Goal: Transaction & Acquisition: Purchase product/service

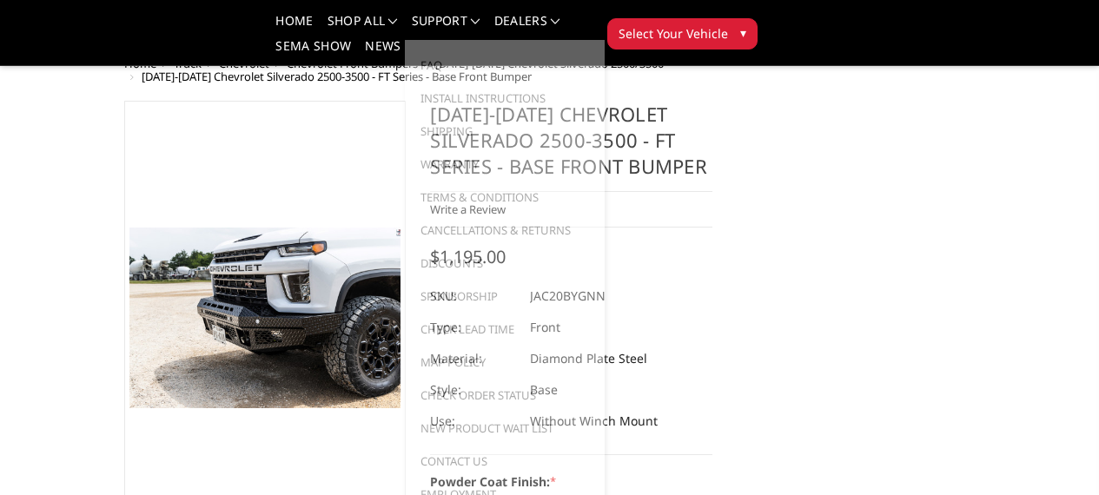
select select "3364"
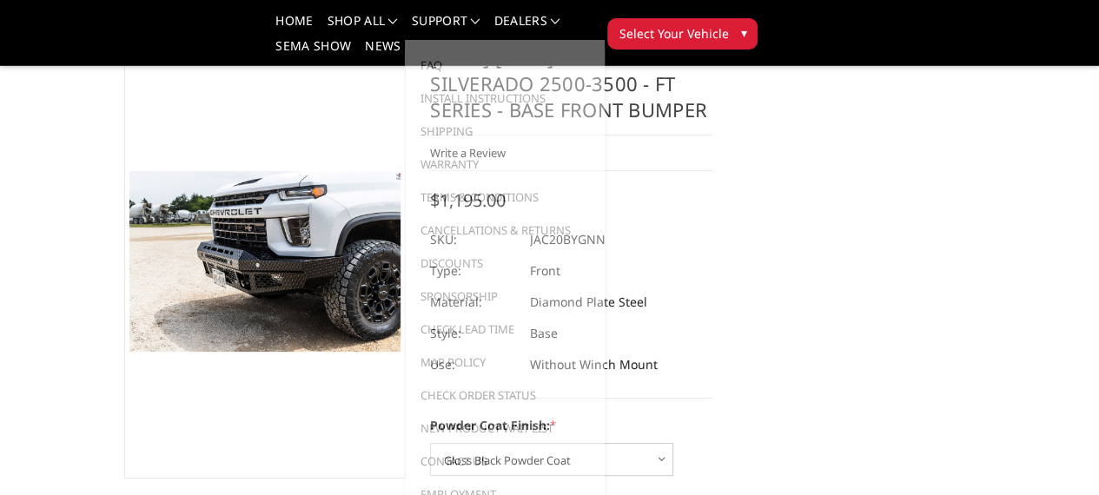
click at [712, 224] on div at bounding box center [571, 239] width 282 height 31
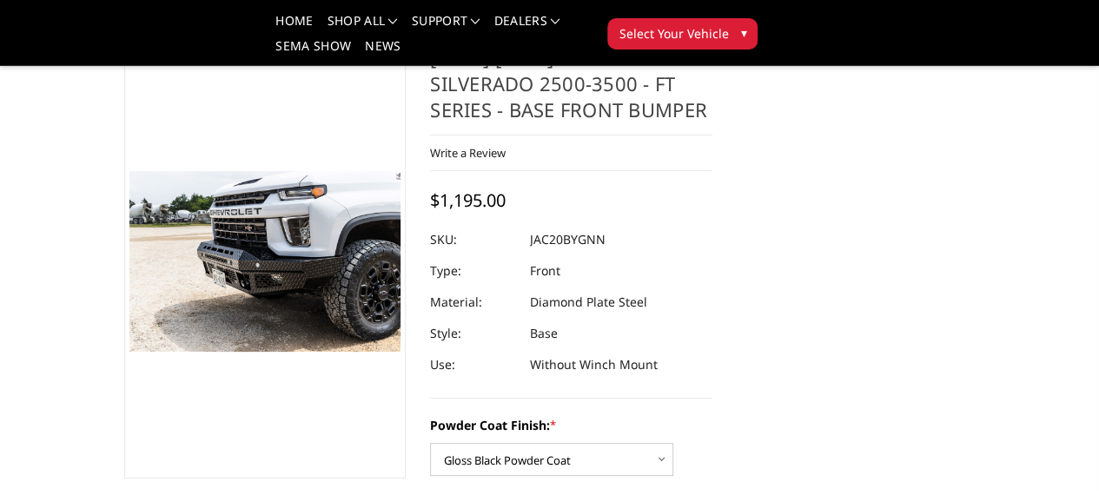
scroll to position [0, 2]
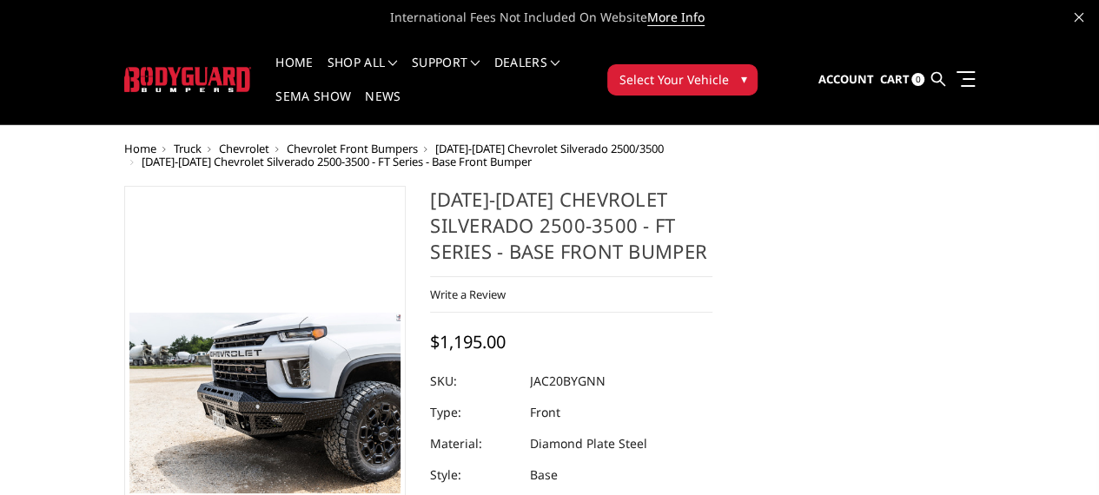
drag, startPoint x: 408, startPoint y: 181, endPoint x: 400, endPoint y: 211, distance: 31.6
click at [400, 211] on section "Previous" at bounding box center [265, 442] width 307 height 513
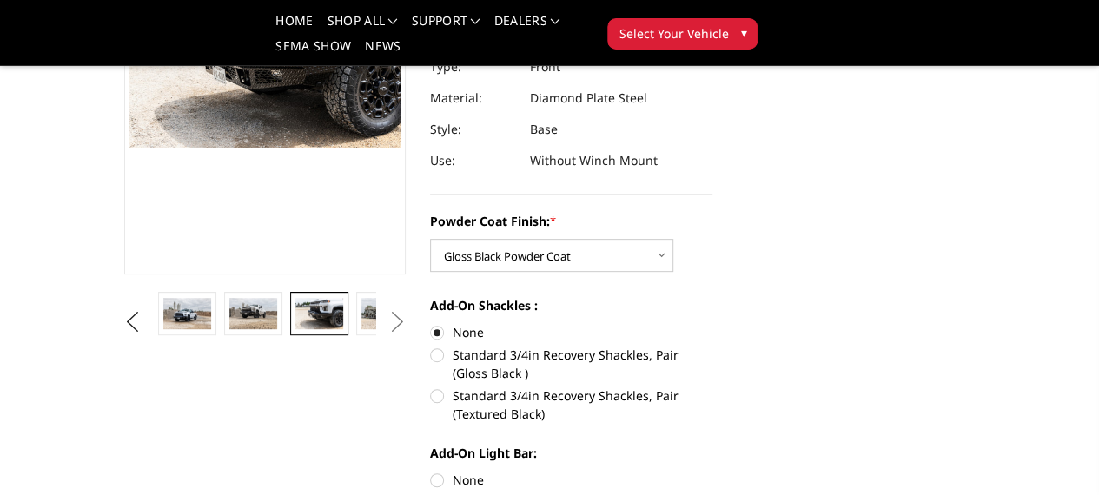
scroll to position [364, 0]
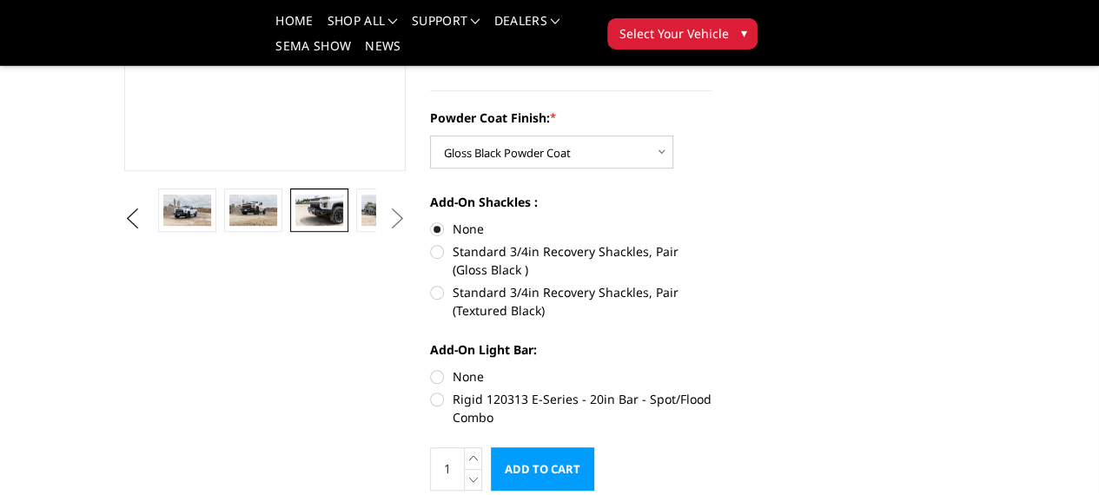
click at [436, 390] on label "Rigid 120313 E-Series - 20in Bar - Spot/Flood Combo" at bounding box center [571, 408] width 282 height 36
click at [712, 367] on input "Rigid 120313 E-Series - 20in Bar - Spot/Flood Combo" at bounding box center [712, 367] width 1 height 1
radio input "true"
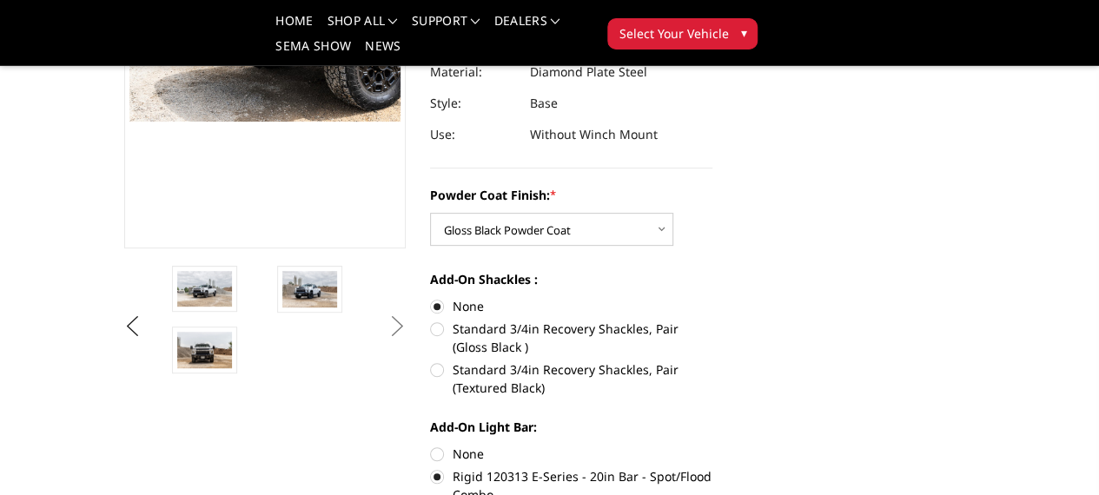
scroll to position [288, 0]
click at [232, 367] on img at bounding box center [204, 349] width 55 height 36
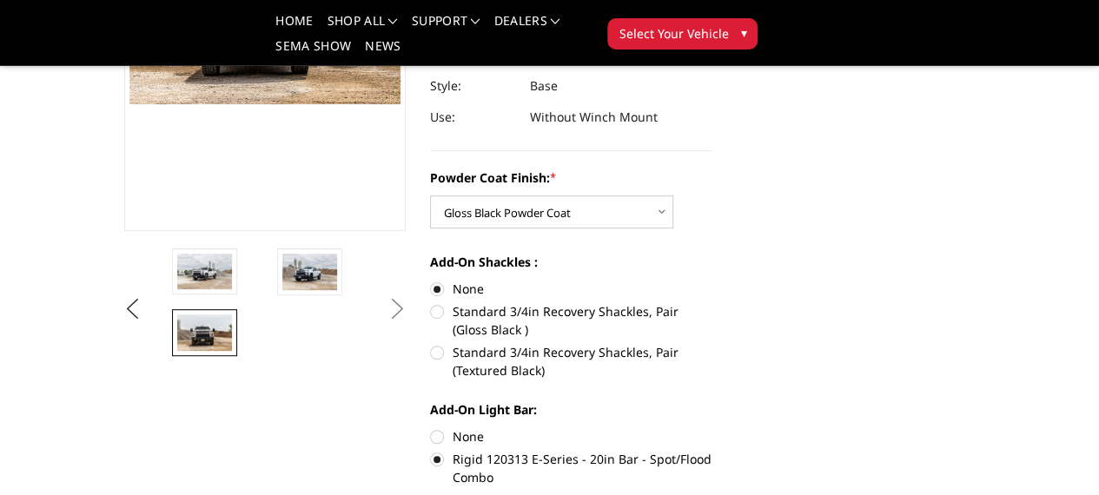
scroll to position [306, 0]
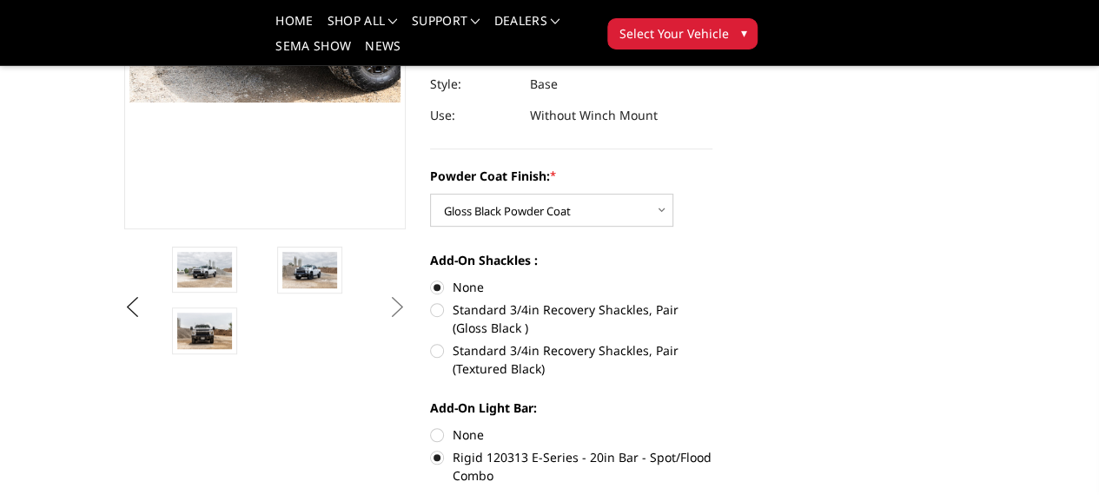
click at [388, 288] on img at bounding box center [415, 270] width 55 height 36
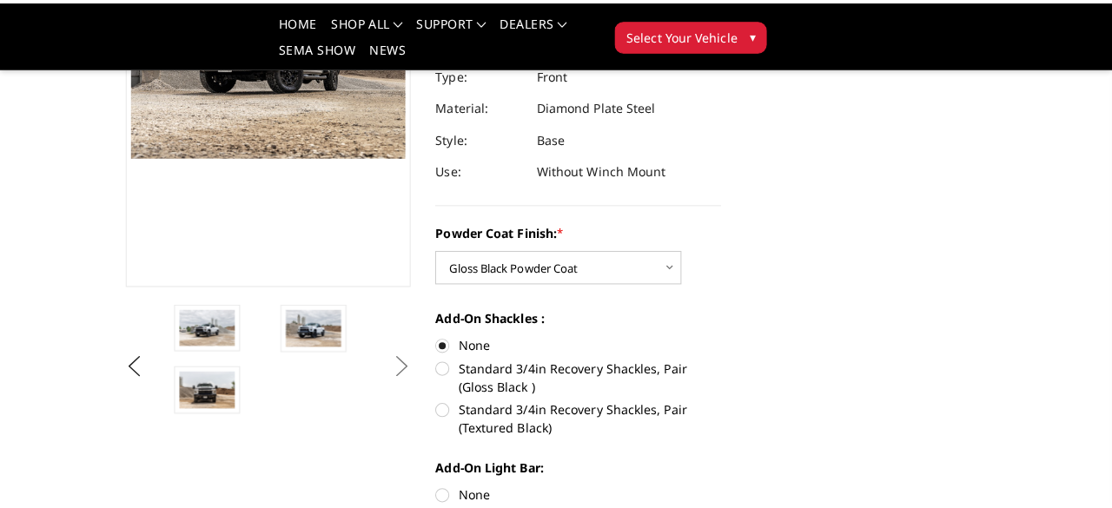
scroll to position [255, 0]
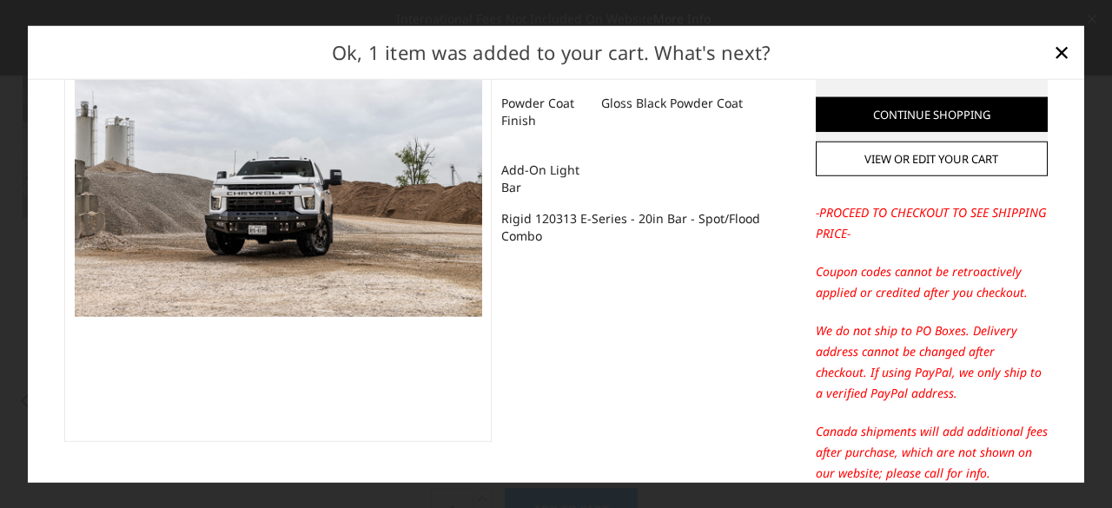
scroll to position [190, 0]
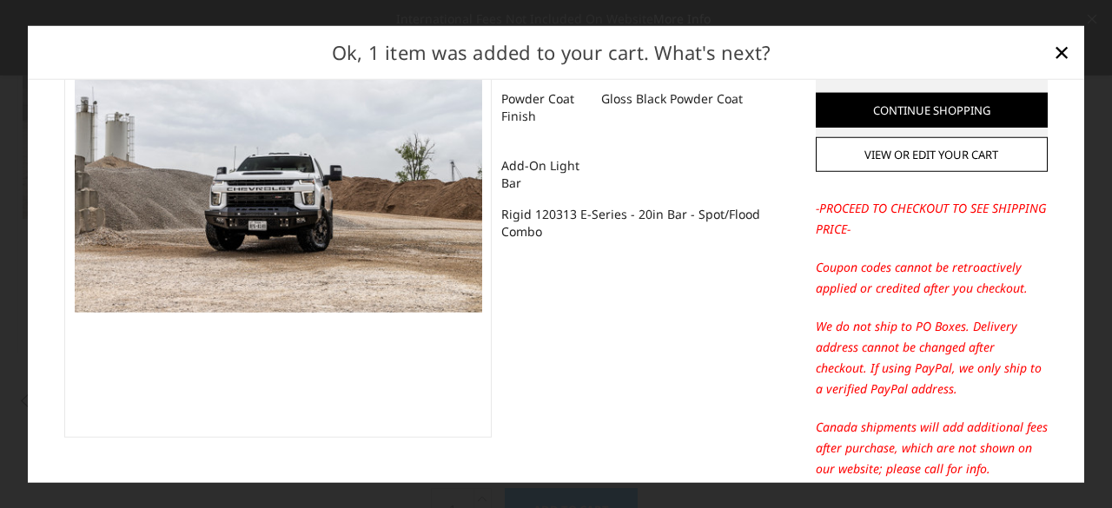
click at [782, 215] on div "2020-2023 Chevrolet Silverado 2500-3500 - FT Series - Base Front Bumper BODYGUA…" at bounding box center [645, 91] width 306 height 349
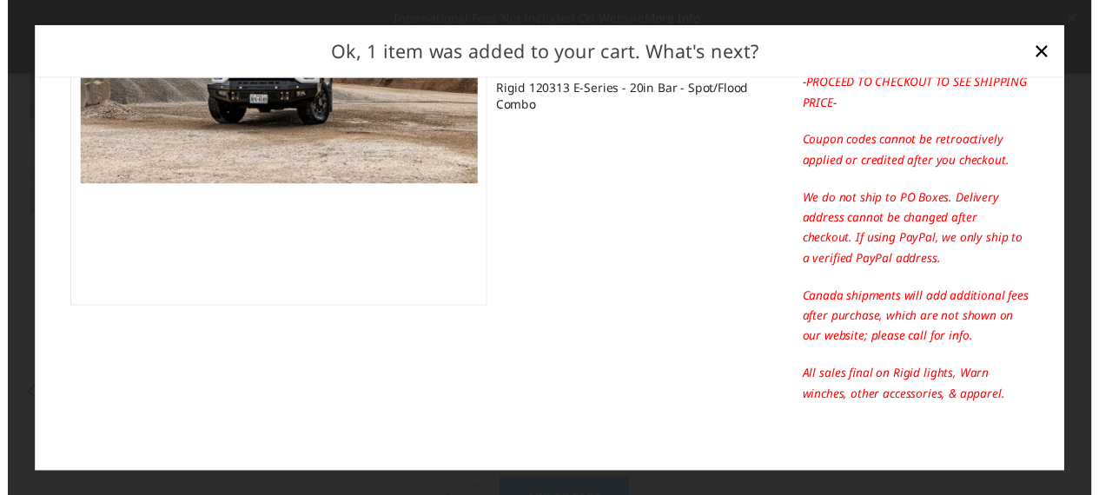
scroll to position [0, 0]
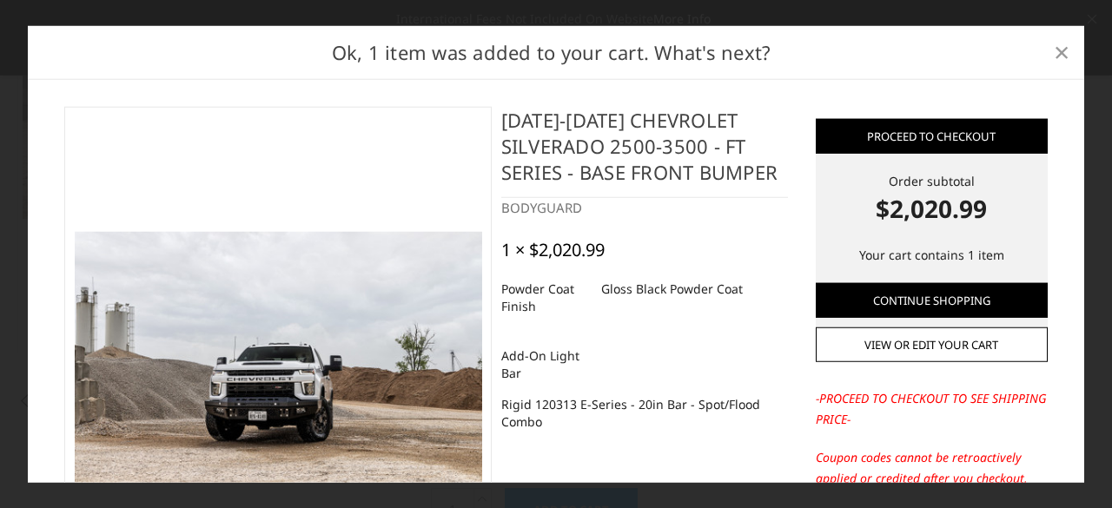
click at [1069, 56] on span "×" at bounding box center [1062, 51] width 16 height 37
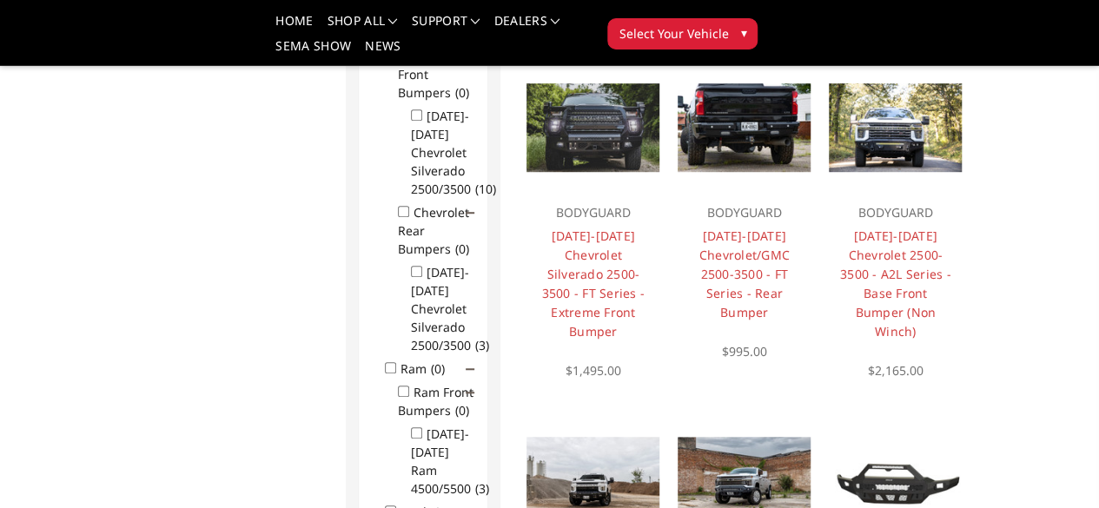
scroll to position [493, 0]
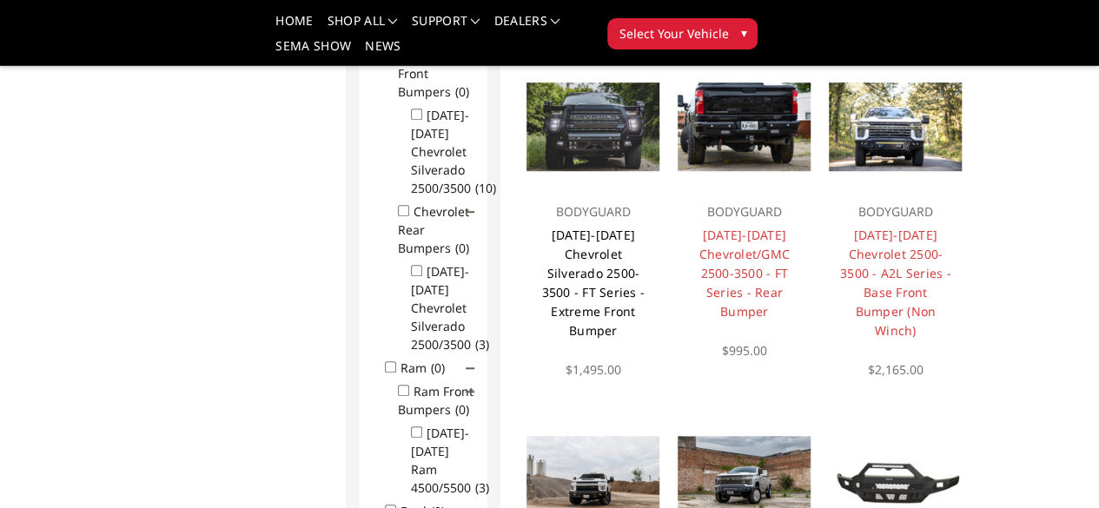
click at [547, 296] on link "2020-2023 Chevrolet Silverado 2500-3500 - FT Series - Extreme Front Bumper" at bounding box center [592, 283] width 103 height 112
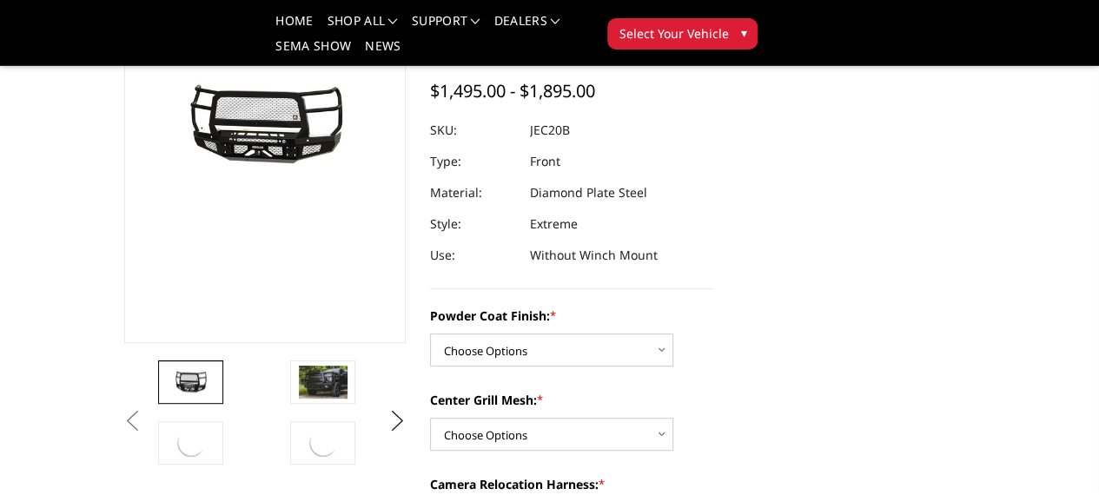
scroll to position [228, 0]
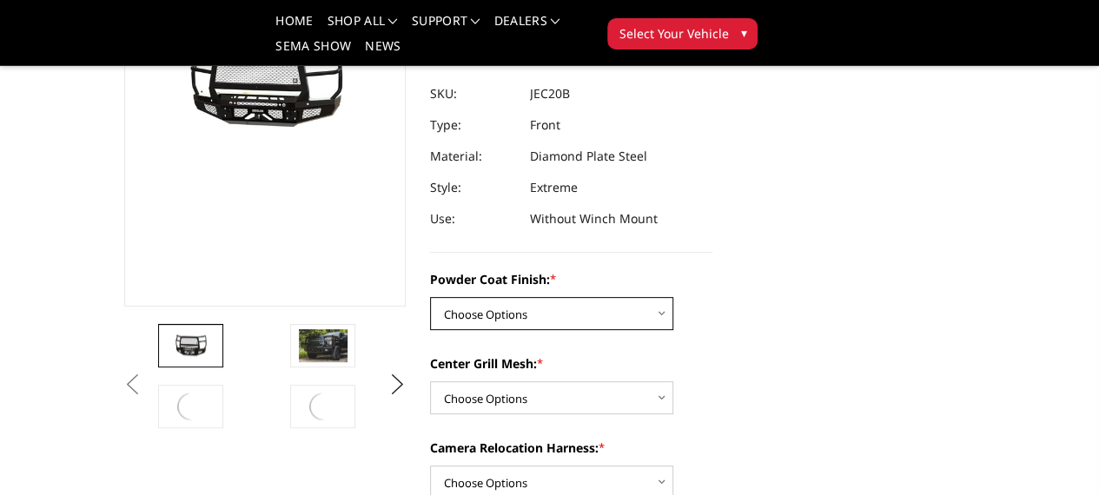
click at [566, 297] on select "Choose Options Bare Metal Gloss Black Powder Coat Textured Black Powder Coat" at bounding box center [551, 313] width 243 height 33
select select "3243"
click at [430, 297] on select "Choose Options Bare Metal Gloss Black Powder Coat Textured Black Powder Coat" at bounding box center [551, 313] width 243 height 33
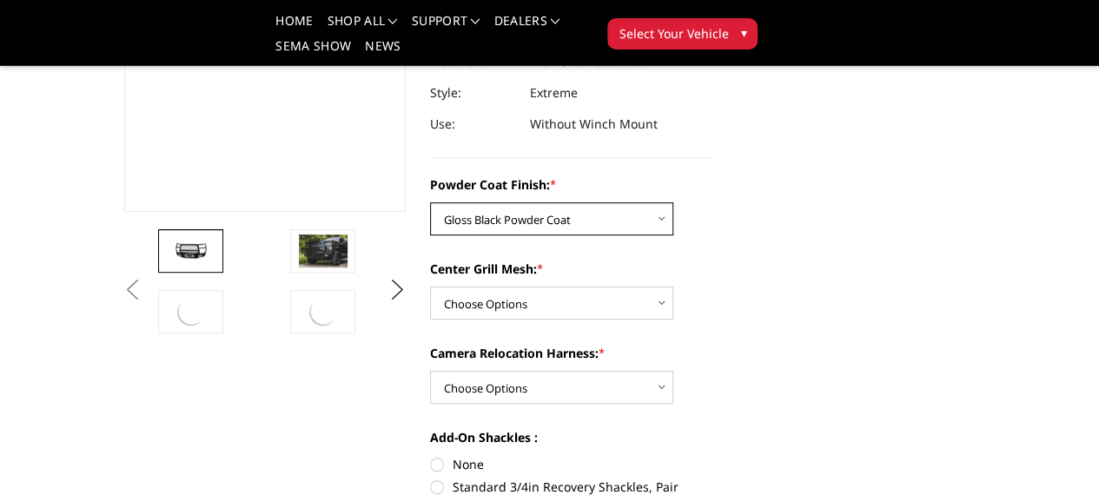
scroll to position [321, 0]
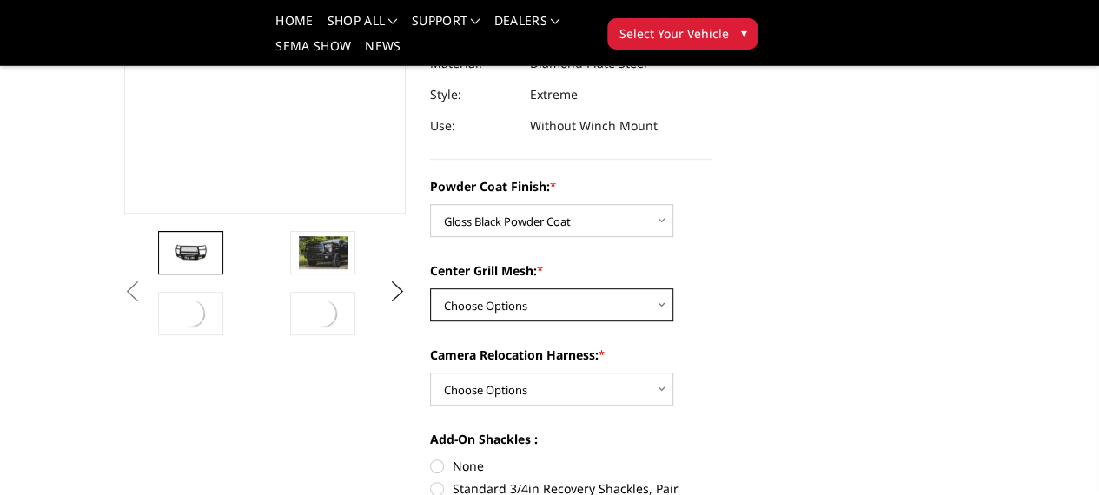
click at [606, 288] on select "Choose Options WITH Expanded Metal in Center Grill WITHOUT Expanded Metal in Ce…" at bounding box center [551, 304] width 243 height 33
select select "3245"
click at [430, 288] on select "Choose Options WITH Expanded Metal in Center Grill WITHOUT Expanded Metal in Ce…" at bounding box center [551, 304] width 243 height 33
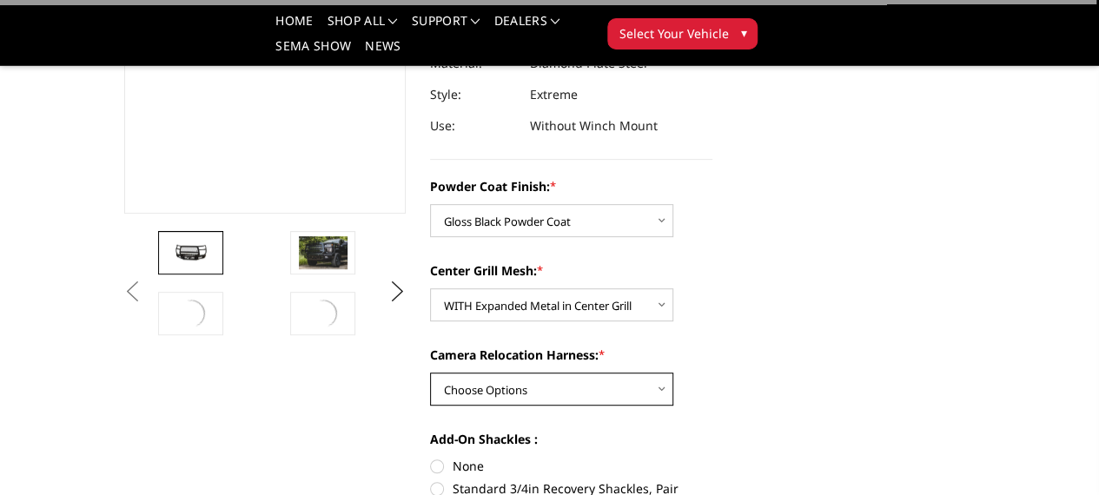
click at [599, 373] on select "Choose Options WITH Camera Relocation Harness WITHOUT Camera Relocation Harness" at bounding box center [551, 389] width 243 height 33
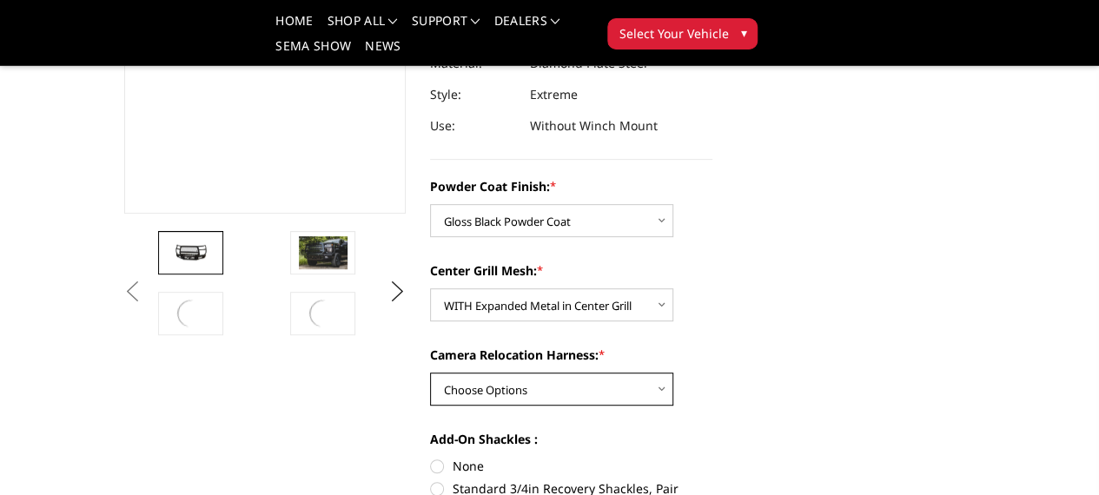
select select "3248"
click at [430, 373] on select "Choose Options WITH Camera Relocation Harness WITHOUT Camera Relocation Harness" at bounding box center [551, 389] width 243 height 33
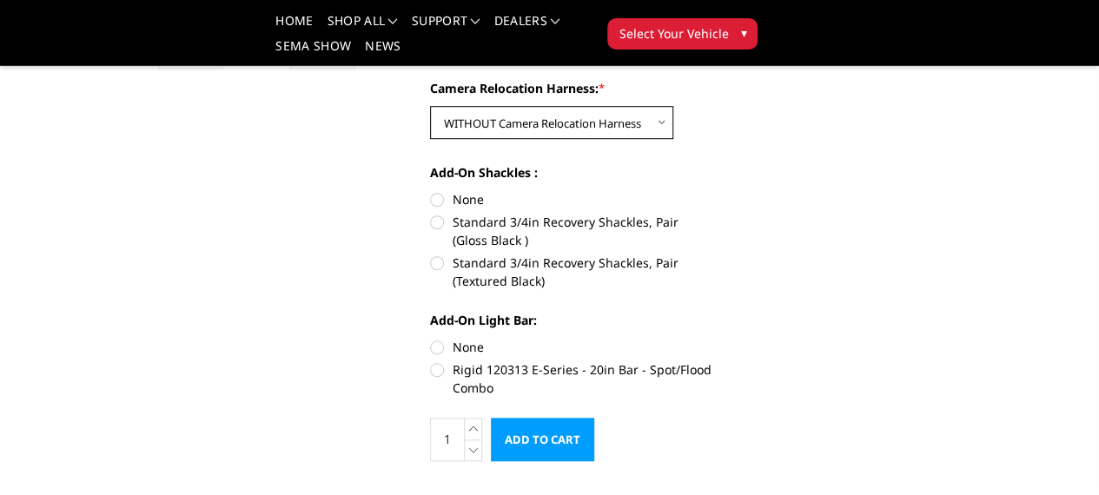
scroll to position [590, 0]
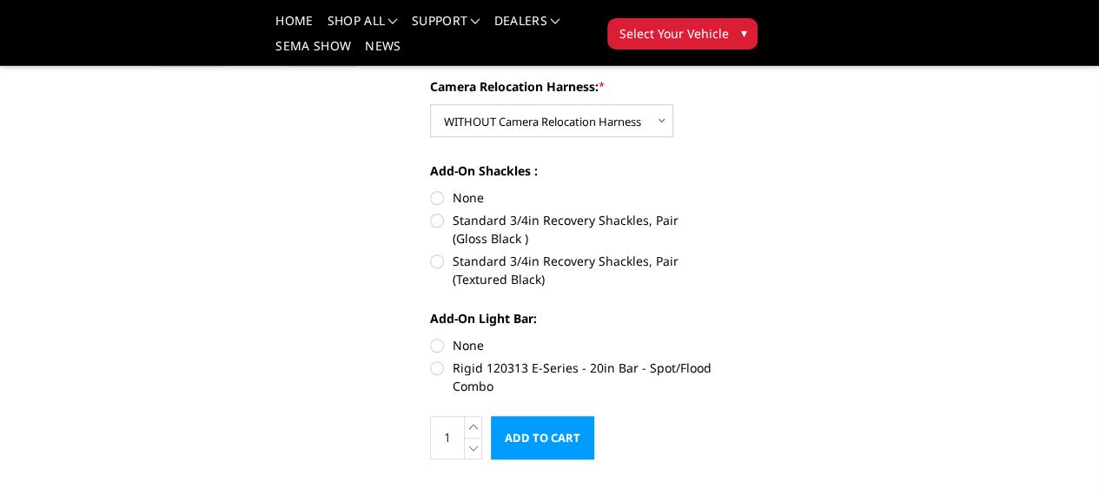
click at [430, 189] on label "None" at bounding box center [571, 198] width 282 height 18
click at [430, 189] on input "None" at bounding box center [430, 189] width 1 height 1
radio input "true"
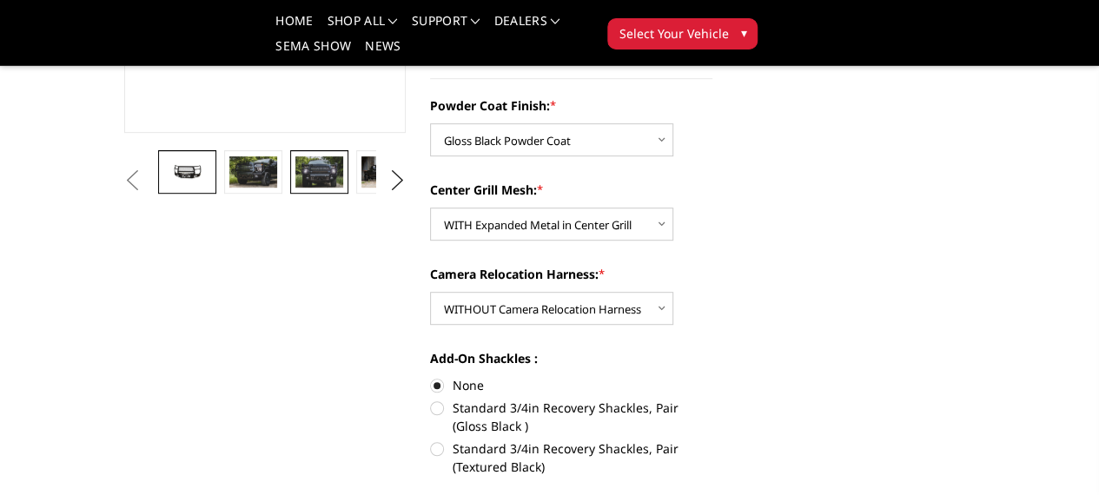
scroll to position [400, 0]
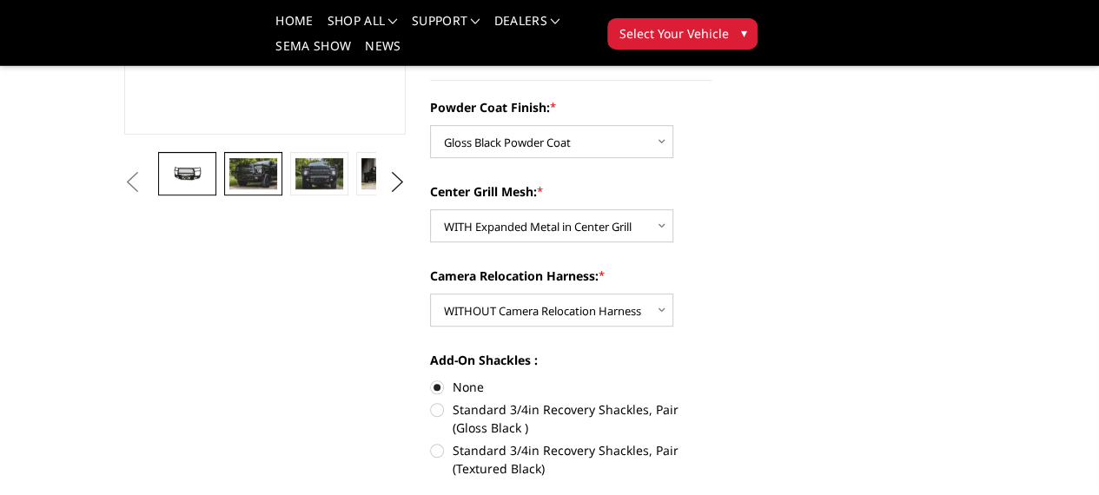
click at [229, 189] on img at bounding box center [252, 173] width 47 height 31
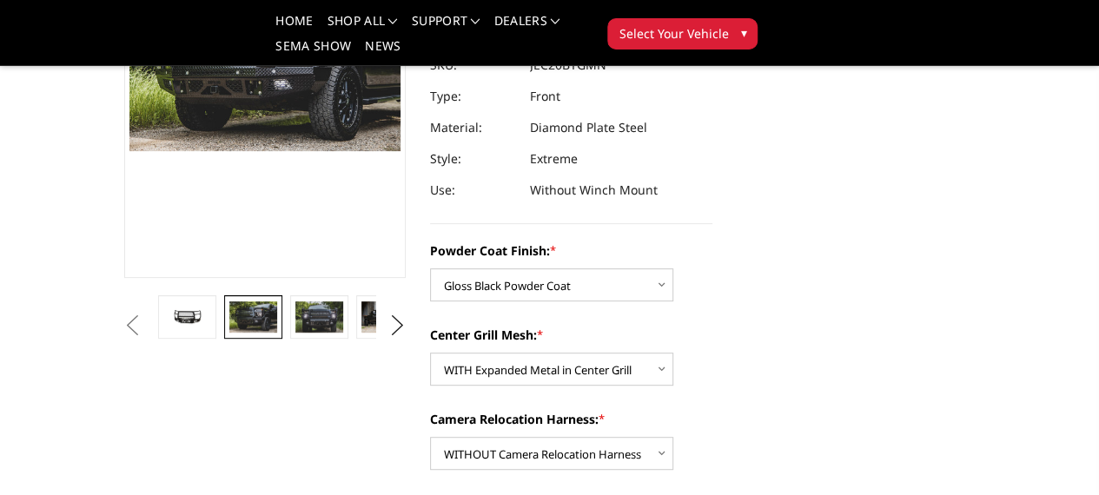
scroll to position [259, 1]
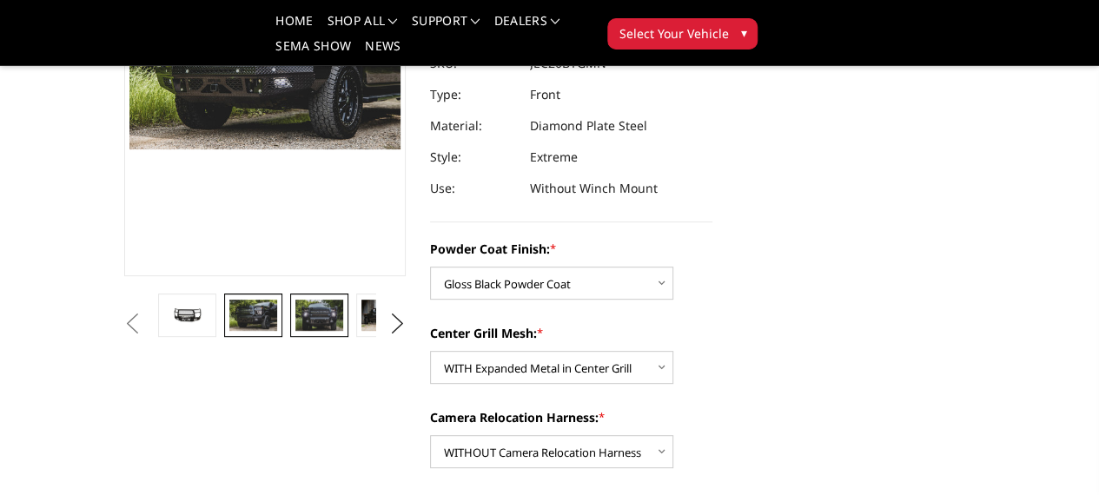
click at [295, 331] on img at bounding box center [318, 315] width 47 height 31
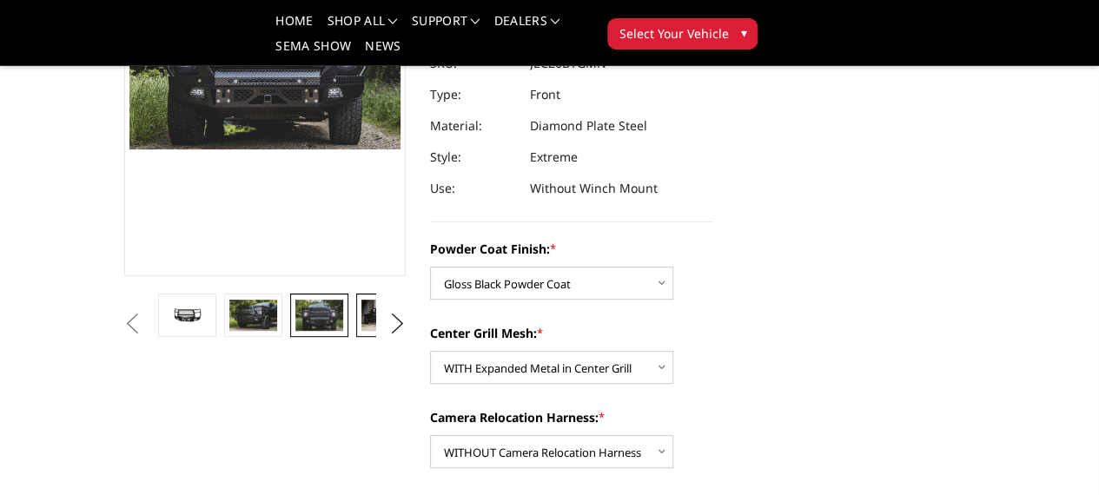
click at [361, 331] on img at bounding box center [384, 315] width 47 height 31
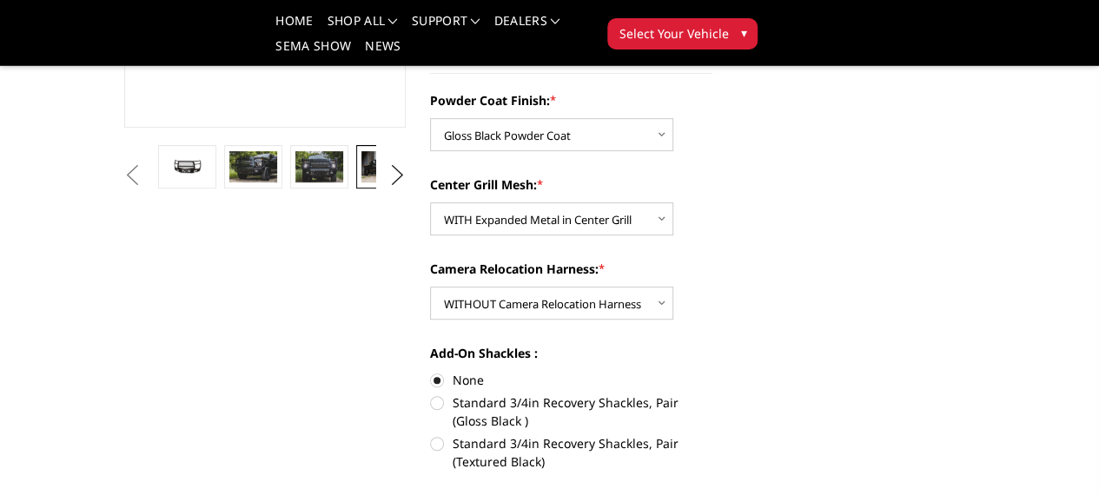
scroll to position [408, 2]
radio input "true"
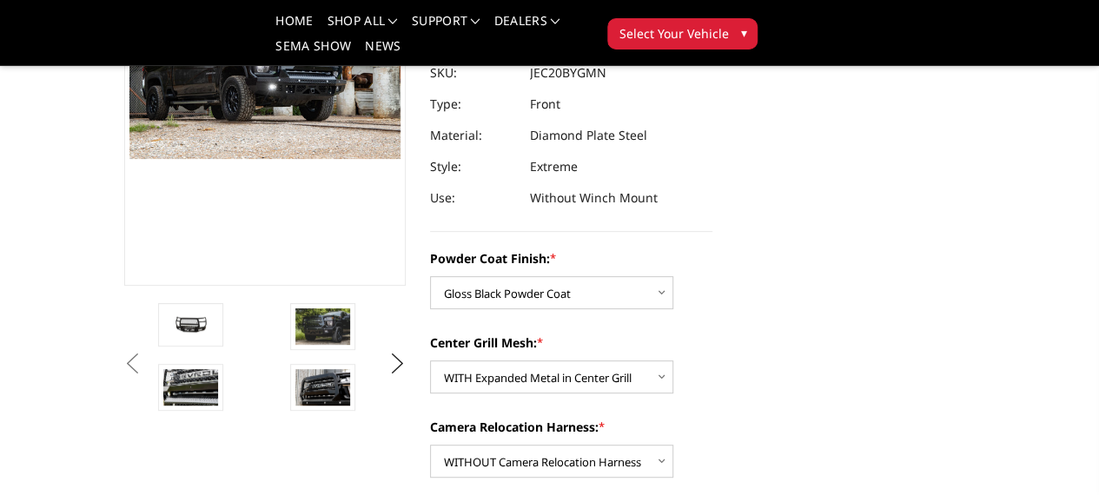
scroll to position [248, 2]
click at [394, 378] on button "Next" at bounding box center [397, 365] width 26 height 26
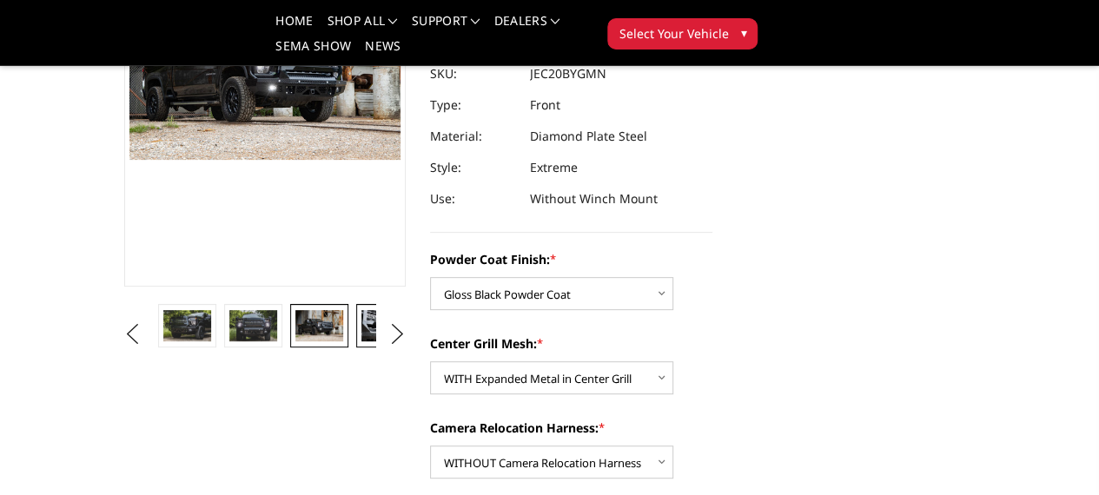
click at [361, 341] on img at bounding box center [384, 325] width 47 height 31
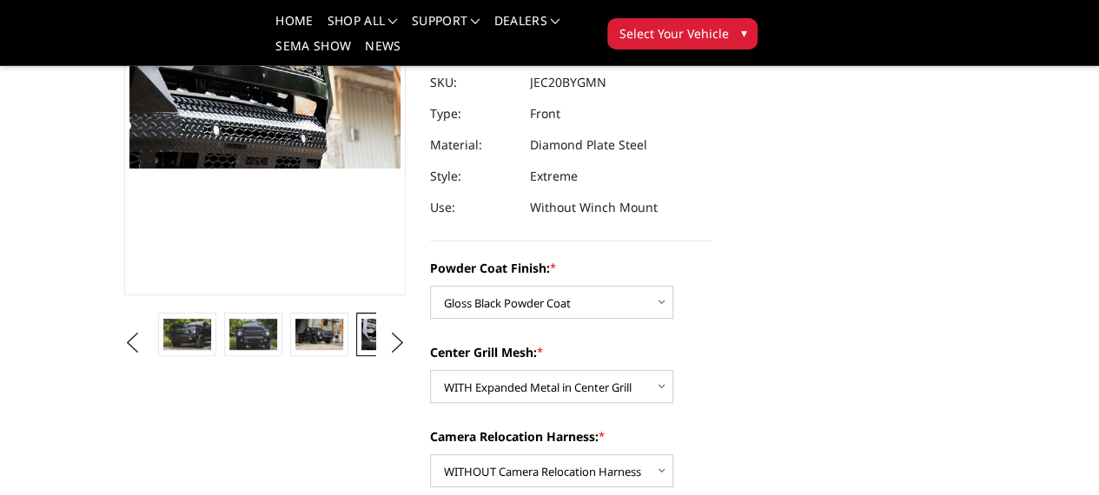
scroll to position [243, 2]
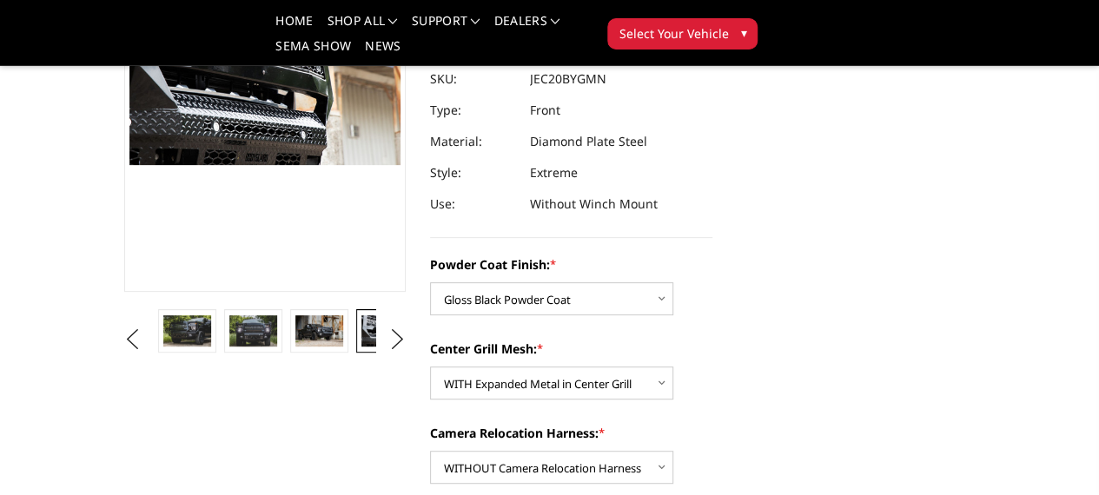
click at [427, 347] on img at bounding box center [450, 330] width 47 height 31
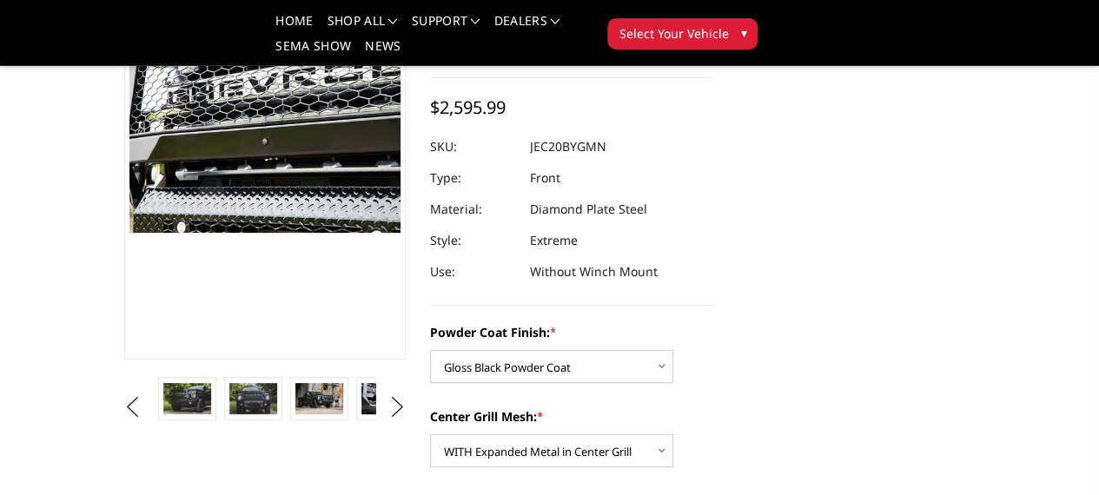
scroll to position [191, 2]
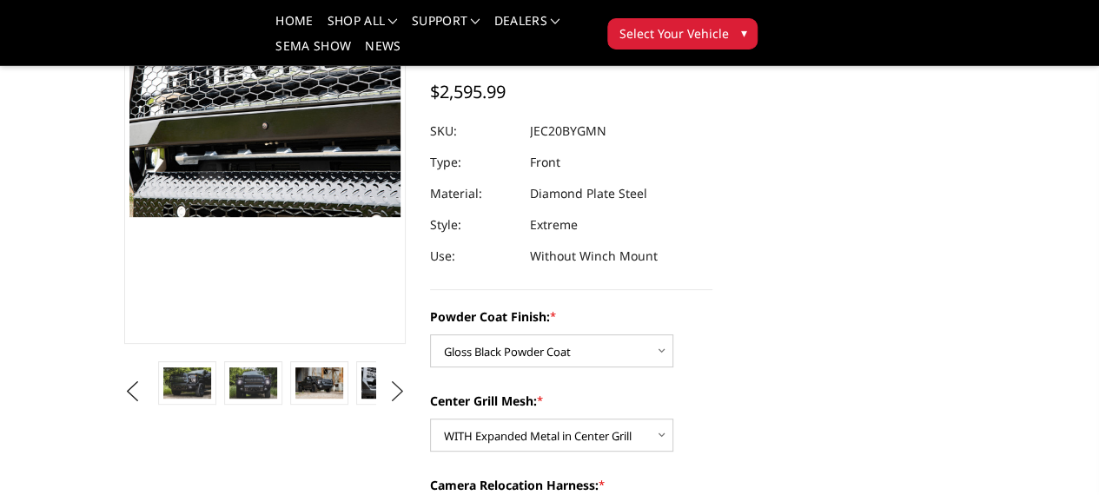
click at [387, 405] on button "Next" at bounding box center [397, 392] width 26 height 26
click at [427, 399] on img at bounding box center [450, 382] width 47 height 31
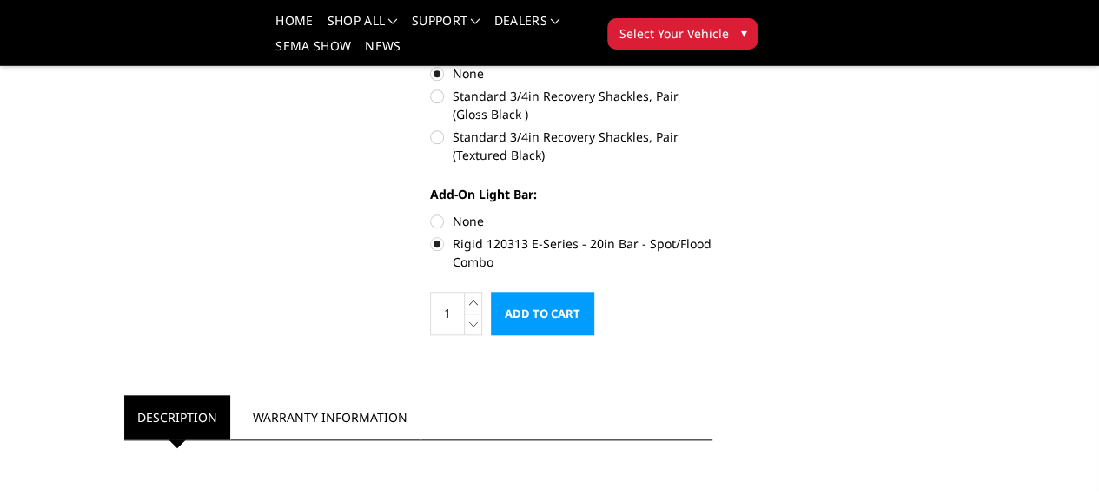
scroll to position [733, 2]
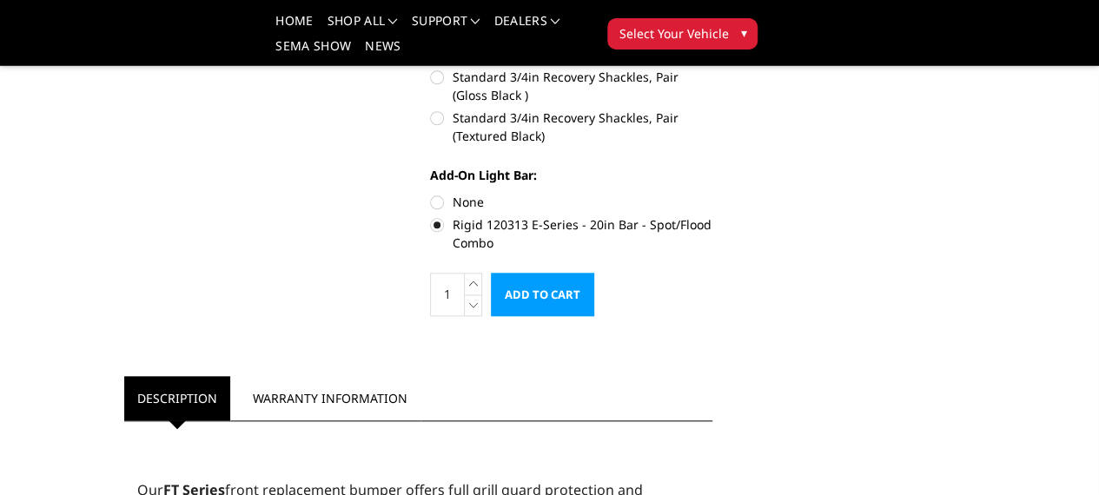
click at [566, 273] on input "Add to Cart" at bounding box center [542, 294] width 103 height 43
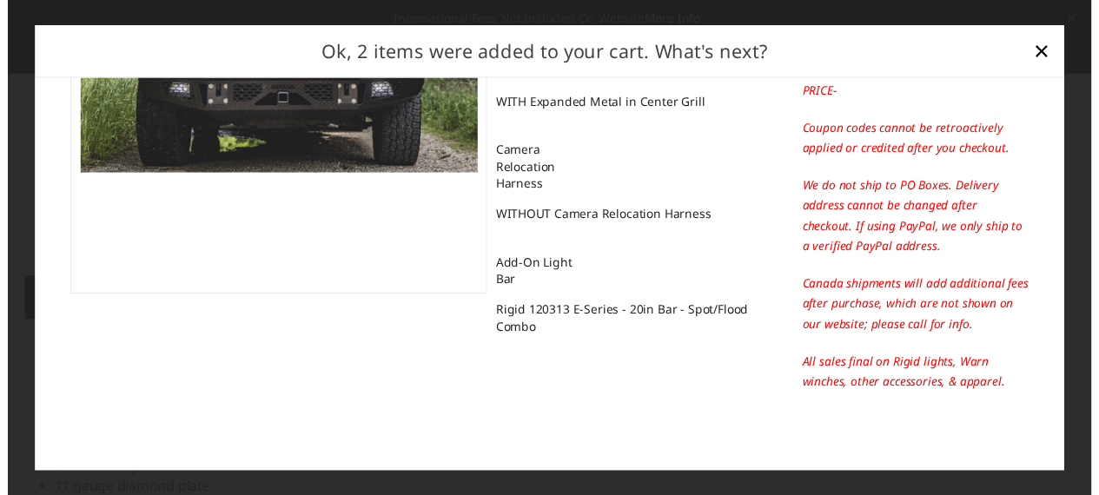
scroll to position [0, 0]
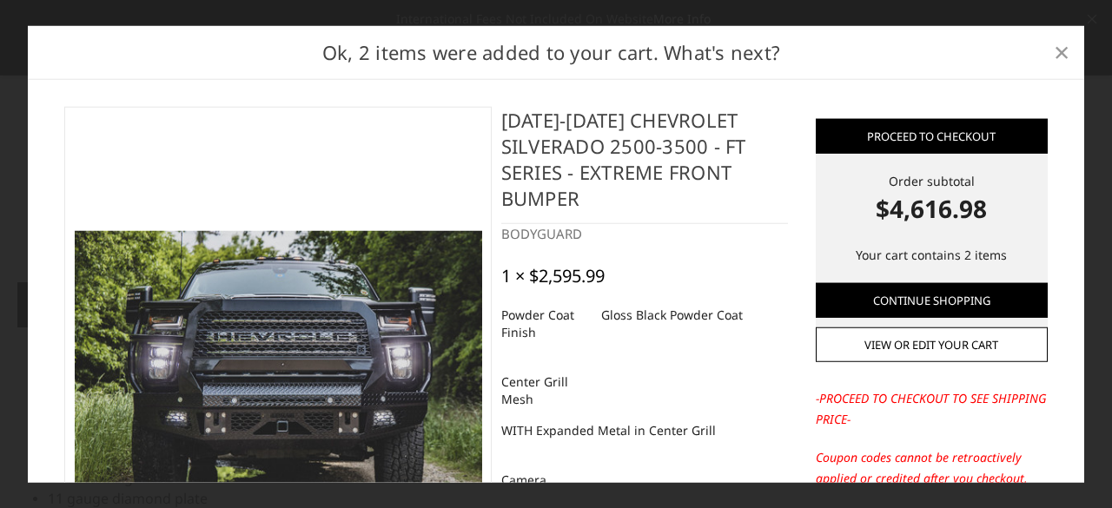
click at [1067, 53] on span "×" at bounding box center [1062, 51] width 16 height 37
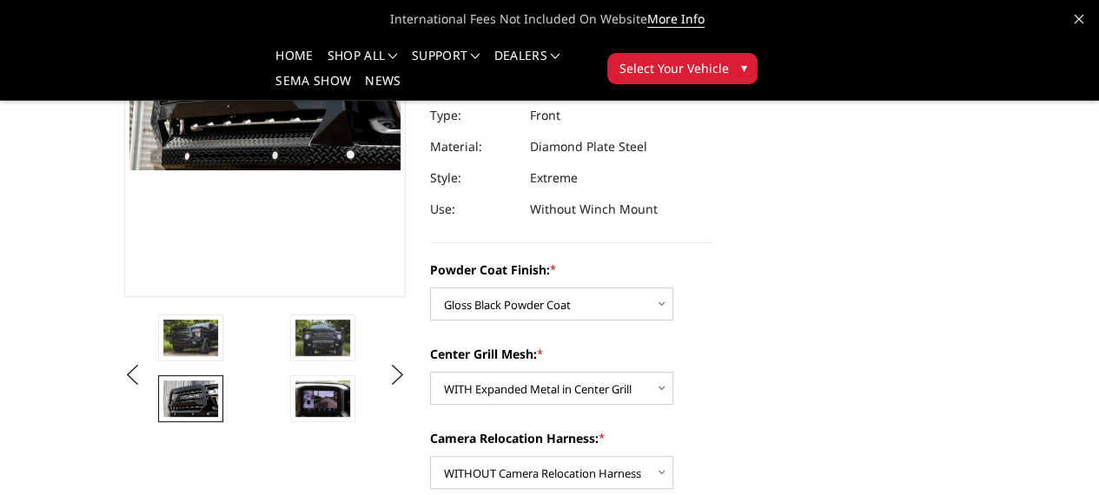
click at [427, 356] on img at bounding box center [454, 338] width 55 height 36
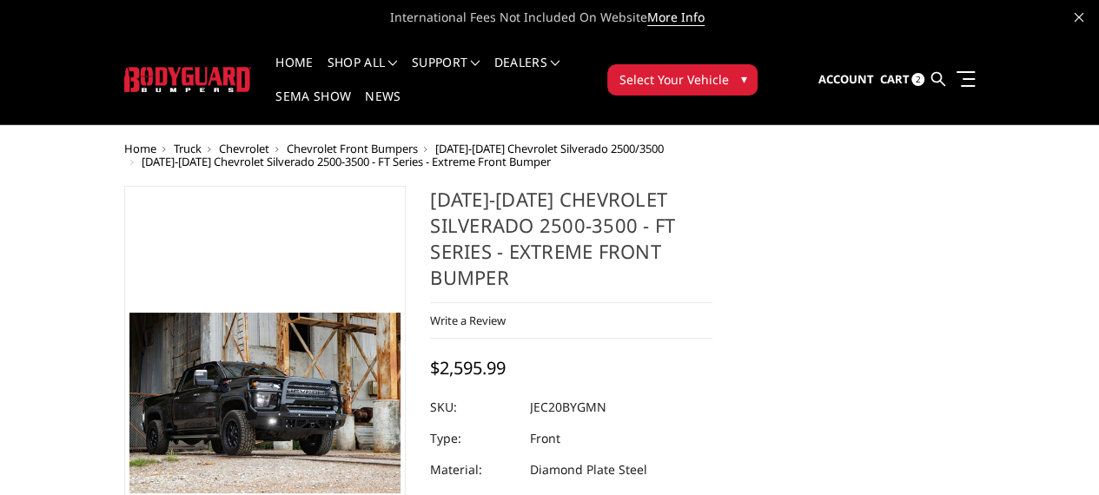
click at [219, 141] on span "Chevrolet" at bounding box center [244, 149] width 50 height 16
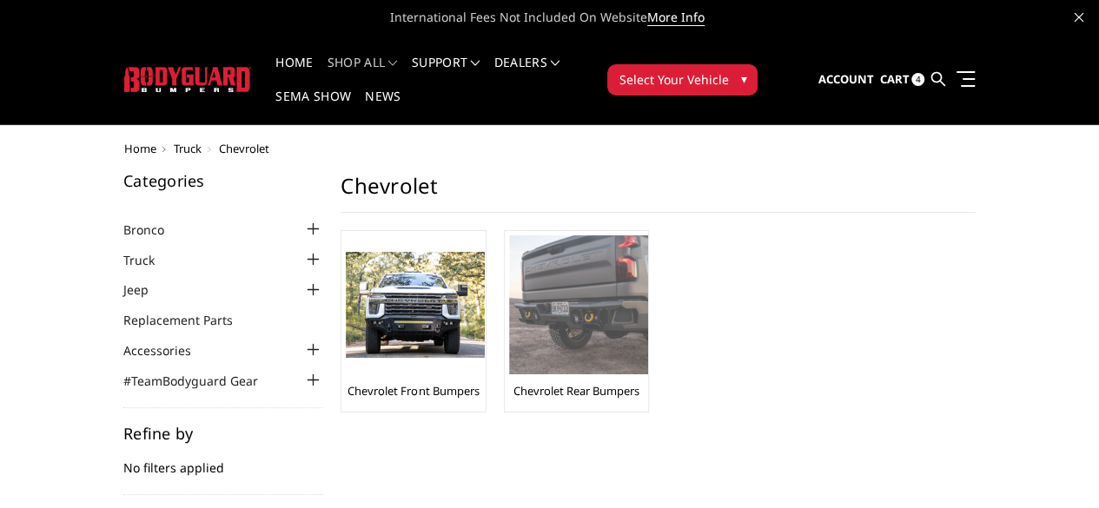
click at [509, 279] on img at bounding box center [578, 304] width 139 height 139
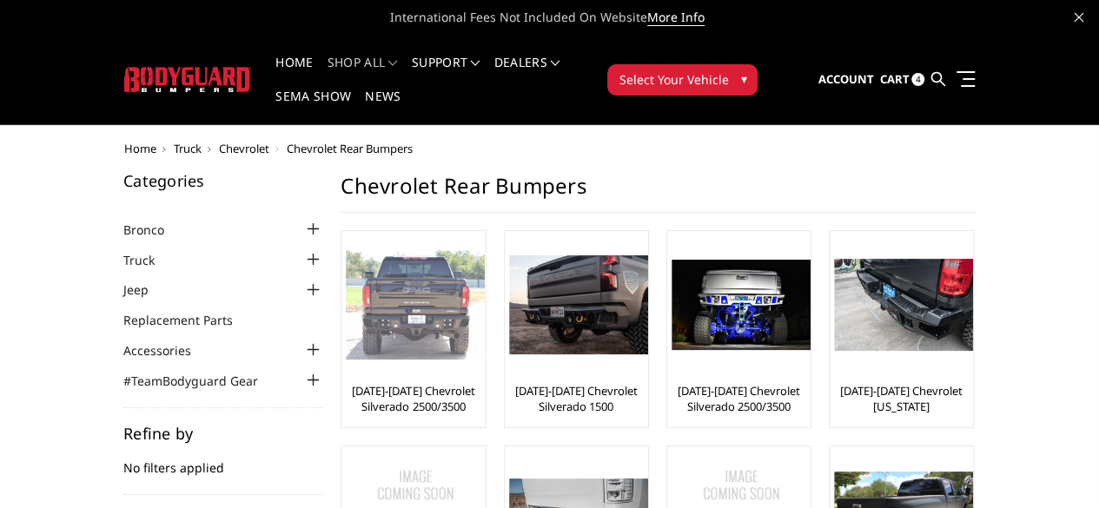
click at [346, 383] on link "[DATE]-[DATE] Chevrolet Silverado 2500/3500" at bounding box center [413, 398] width 135 height 31
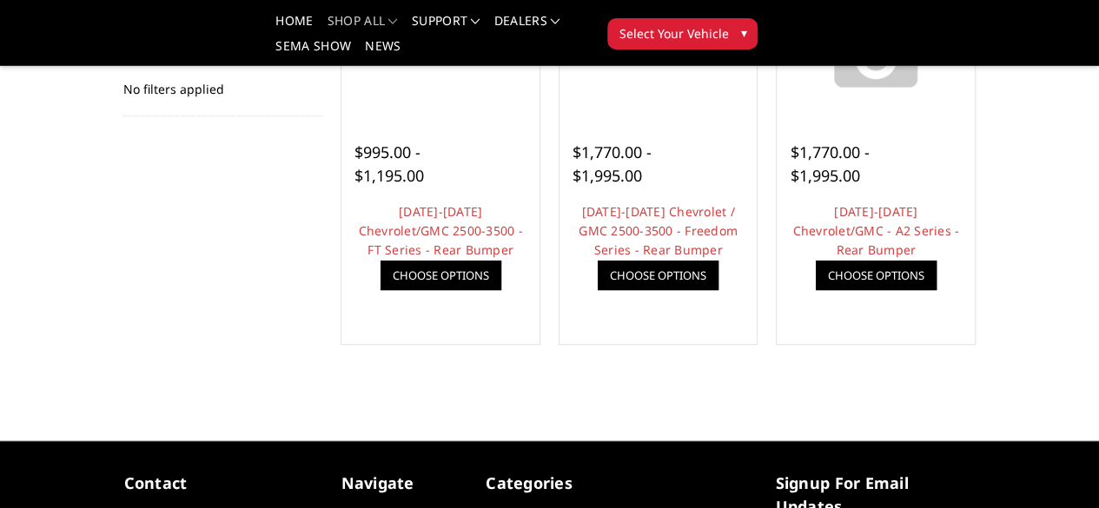
scroll to position [540, 0]
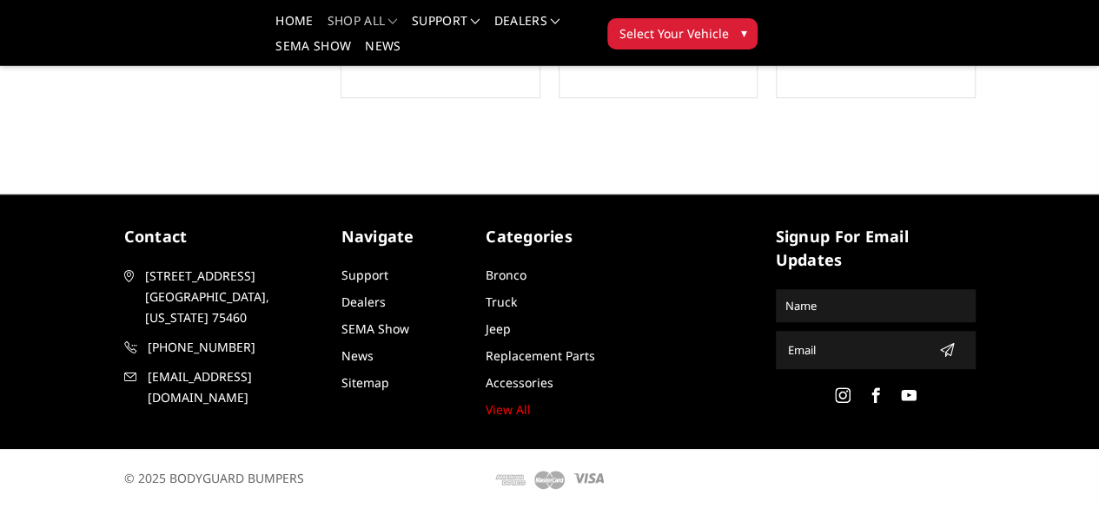
click at [789, 293] on input "text" at bounding box center [875, 306] width 195 height 28
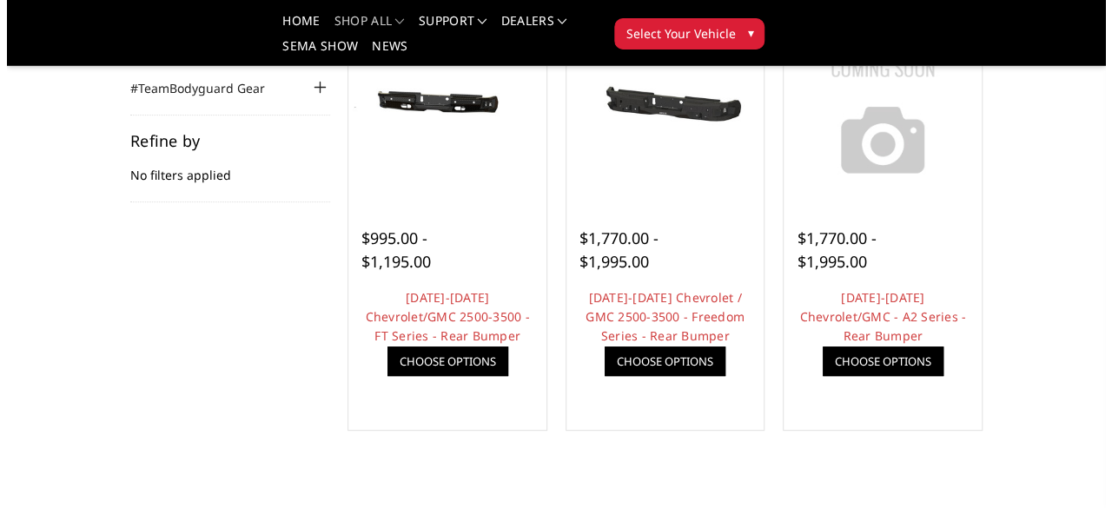
scroll to position [207, 0]
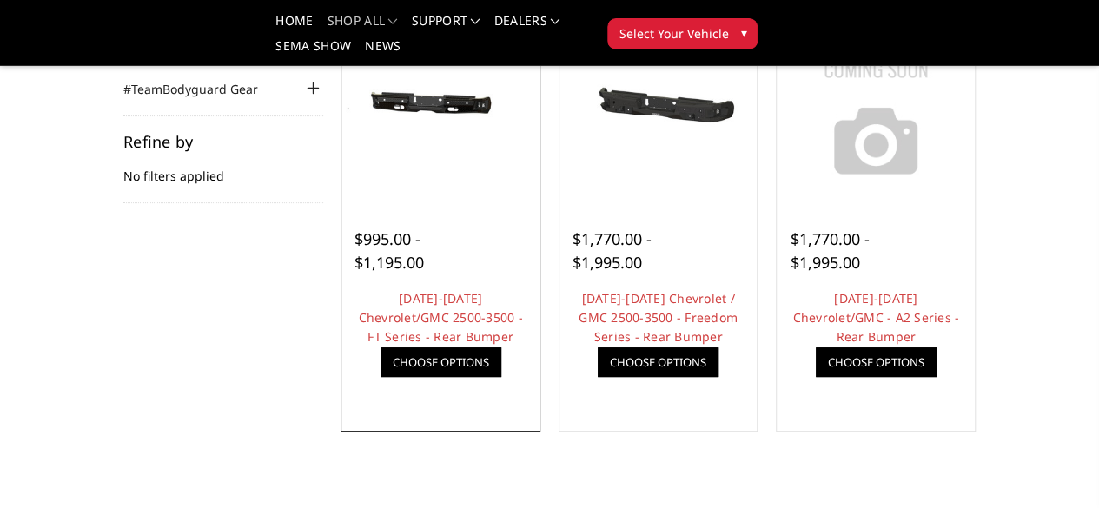
click at [354, 273] on span "$995.00 - $1,195.00" at bounding box center [389, 250] width 70 height 44
click at [0, 0] on link "Quick view" at bounding box center [0, 0] width 0 height 0
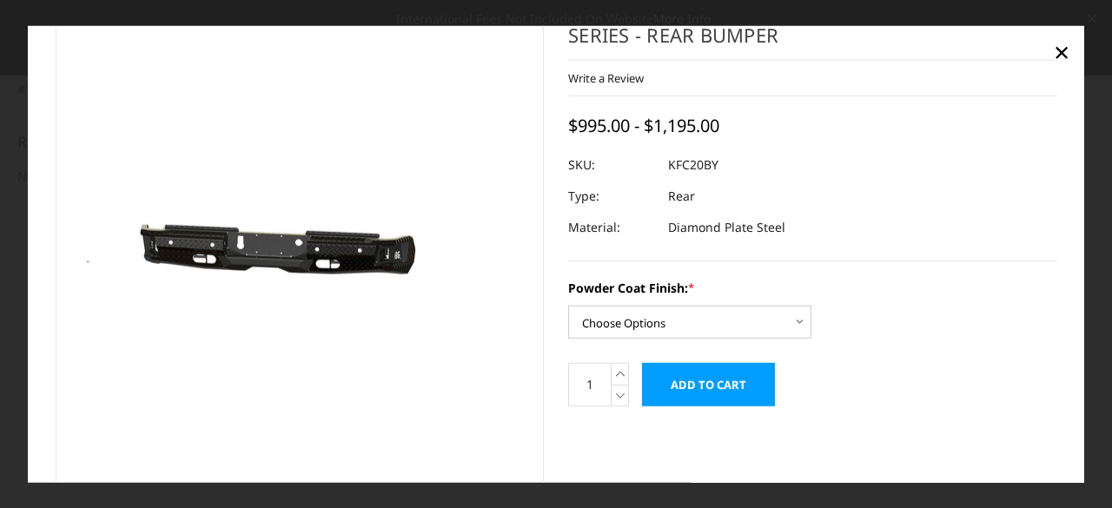
scroll to position [257, 0]
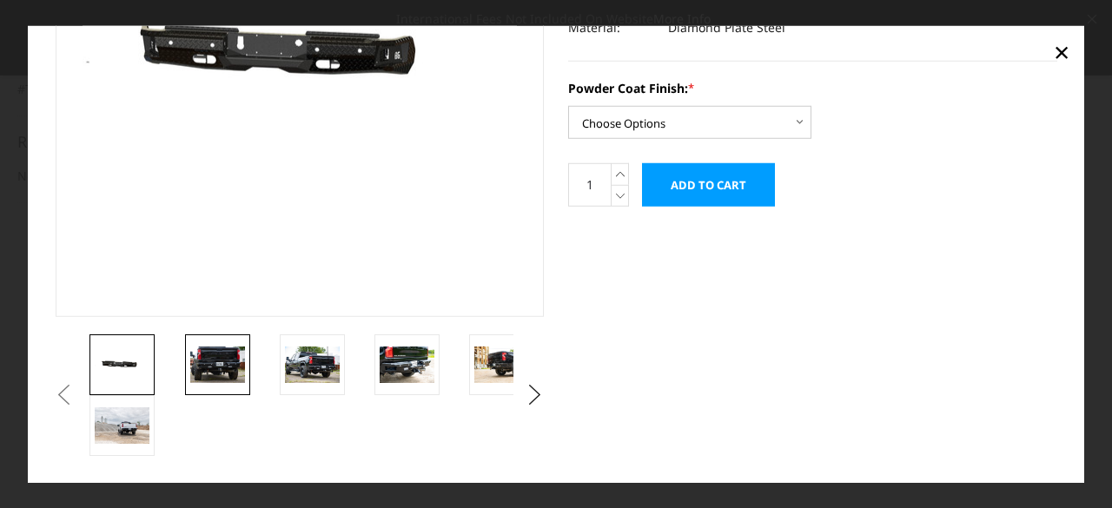
click at [230, 373] on img at bounding box center [217, 365] width 55 height 36
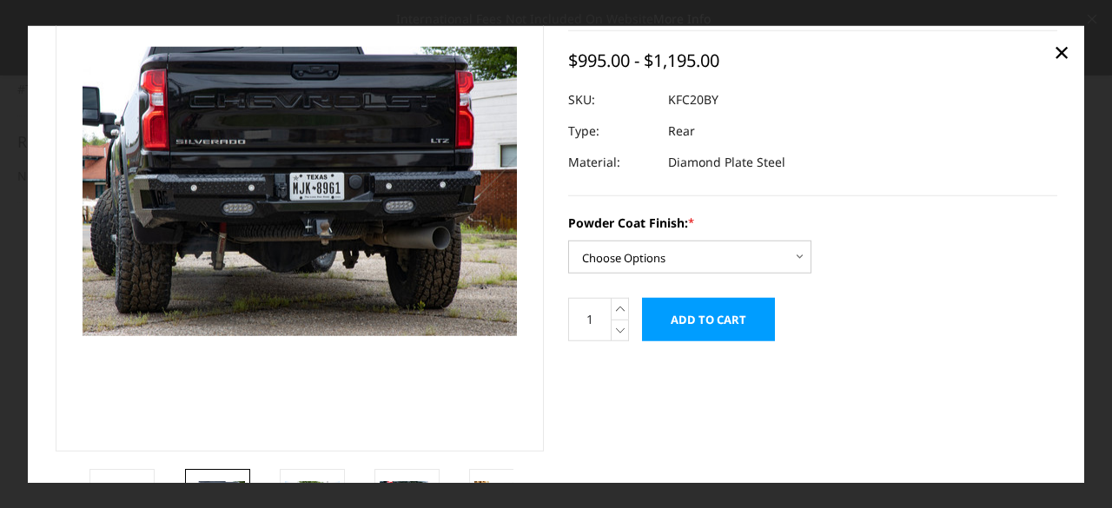
scroll to position [122, 0]
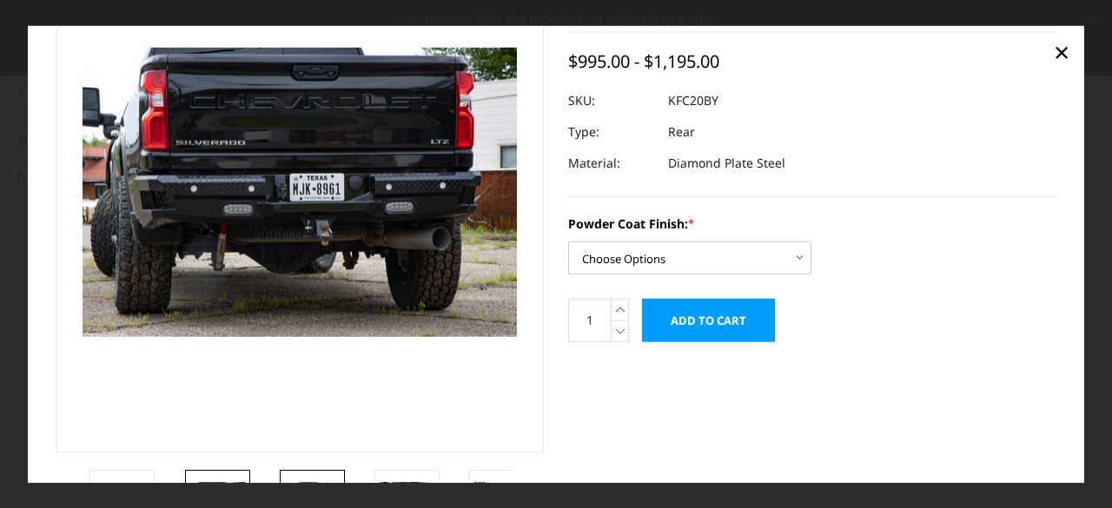
click at [309, 471] on link at bounding box center [312, 500] width 65 height 61
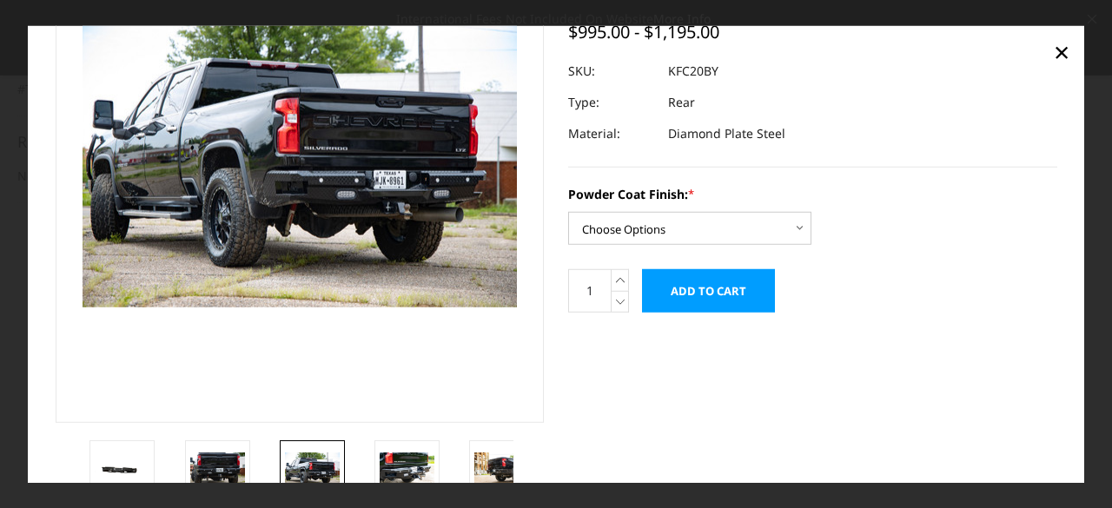
scroll to position [155, 0]
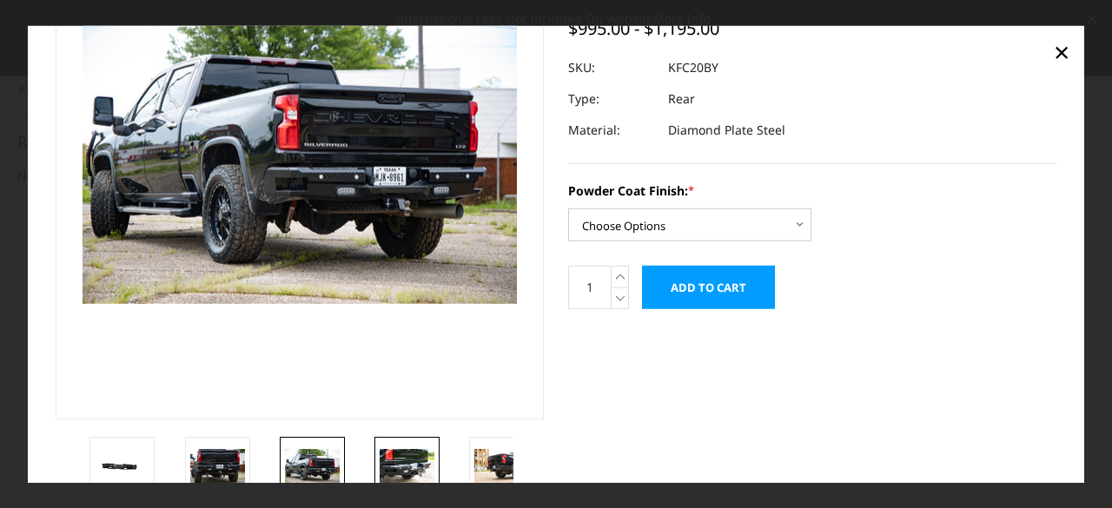
click at [418, 461] on img at bounding box center [407, 467] width 55 height 36
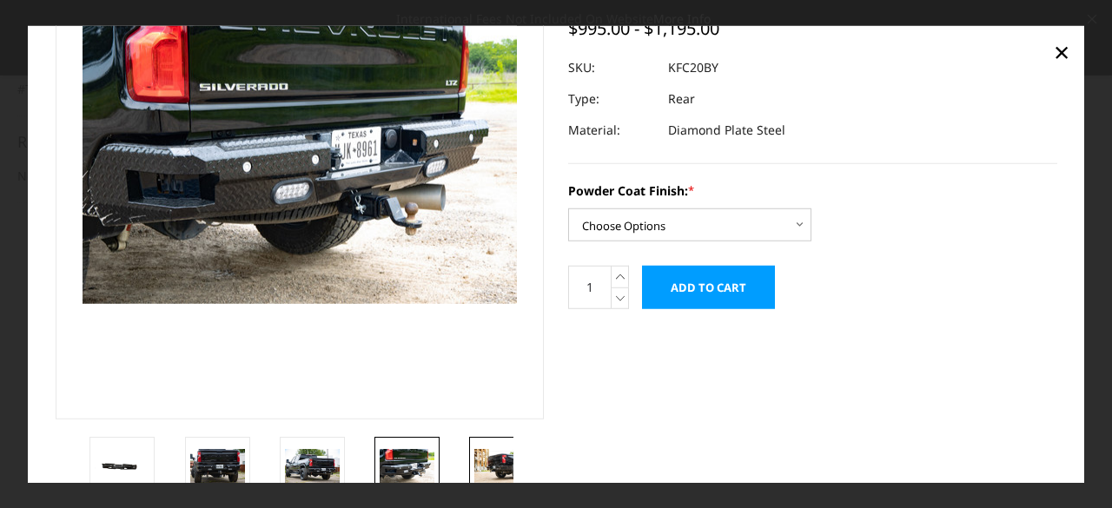
click at [487, 458] on img at bounding box center [501, 467] width 55 height 36
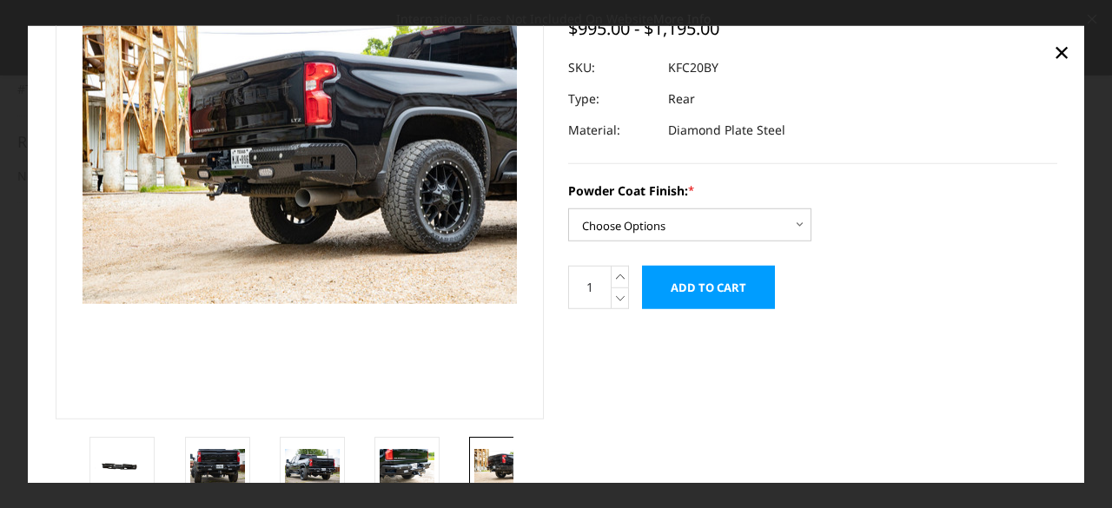
scroll to position [257, 0]
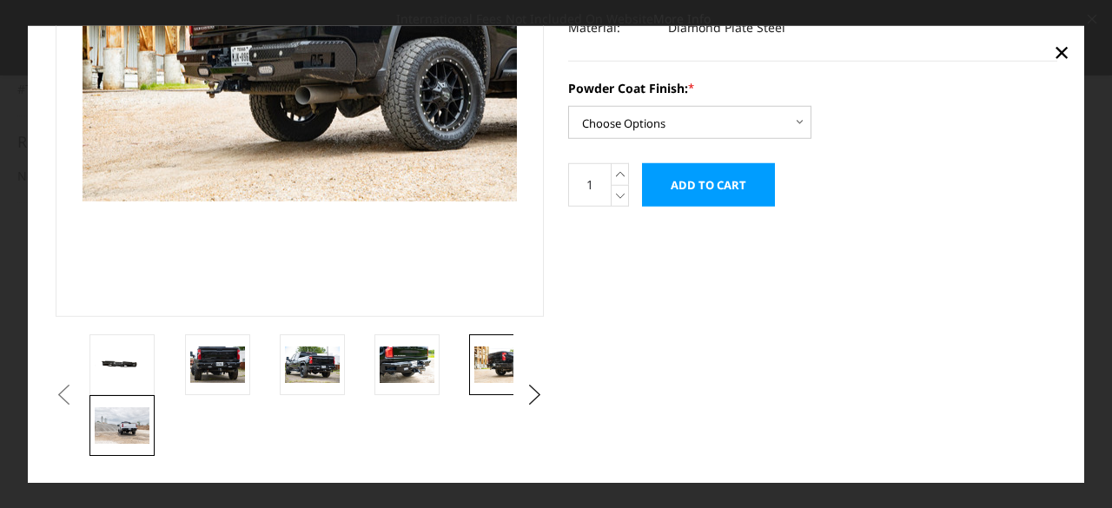
click at [108, 434] on img at bounding box center [122, 425] width 55 height 36
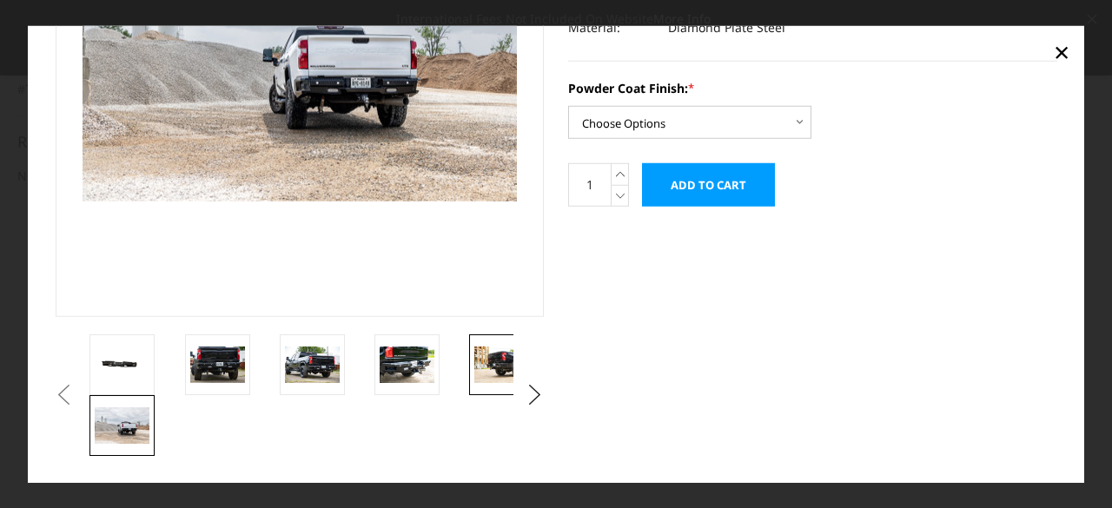
click at [494, 356] on img at bounding box center [501, 365] width 55 height 36
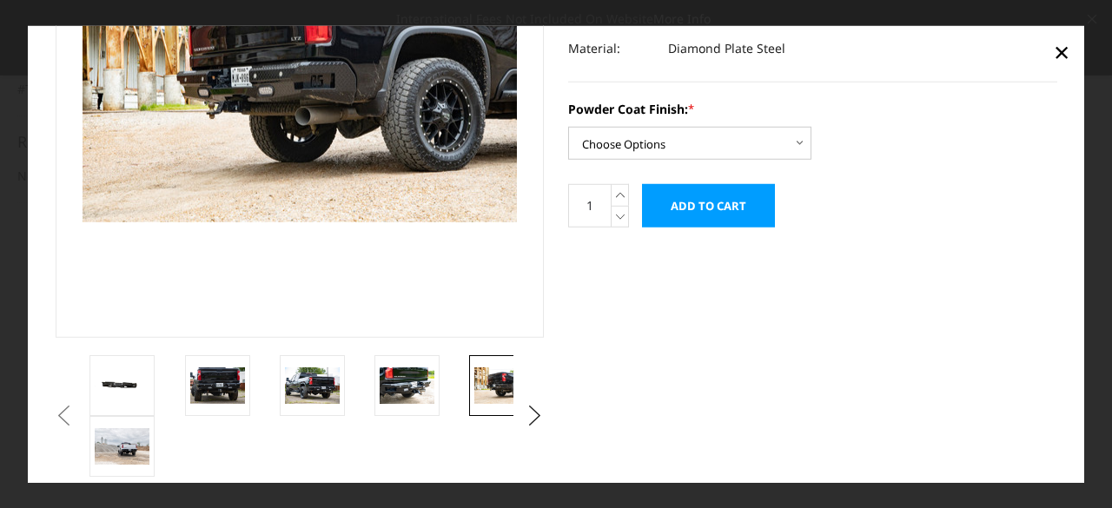
scroll to position [236, 0]
click at [323, 392] on img at bounding box center [312, 385] width 55 height 36
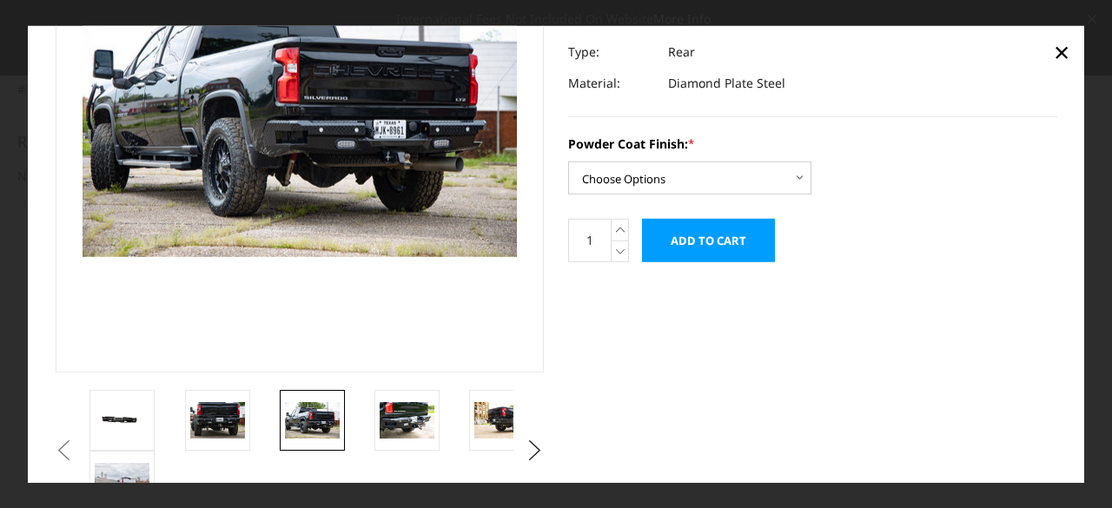
scroll to position [212, 0]
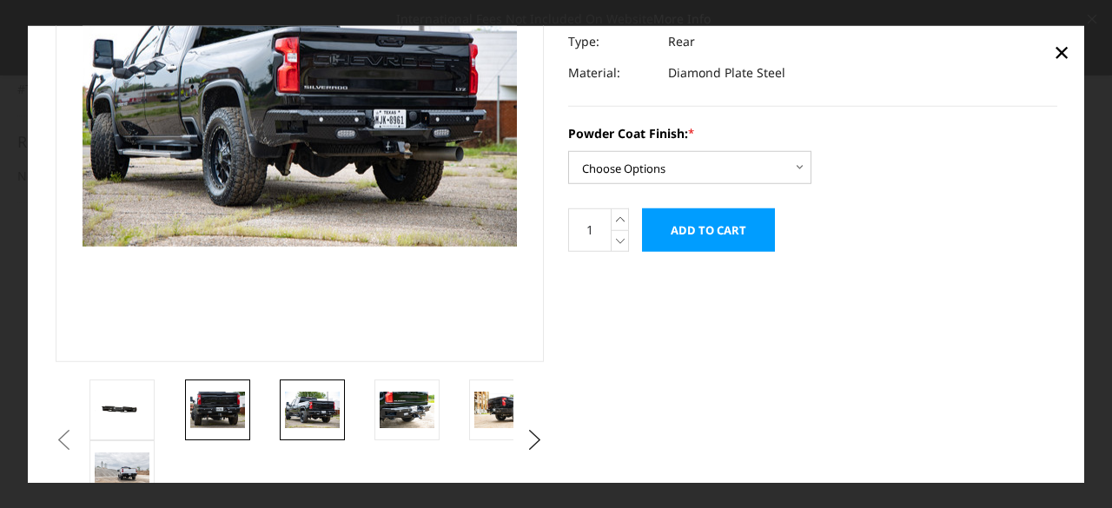
click at [223, 409] on img at bounding box center [217, 410] width 55 height 36
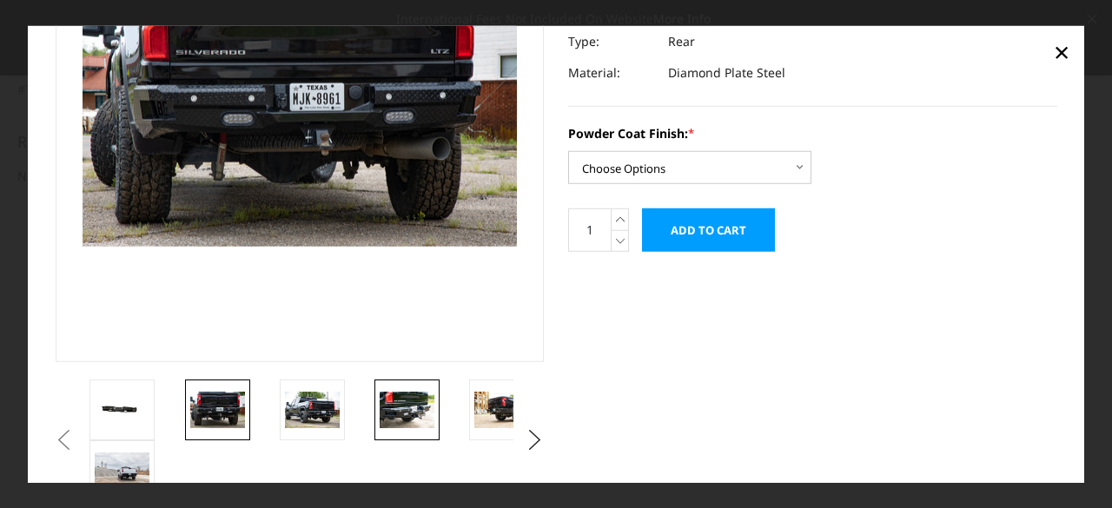
click at [401, 407] on img at bounding box center [407, 410] width 55 height 36
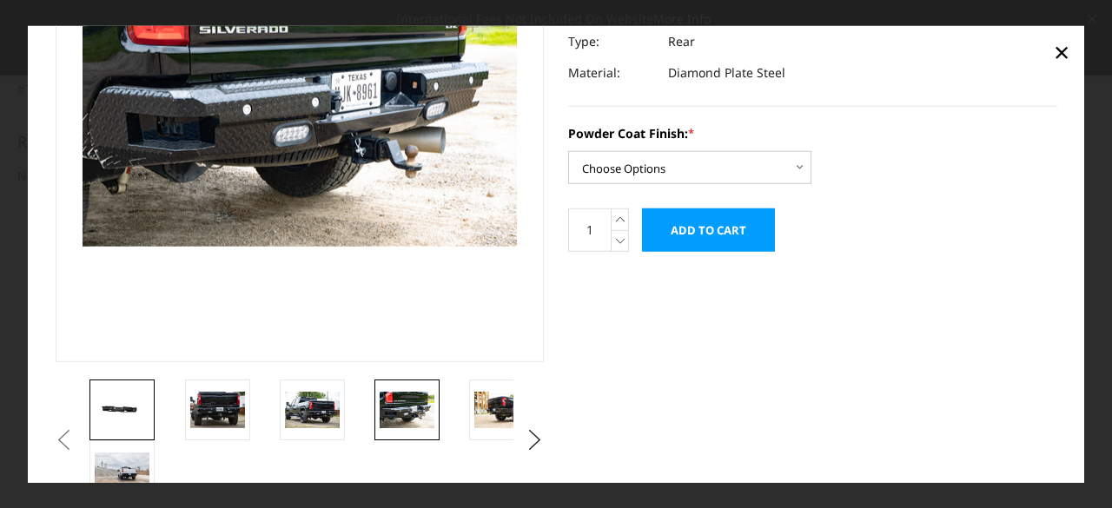
click at [112, 412] on img at bounding box center [122, 410] width 55 height 26
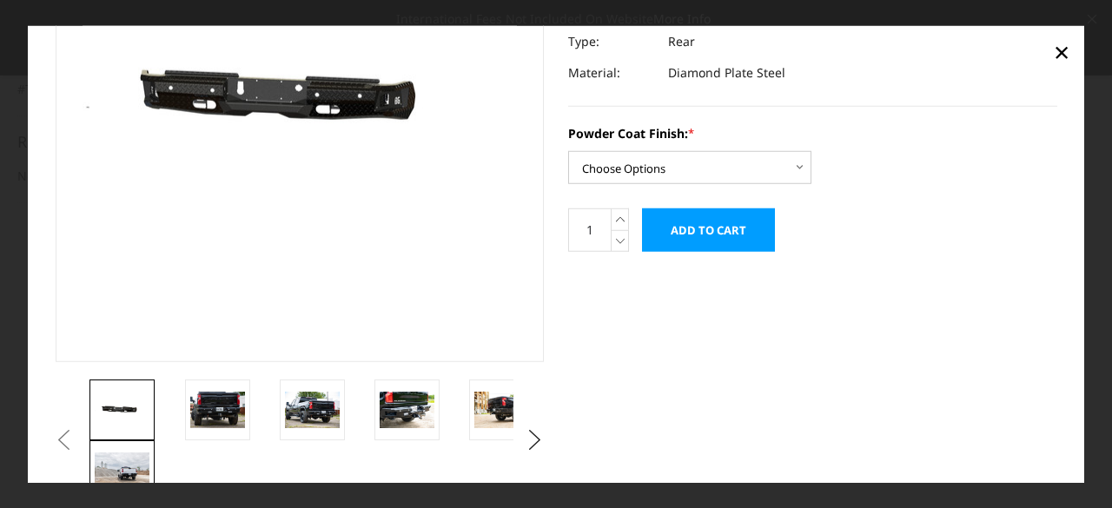
click at [130, 456] on img at bounding box center [122, 471] width 55 height 36
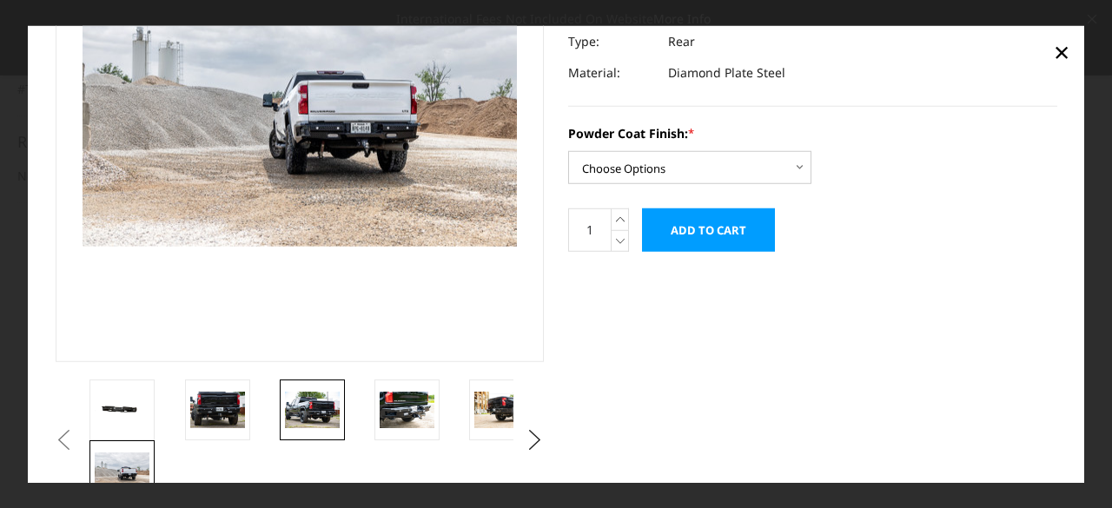
click at [280, 398] on link at bounding box center [312, 410] width 65 height 61
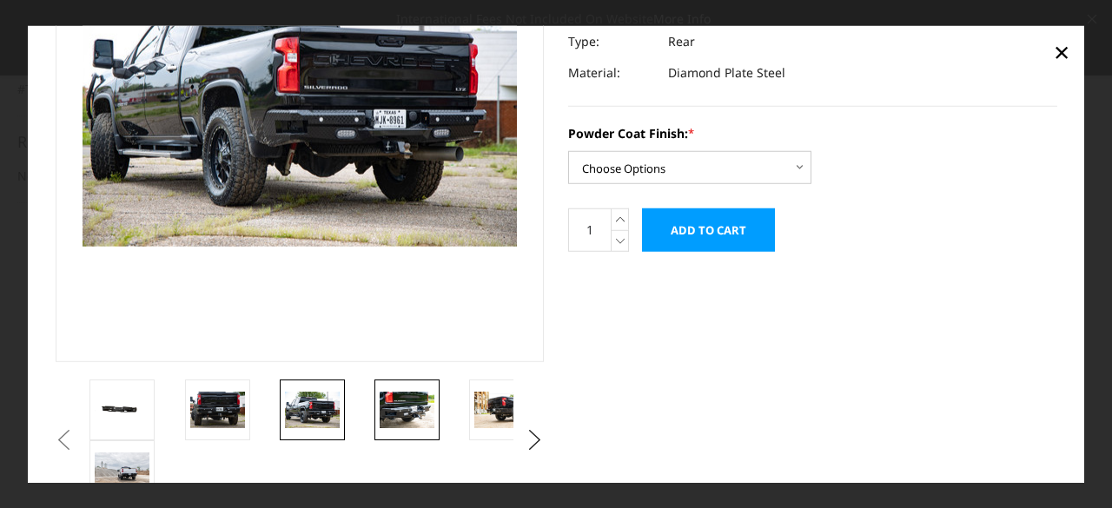
click at [430, 400] on img at bounding box center [407, 410] width 55 height 36
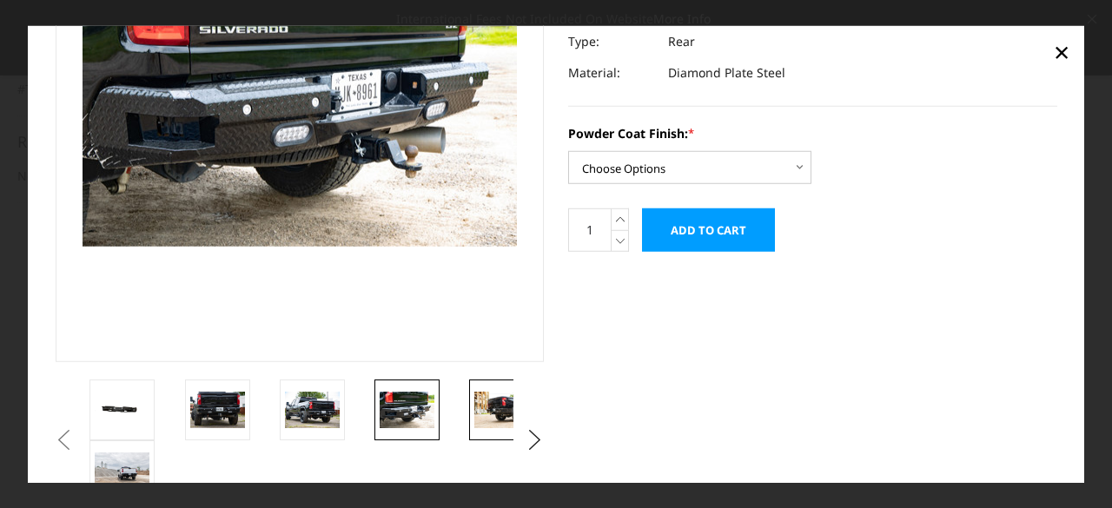
click at [485, 403] on img at bounding box center [501, 410] width 55 height 36
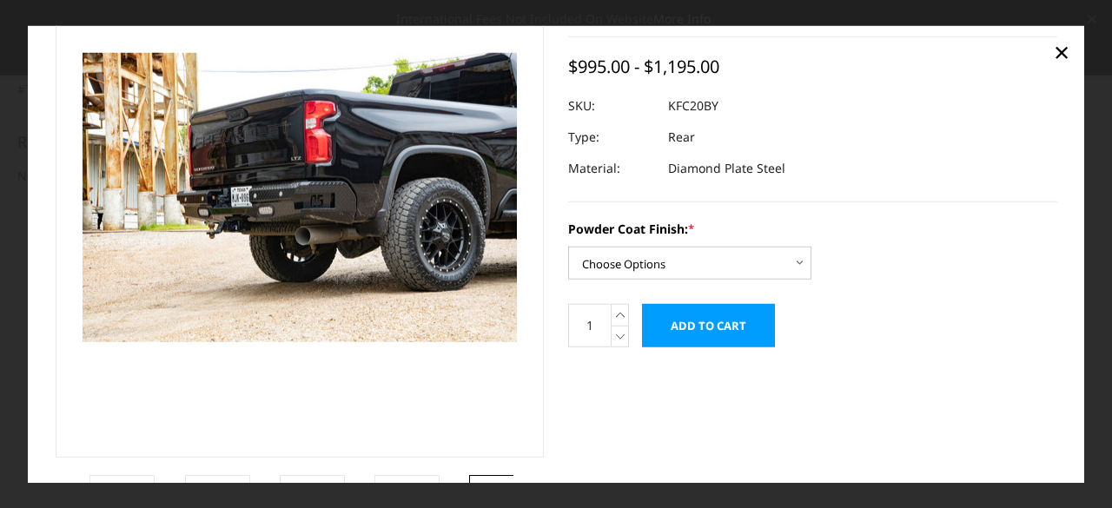
scroll to position [115, 0]
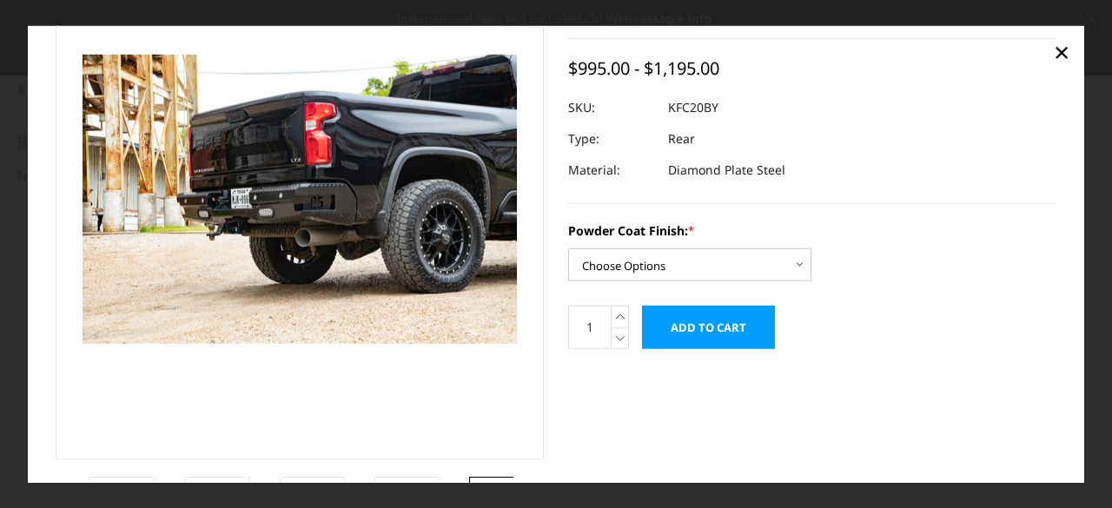
click at [556, 279] on section "2020-2026 Chevrolet/GMC 2500-3500 - FT Series - Rear Bumper Write a Review Writ…" at bounding box center [812, 152] width 513 height 429
click at [630, 265] on select "Choose Options Bare Metal Gloss Black Powder Coat Textured Black Powder Coat" at bounding box center [689, 264] width 243 height 33
select select "3418"
click at [568, 248] on select "Choose Options Bare Metal Gloss Black Powder Coat Textured Black Powder Coat" at bounding box center [689, 264] width 243 height 33
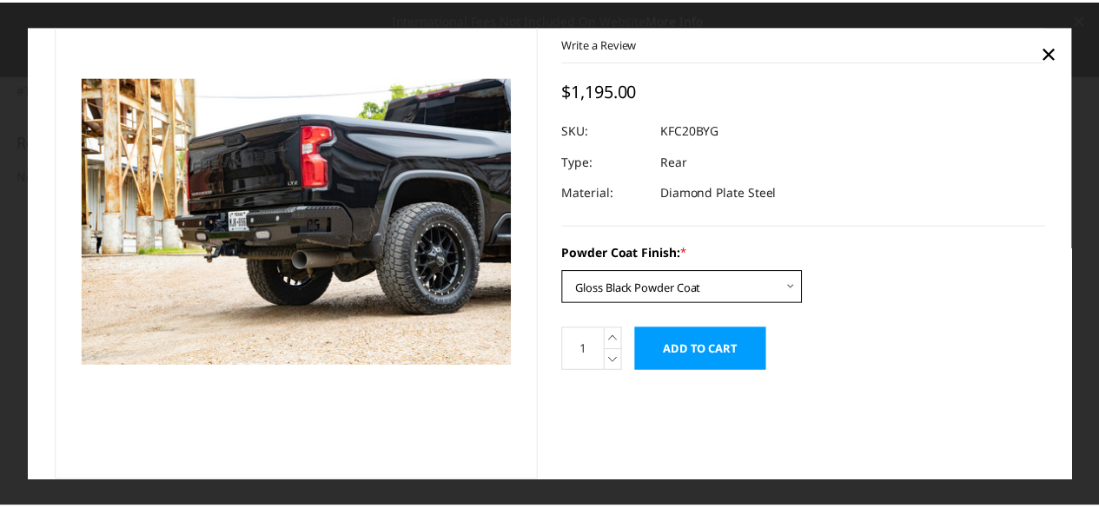
scroll to position [90, 0]
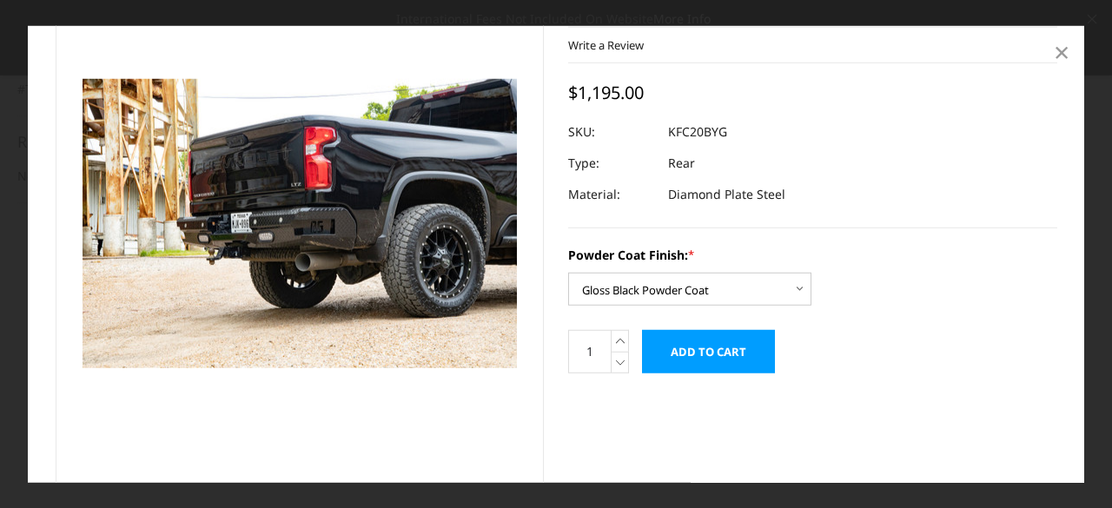
click at [1054, 54] on span "×" at bounding box center [1062, 51] width 16 height 37
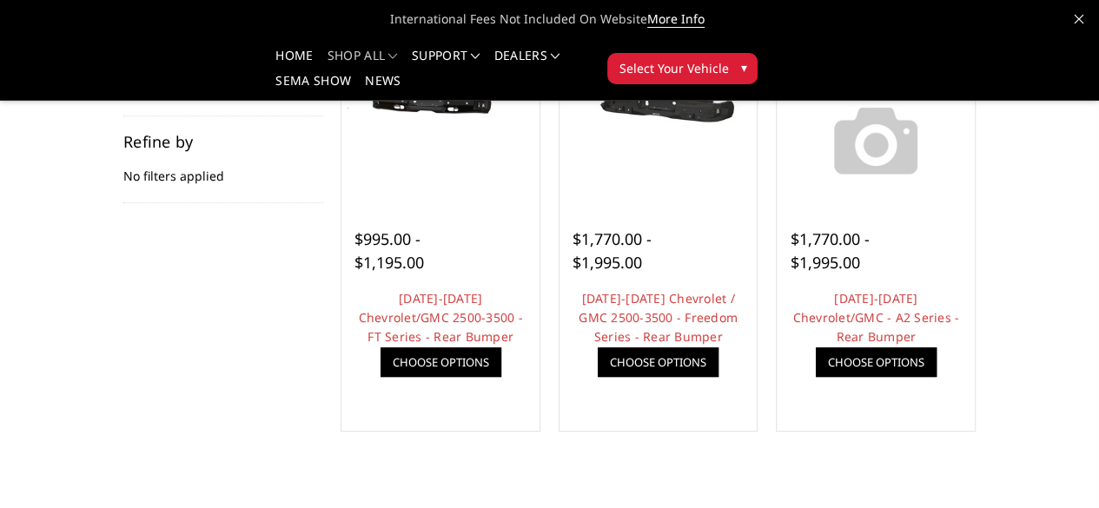
scroll to position [0, 0]
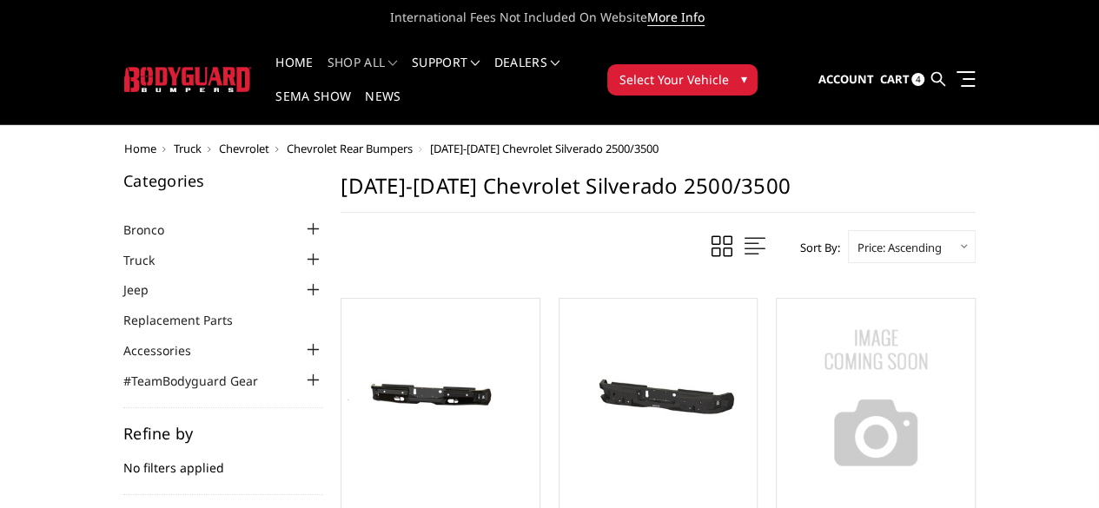
click at [1082, 22] on link at bounding box center [1079, 16] width 9 height 18
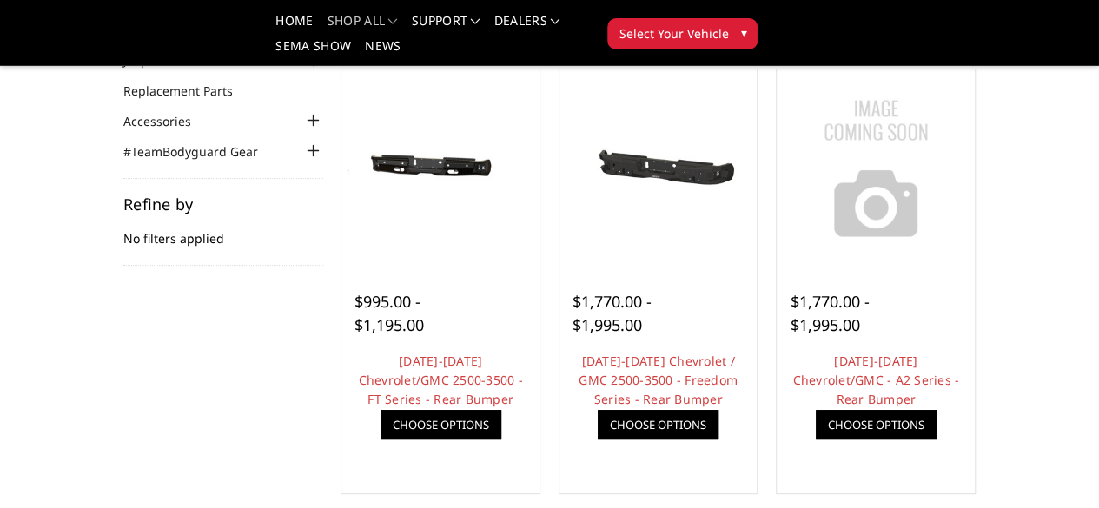
scroll to position [141, 0]
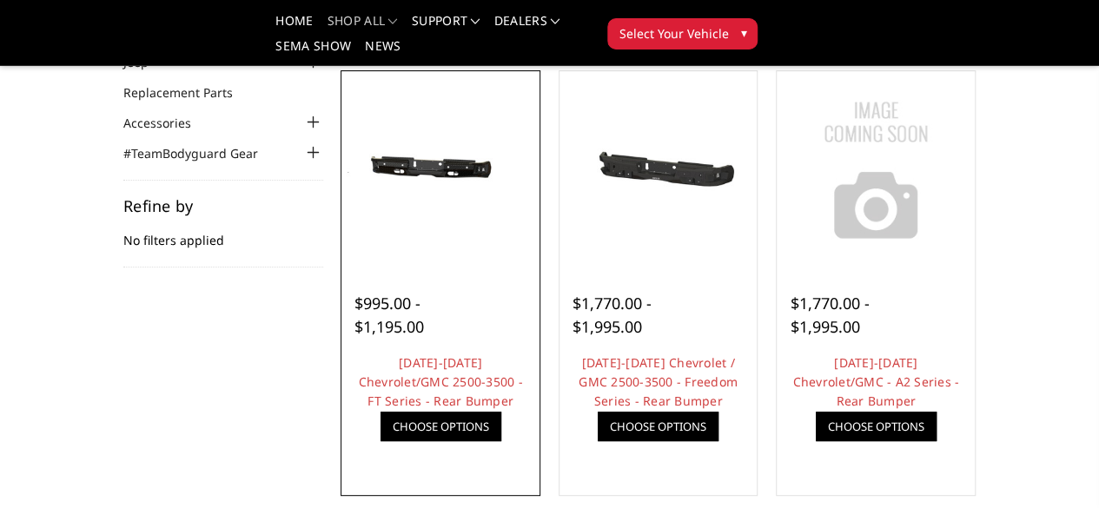
click at [0, 0] on link "Quick view" at bounding box center [0, 0] width 0 height 0
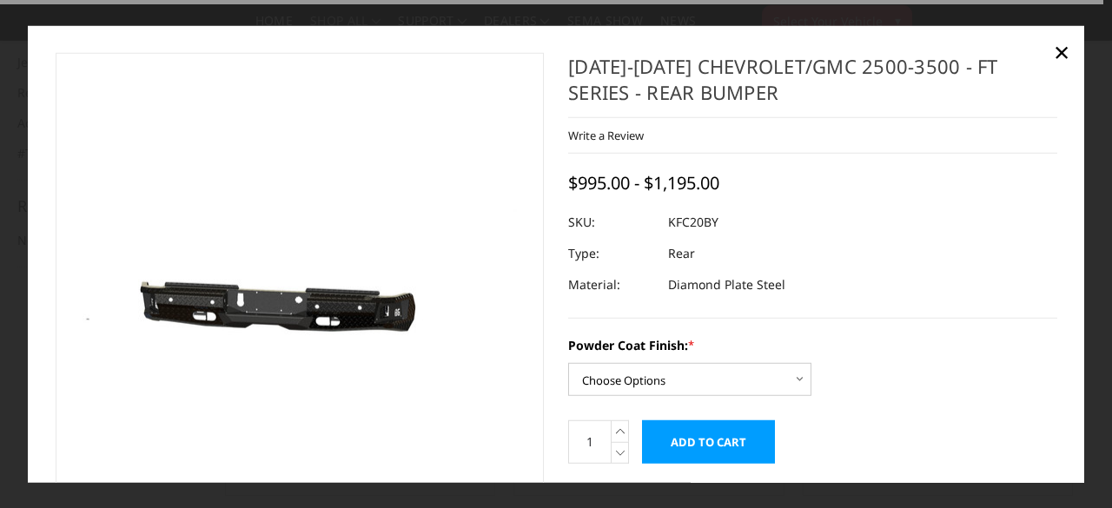
click at [913, 237] on div at bounding box center [812, 222] width 489 height 31
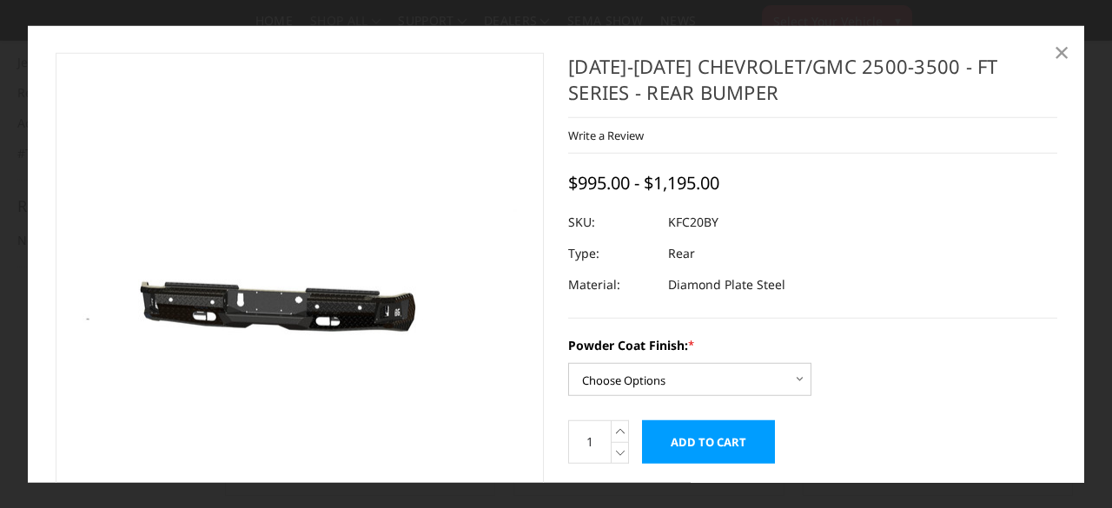
click at [1062, 53] on span "×" at bounding box center [1062, 51] width 16 height 37
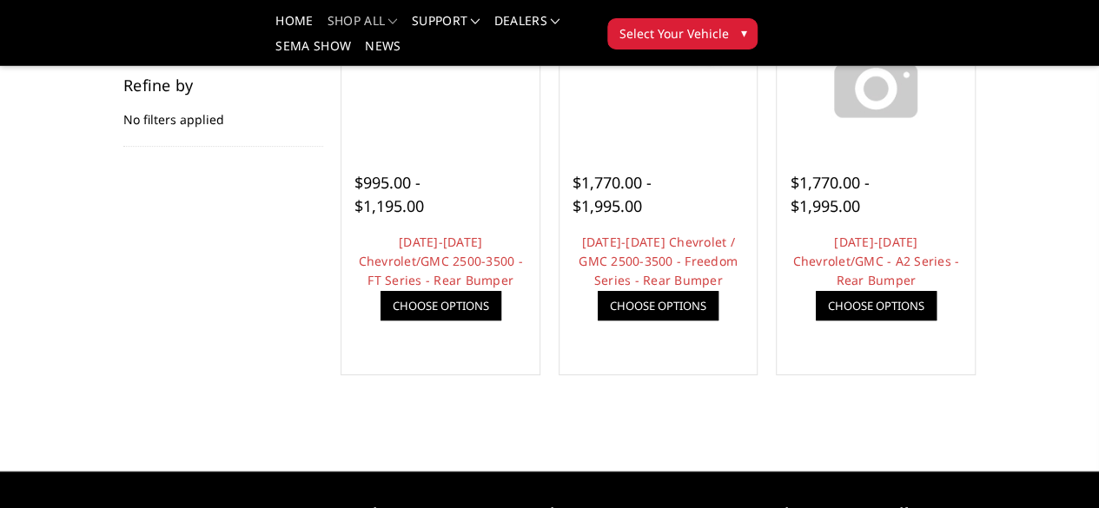
scroll to position [262, 0]
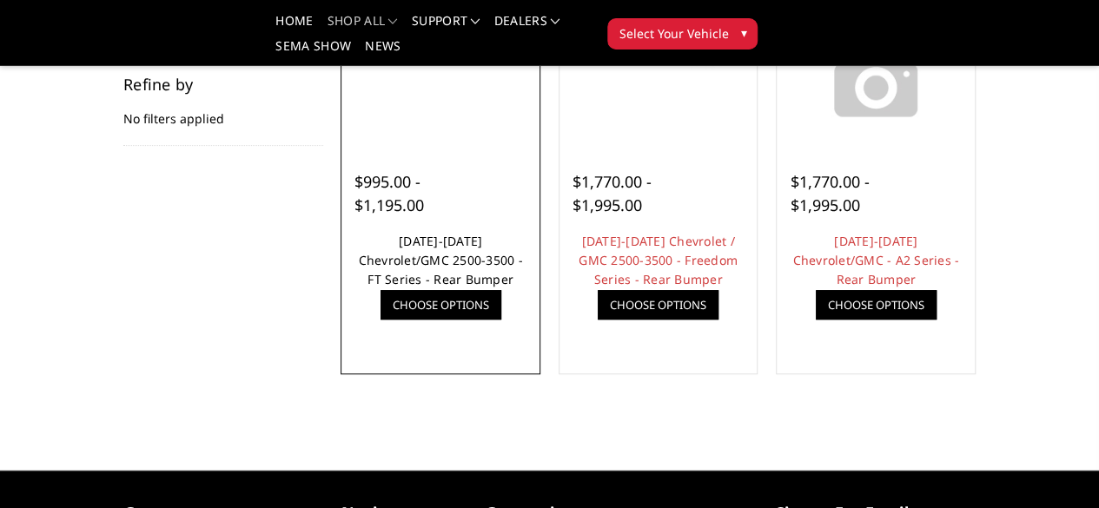
click at [400, 288] on link "2020-2026 Chevrolet/GMC 2500-3500 - FT Series - Rear Bumper" at bounding box center [440, 260] width 164 height 55
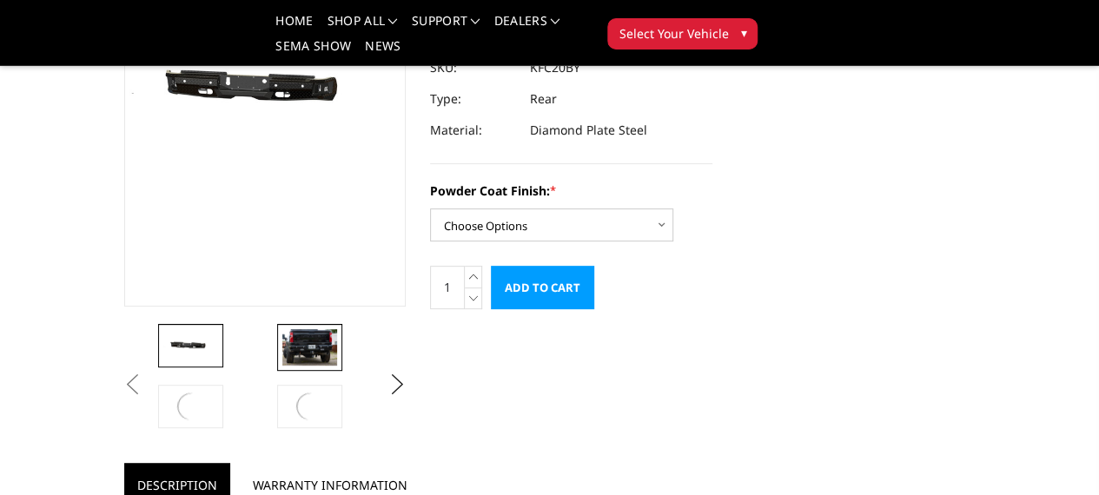
click at [282, 366] on img at bounding box center [309, 347] width 55 height 36
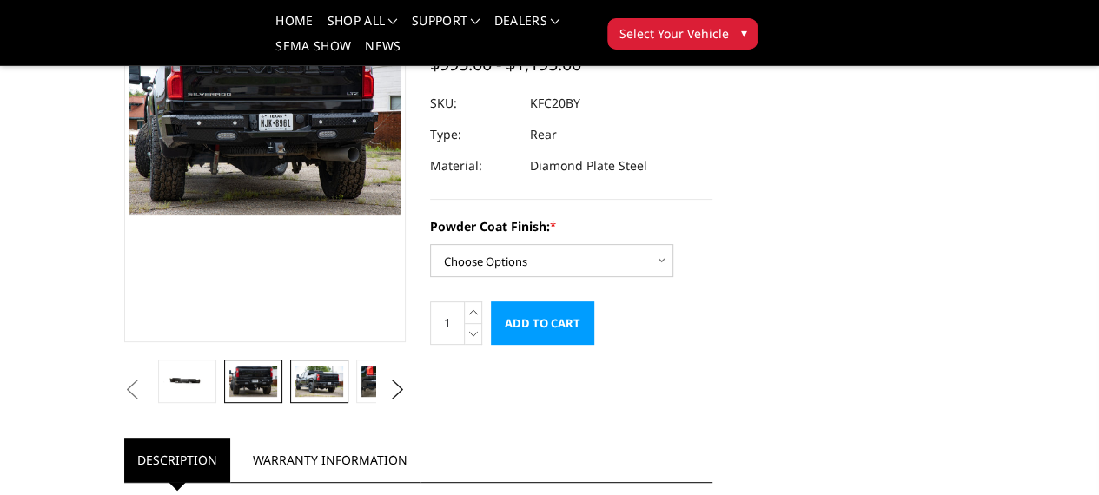
click at [290, 403] on link at bounding box center [318, 381] width 57 height 43
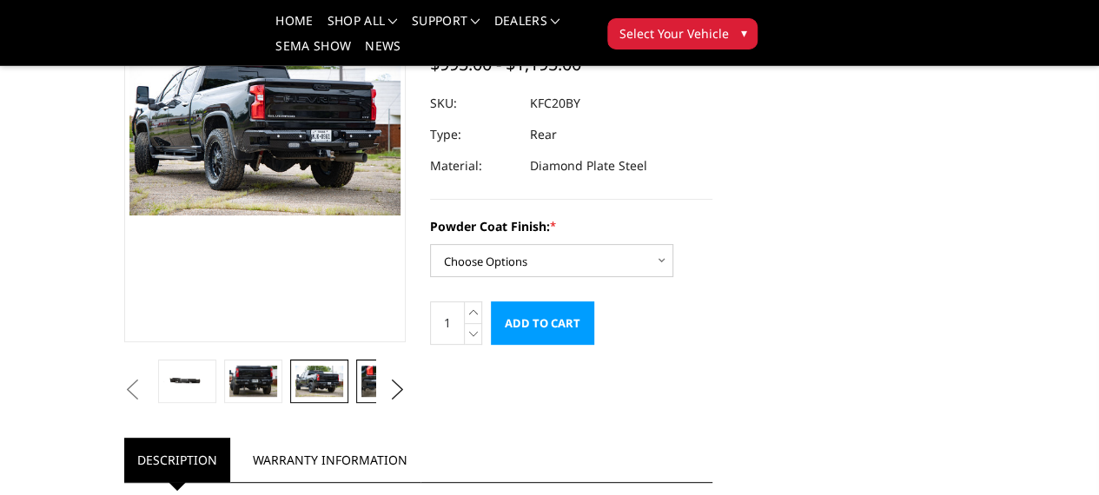
click at [361, 397] on img at bounding box center [384, 381] width 47 height 31
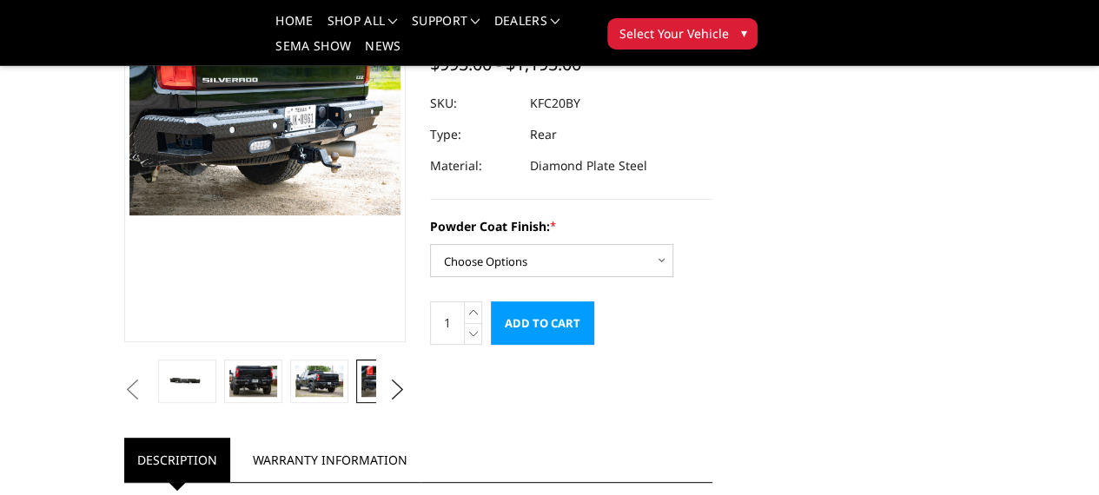
click at [427, 397] on img at bounding box center [450, 381] width 47 height 31
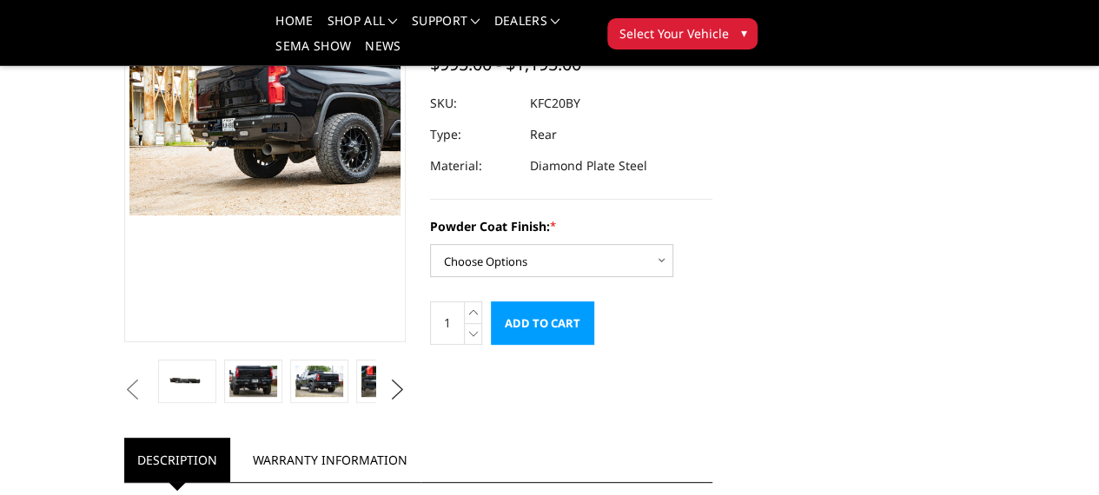
click at [389, 403] on button "Next" at bounding box center [397, 390] width 26 height 26
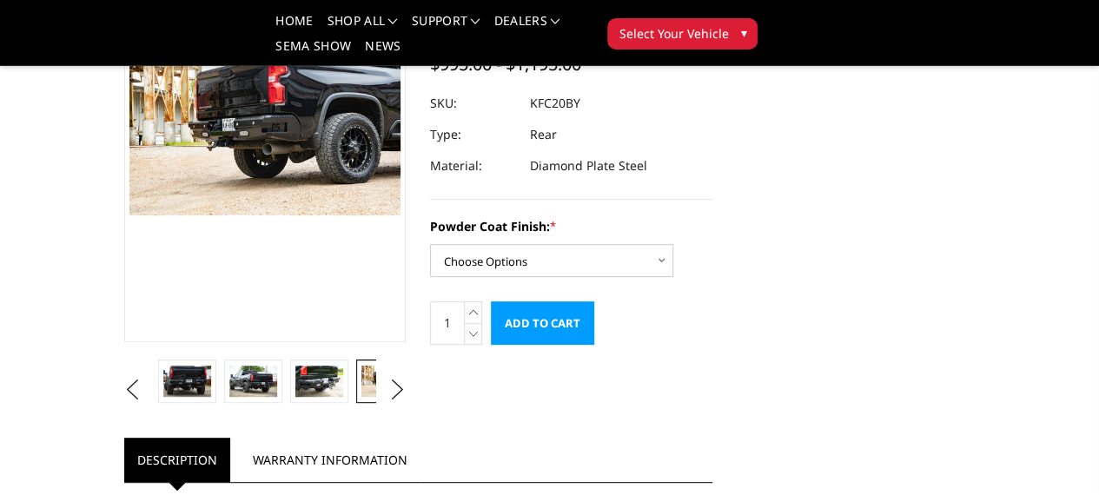
click at [427, 397] on img at bounding box center [450, 381] width 47 height 31
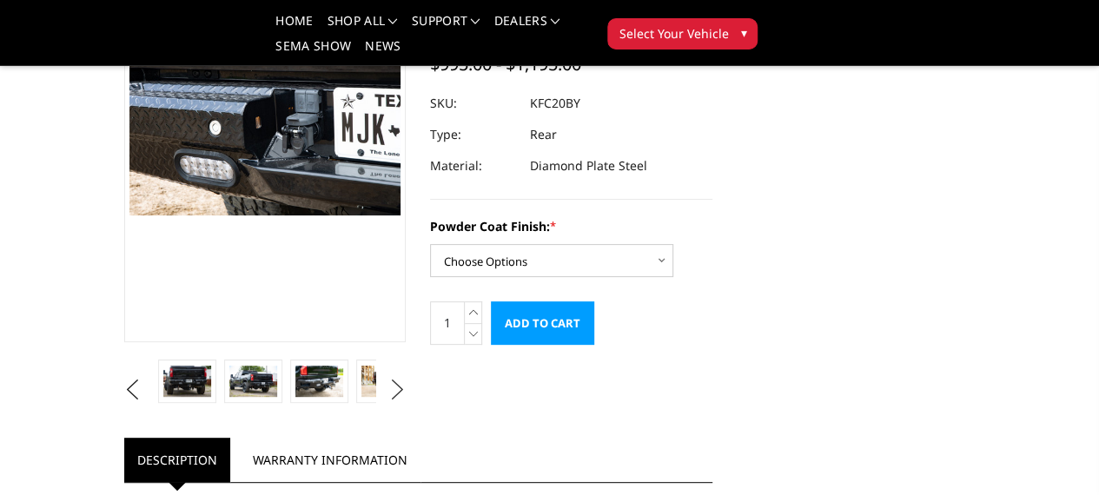
click at [388, 403] on button "Next" at bounding box center [397, 390] width 26 height 26
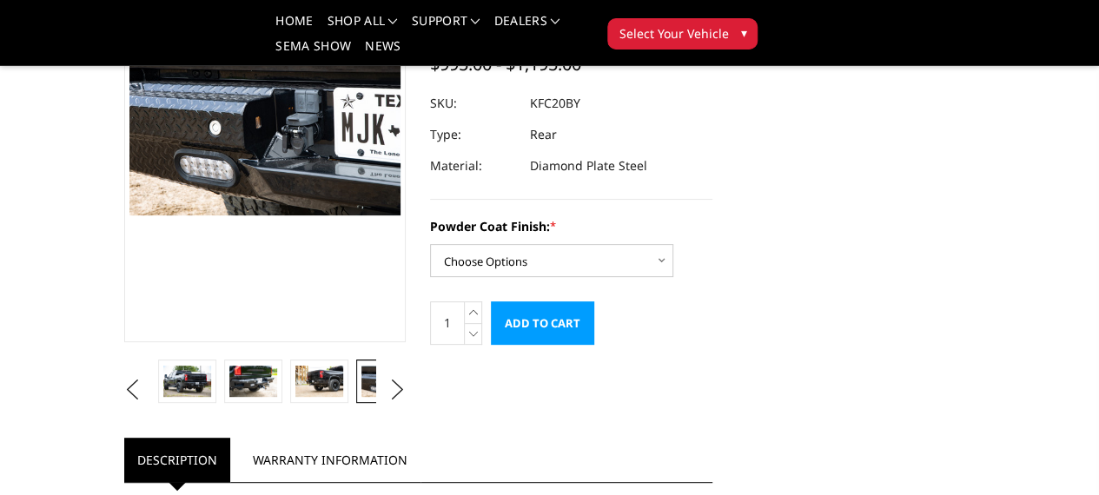
click at [427, 397] on img at bounding box center [450, 381] width 47 height 31
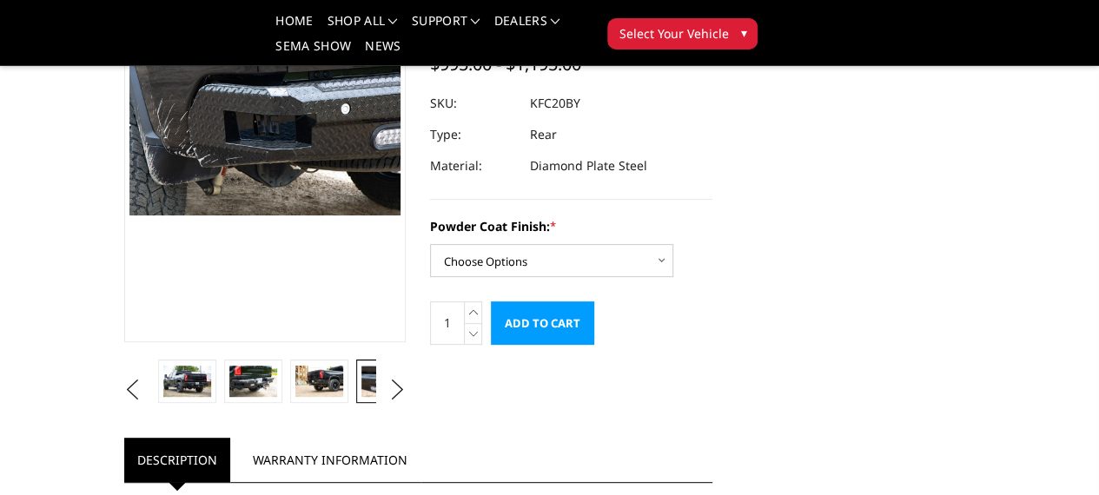
click at [361, 397] on img at bounding box center [384, 381] width 47 height 31
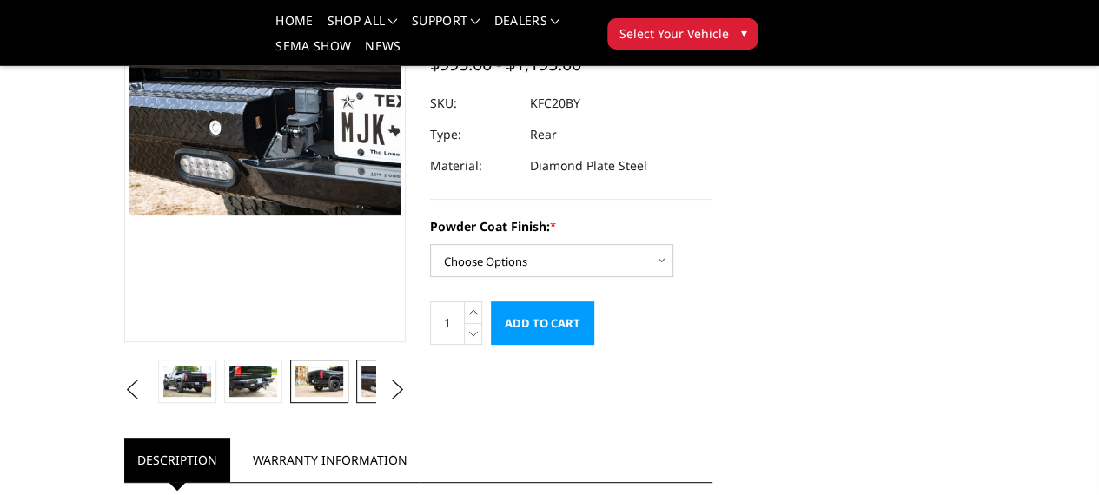
click at [295, 397] on img at bounding box center [318, 381] width 47 height 31
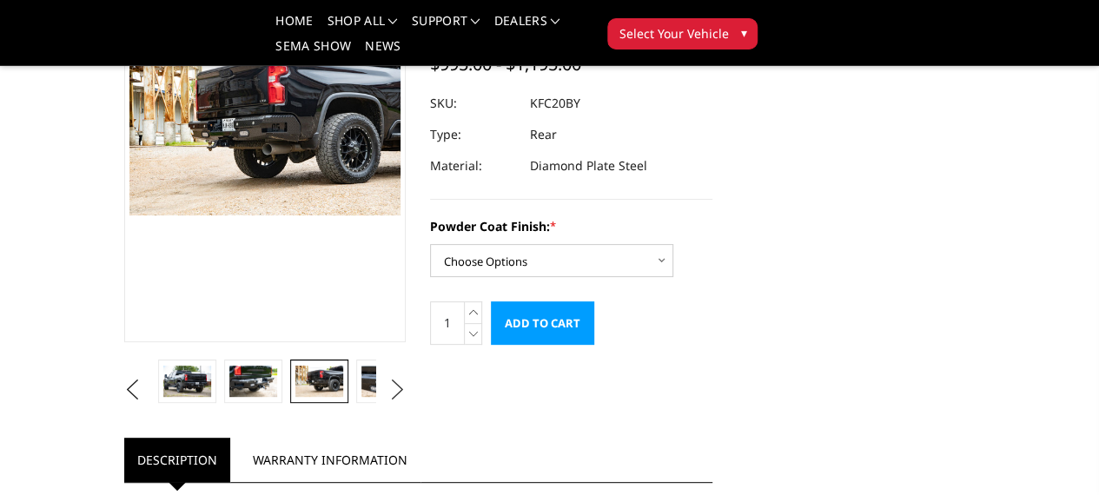
click at [398, 403] on button "Next" at bounding box center [397, 390] width 26 height 26
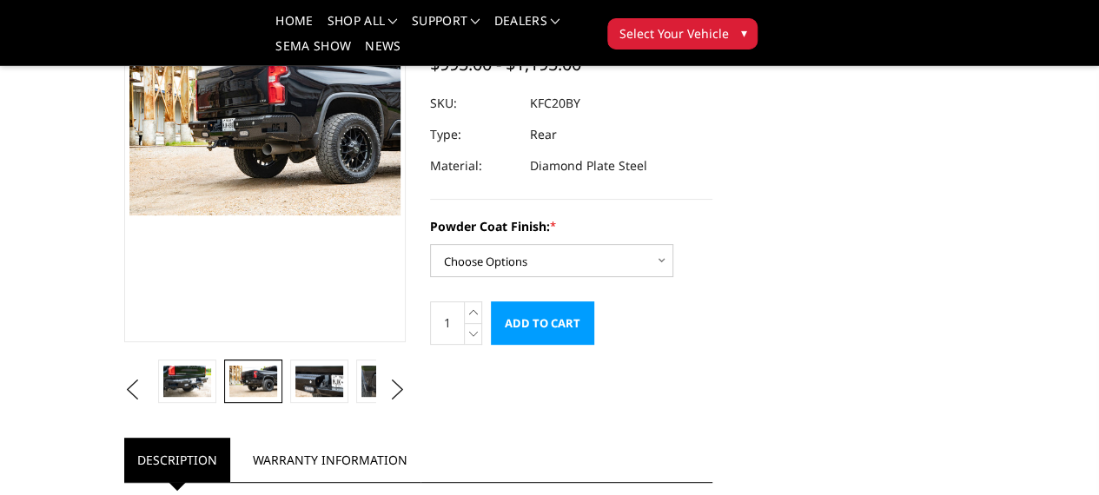
click at [427, 397] on img at bounding box center [450, 381] width 47 height 31
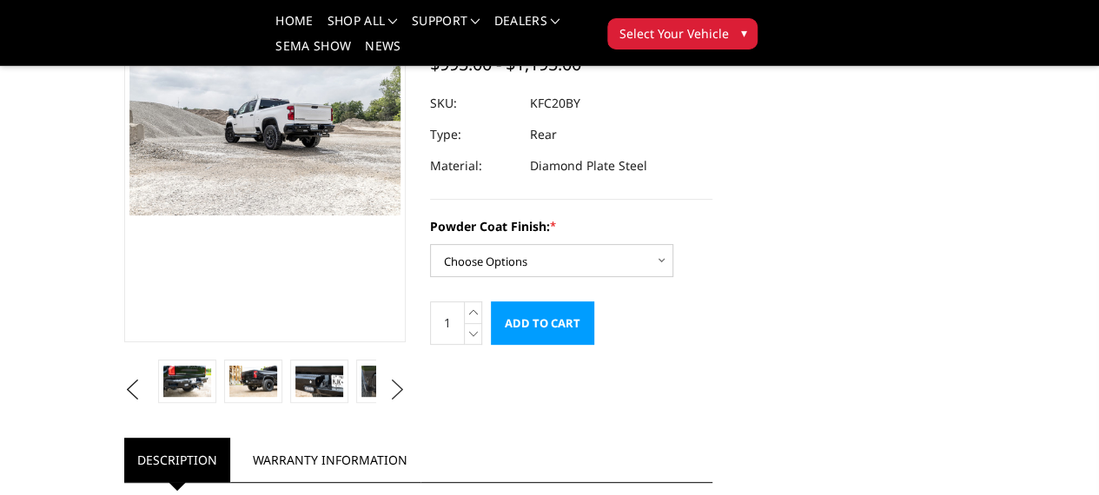
click at [392, 403] on button "Next" at bounding box center [397, 390] width 26 height 26
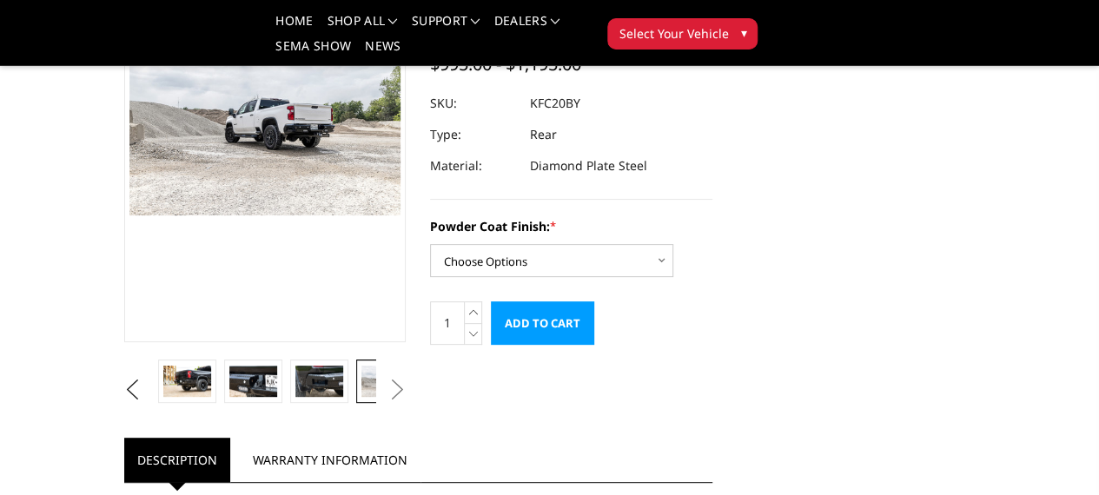
click at [422, 403] on link at bounding box center [450, 381] width 57 height 43
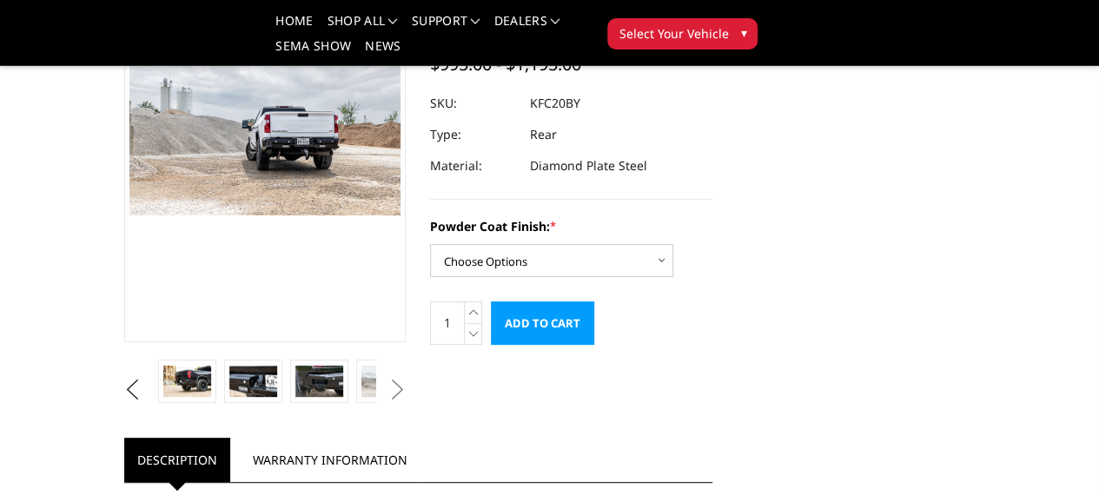
click at [384, 403] on button "Next" at bounding box center [397, 390] width 26 height 26
click at [398, 403] on button "Next" at bounding box center [397, 390] width 26 height 26
click at [506, 244] on select "Choose Options Bare Metal Gloss Black Powder Coat Textured Black Powder Coat" at bounding box center [551, 260] width 243 height 33
select select "3418"
click at [430, 244] on select "Choose Options Bare Metal Gloss Black Powder Coat Textured Black Powder Coat" at bounding box center [551, 260] width 243 height 33
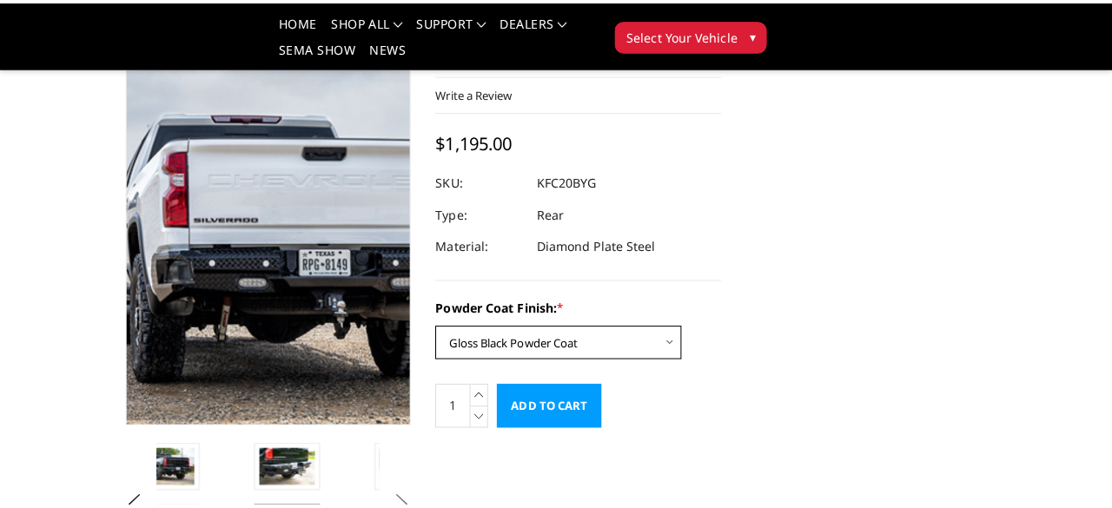
scroll to position [116, 0]
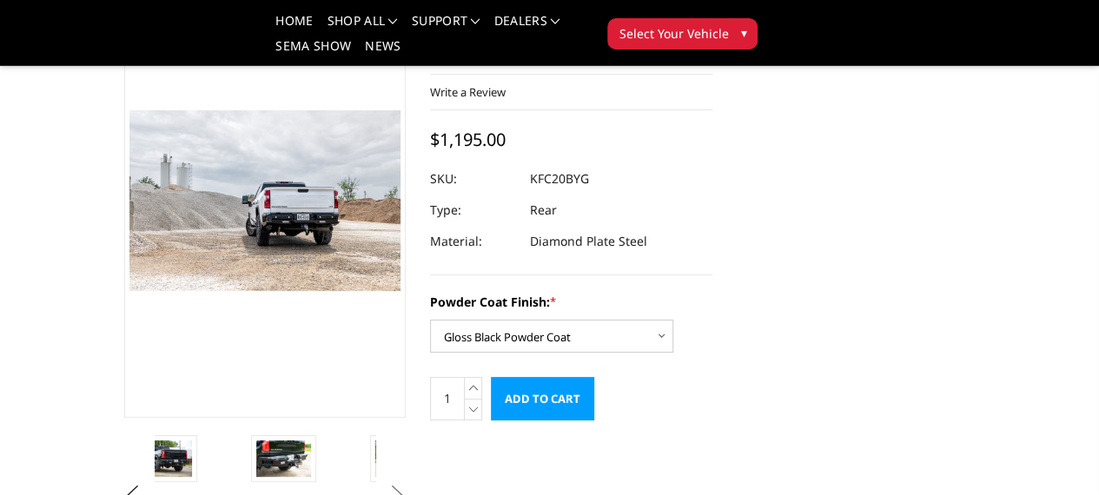
click at [593, 377] on input "Add to Cart" at bounding box center [542, 398] width 103 height 43
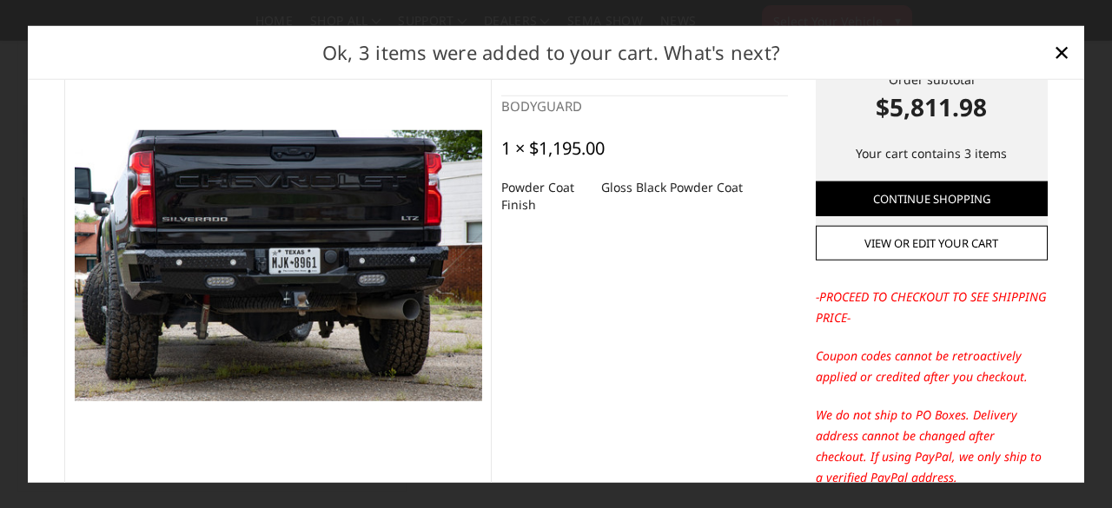
scroll to position [0, 0]
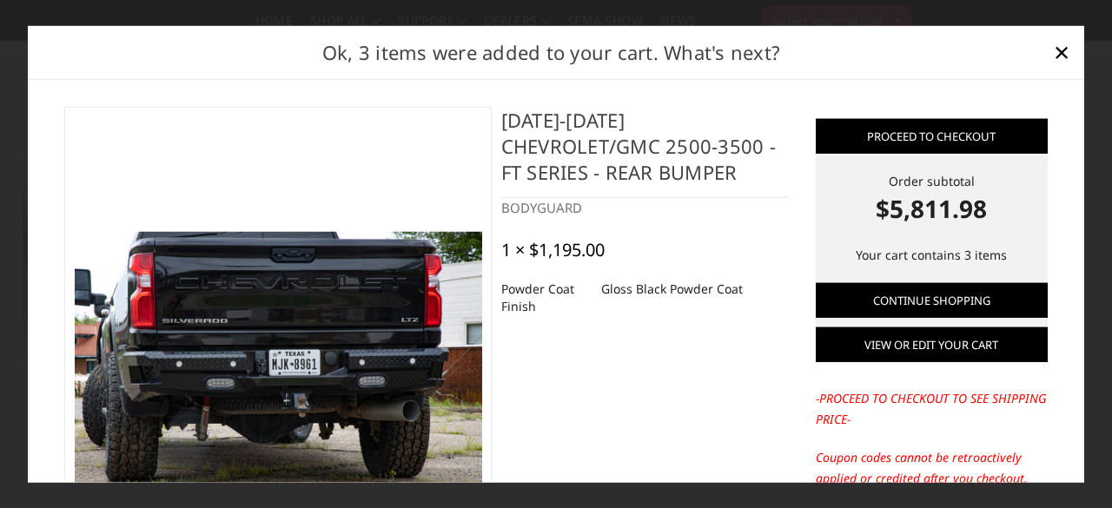
click at [864, 339] on link "View or edit your cart" at bounding box center [932, 345] width 232 height 35
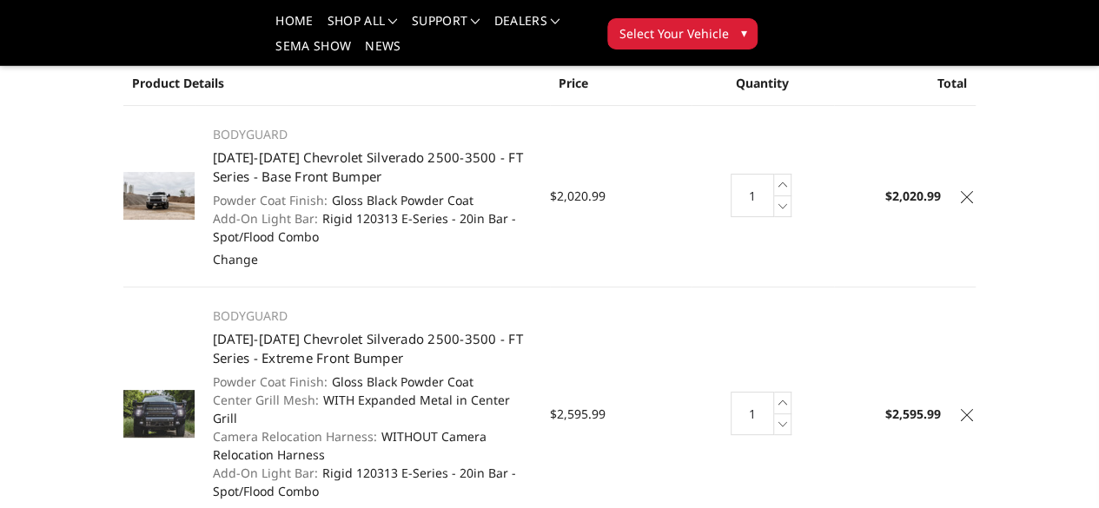
scroll to position [111, 0]
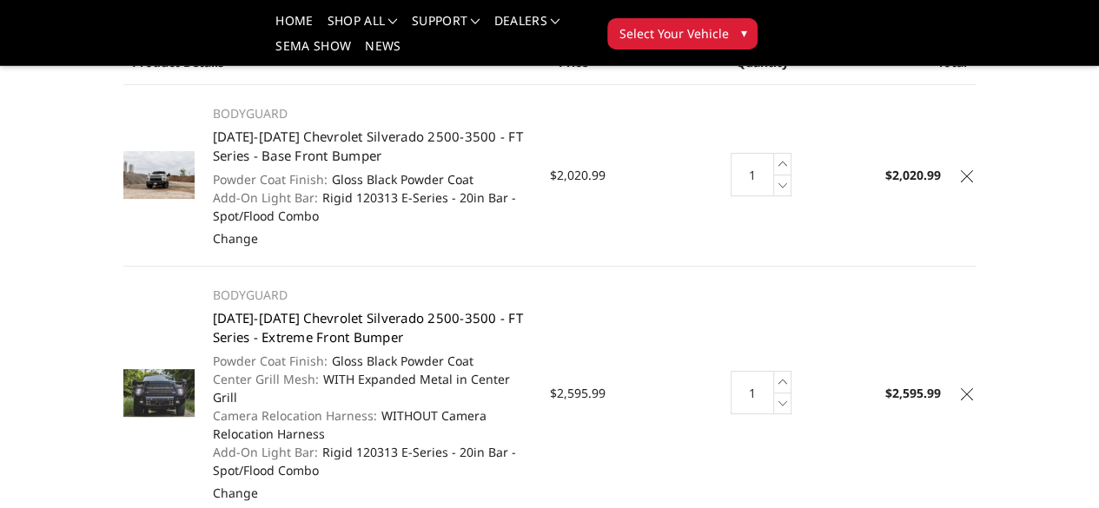
click at [213, 309] on link "[DATE]-[DATE] Chevrolet Silverado 2500-3500 - FT Series - Extreme Front Bumper" at bounding box center [368, 327] width 310 height 37
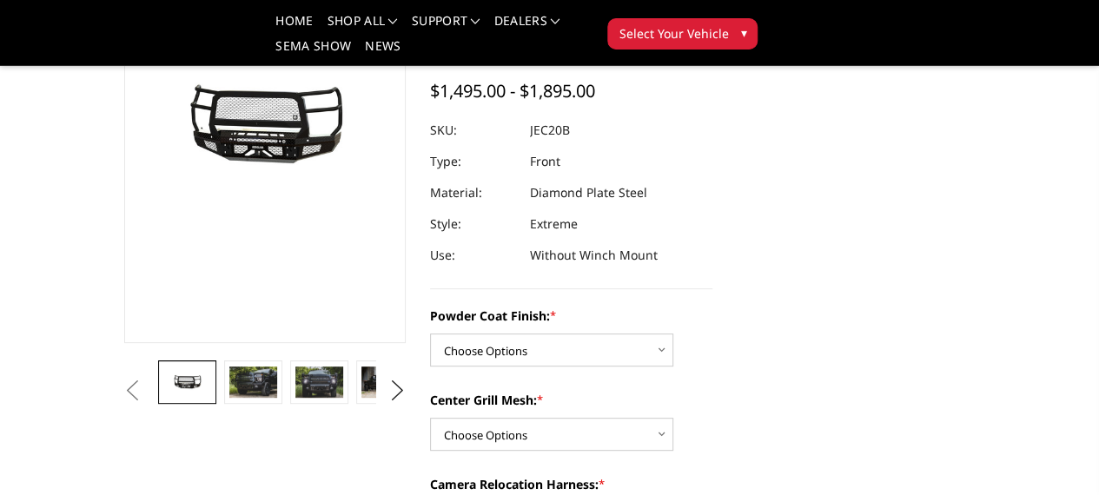
scroll to position [200, 0]
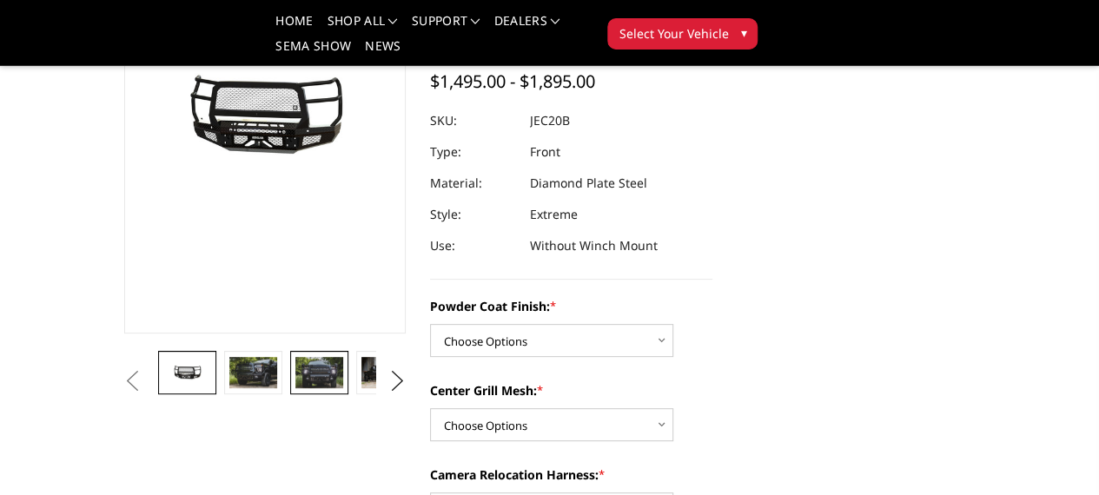
click at [295, 388] on img at bounding box center [318, 372] width 47 height 31
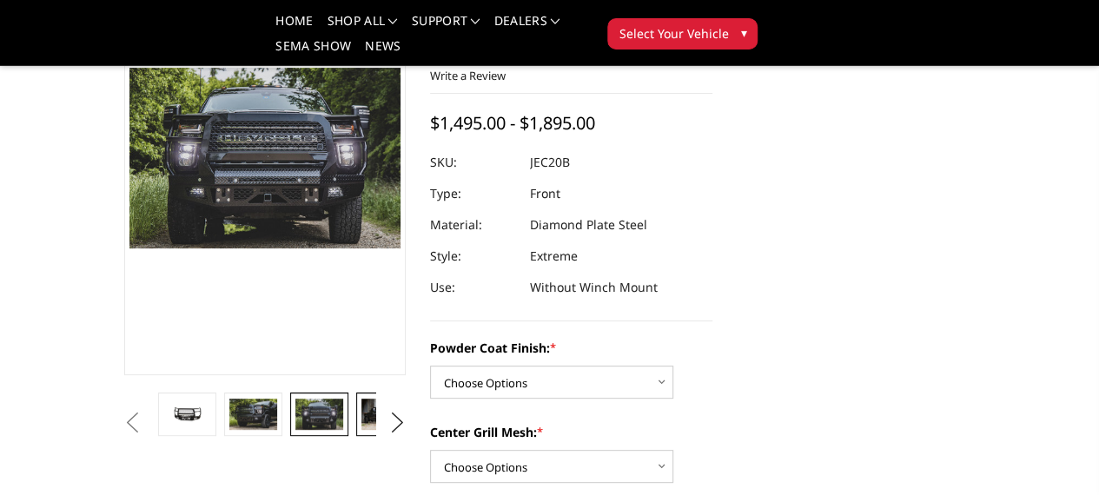
click at [361, 430] on img at bounding box center [384, 414] width 47 height 31
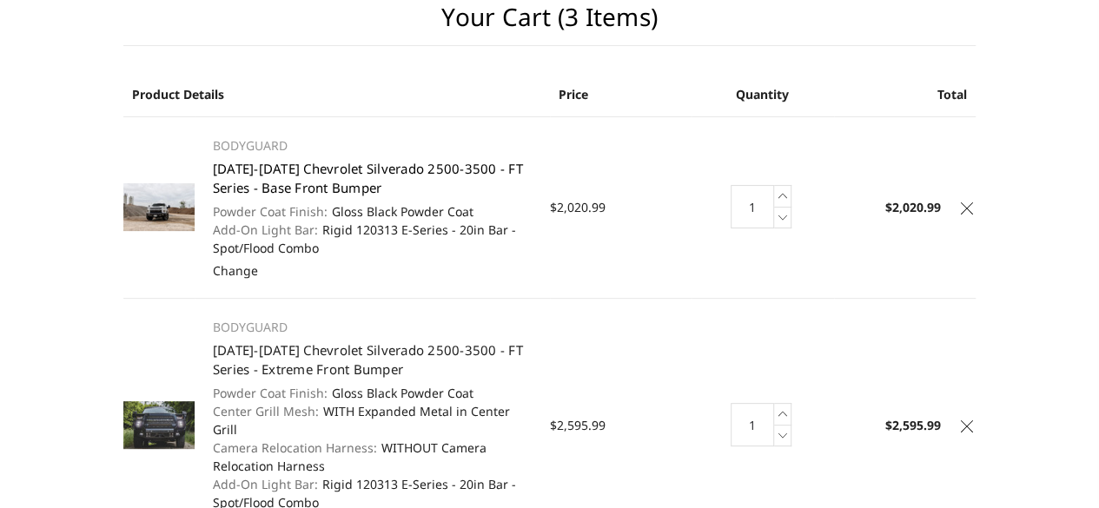
click at [230, 160] on link "[DATE]-[DATE] Chevrolet Silverado 2500-3500 - FT Series - Base Front Bumper" at bounding box center [368, 178] width 310 height 37
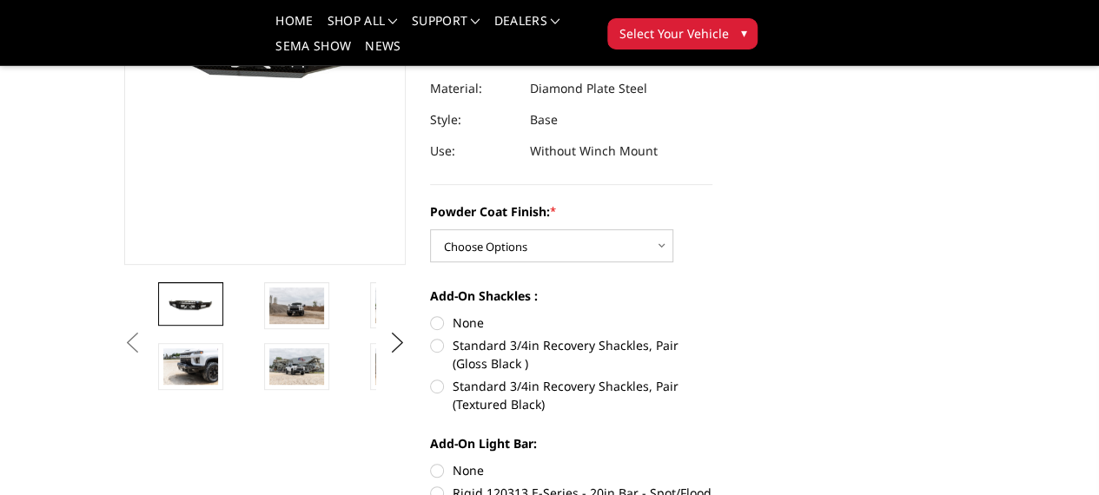
scroll to position [274, 0]
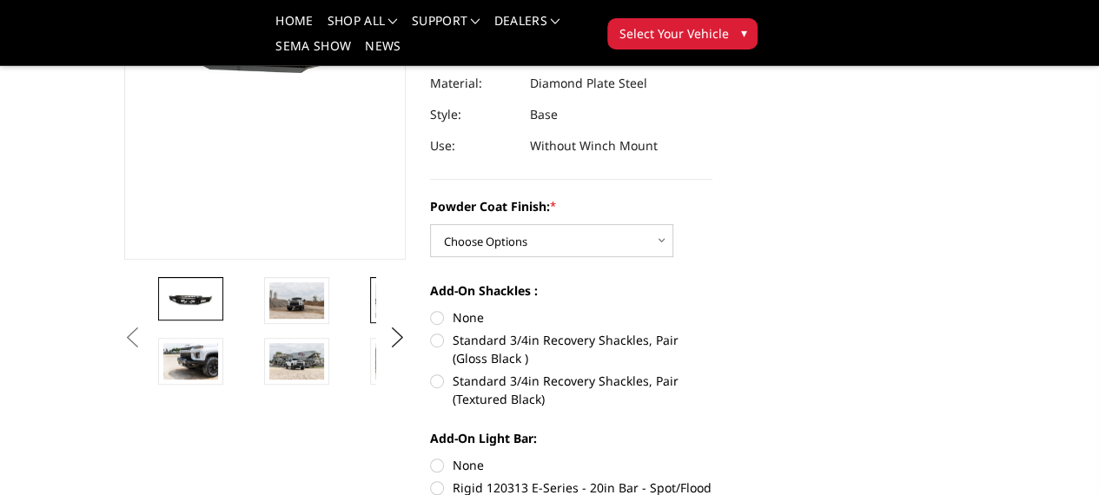
click at [375, 318] on img at bounding box center [402, 300] width 55 height 36
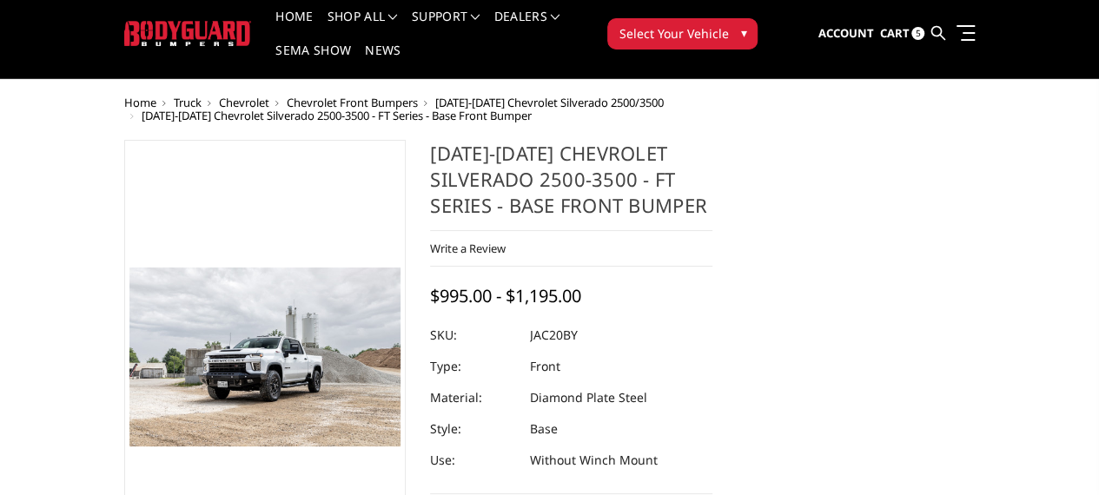
scroll to position [9, 2]
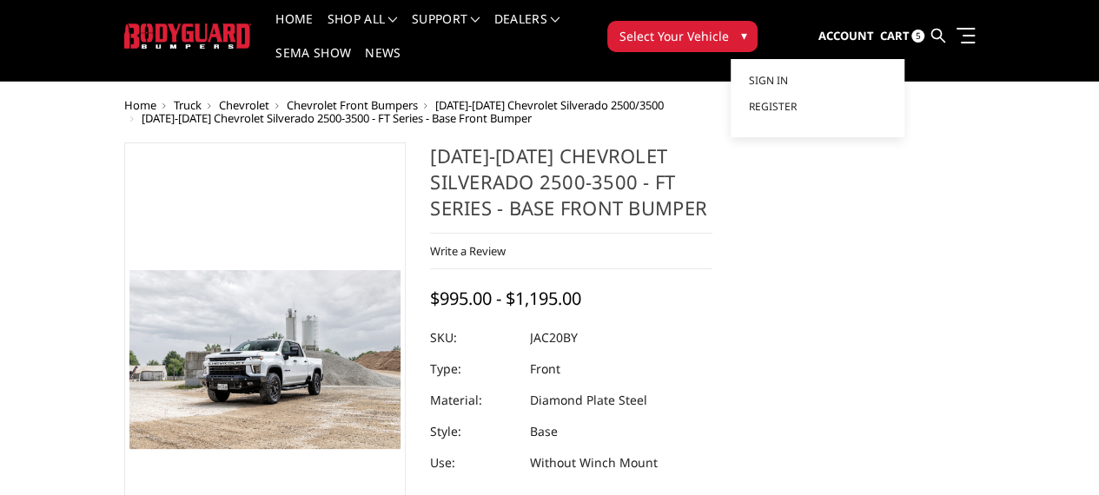
click at [873, 28] on span "Account" at bounding box center [846, 36] width 56 height 16
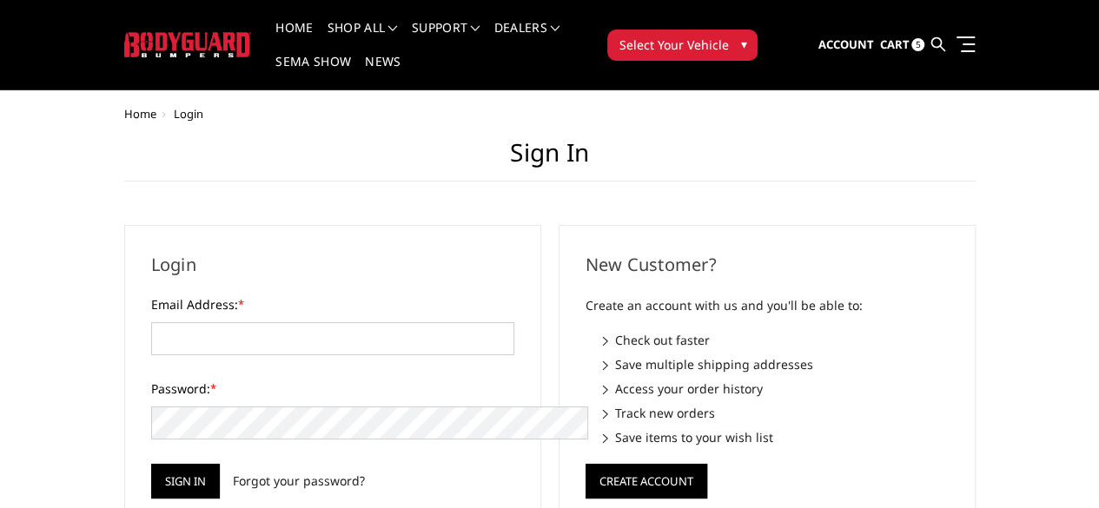
click at [924, 36] on link "Cart 5" at bounding box center [901, 45] width 45 height 47
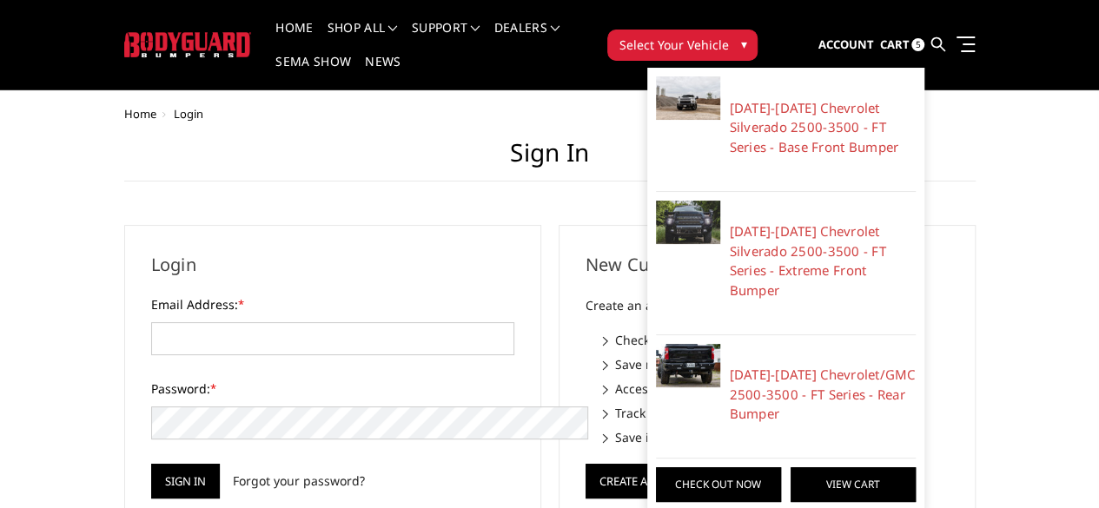
click at [916, 467] on link "View Cart" at bounding box center [853, 484] width 125 height 35
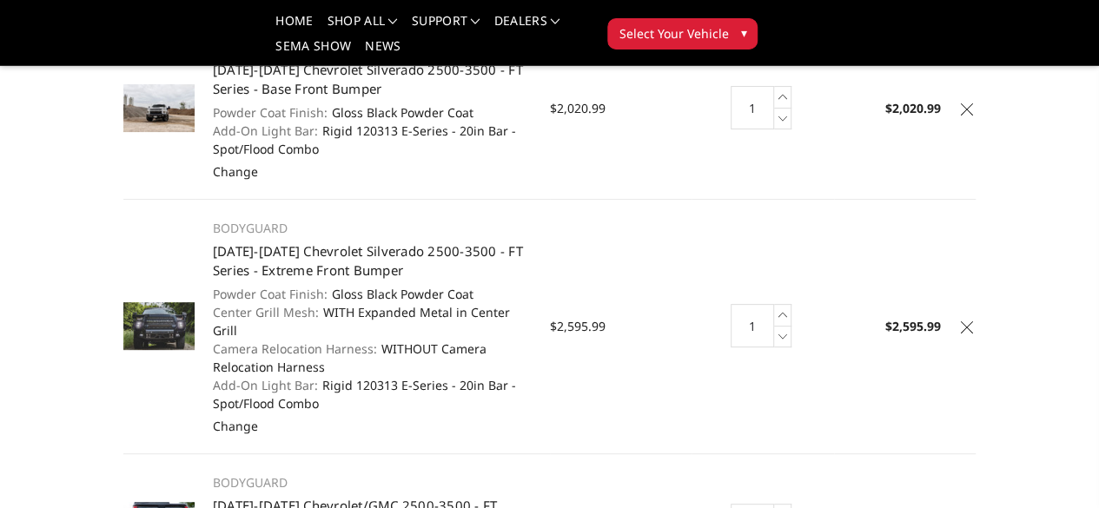
scroll to position [177, 0]
click at [973, 322] on icon at bounding box center [967, 328] width 12 height 12
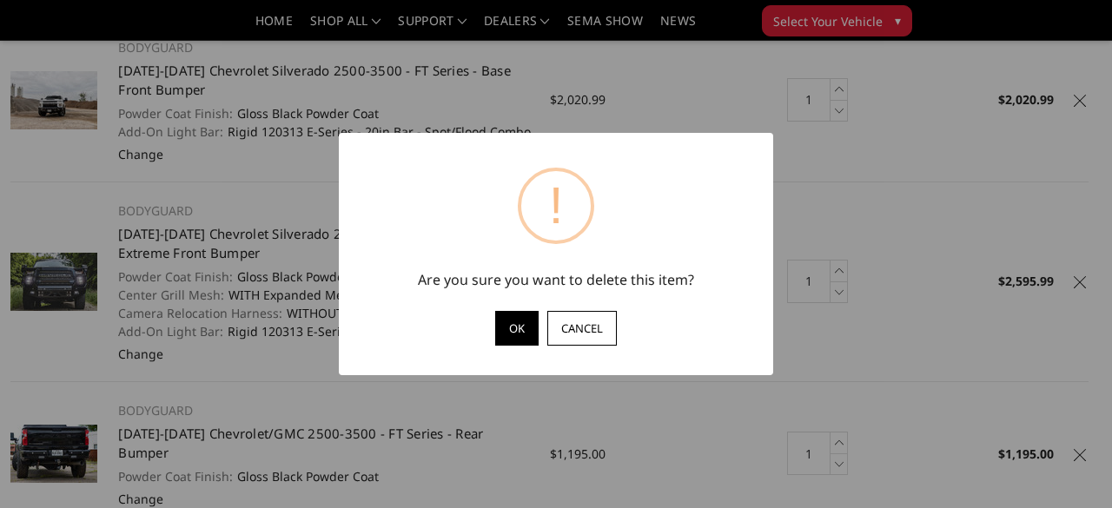
click at [506, 326] on button "OK" at bounding box center [516, 328] width 43 height 35
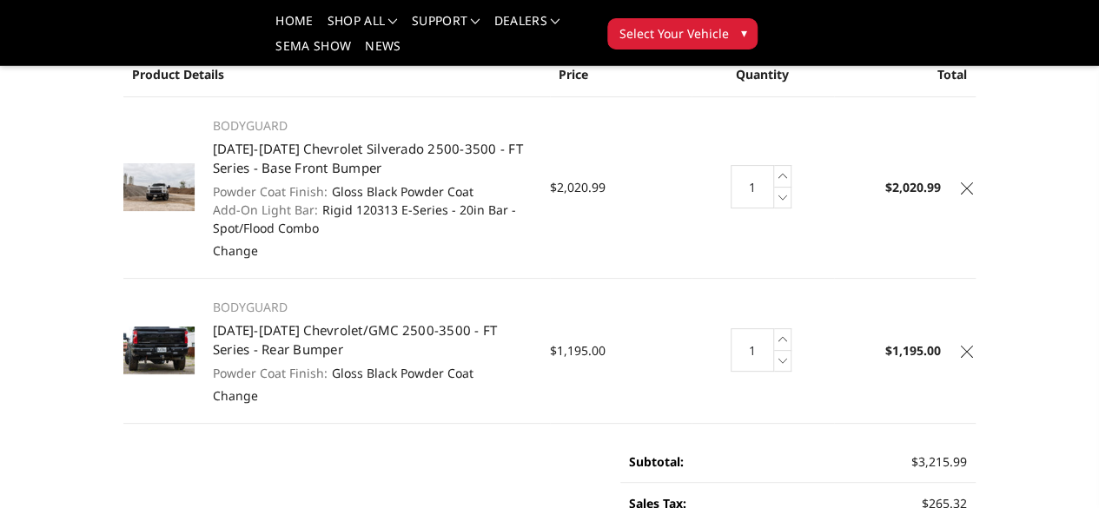
scroll to position [0, 0]
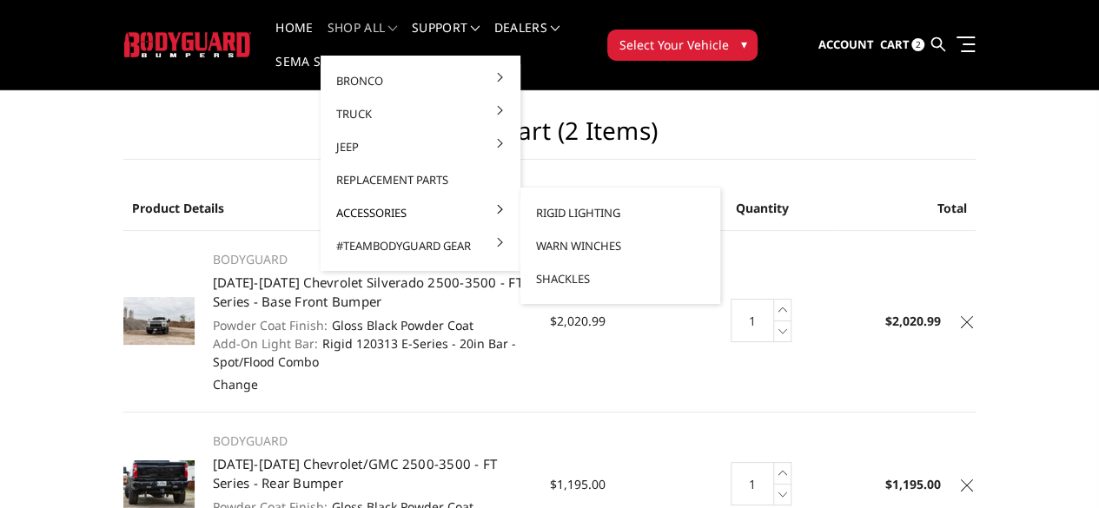
click at [374, 218] on link "Accessories" at bounding box center [421, 212] width 186 height 33
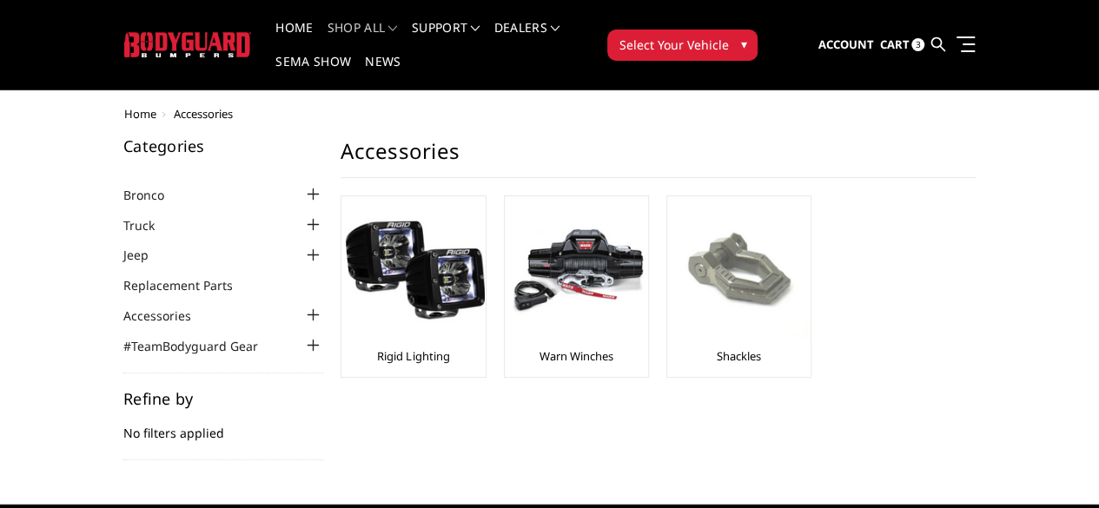
click at [698, 208] on img at bounding box center [741, 270] width 139 height 139
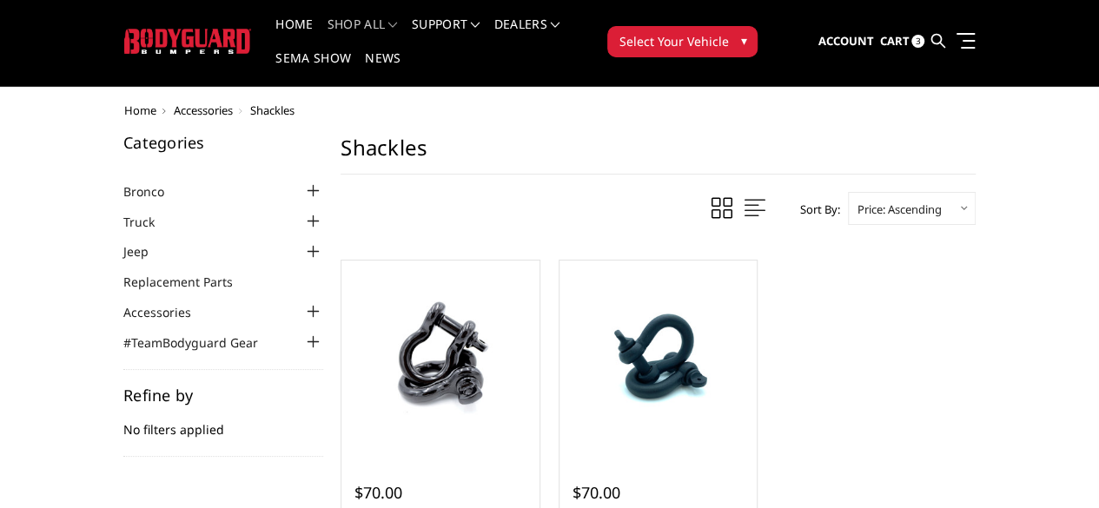
scroll to position [1, 0]
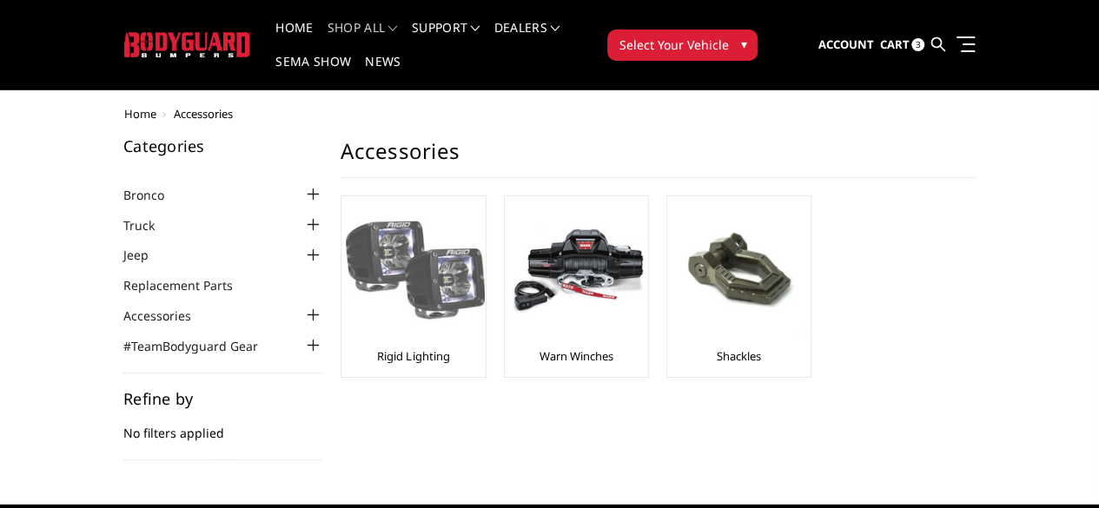
click at [346, 221] on img at bounding box center [415, 270] width 139 height 139
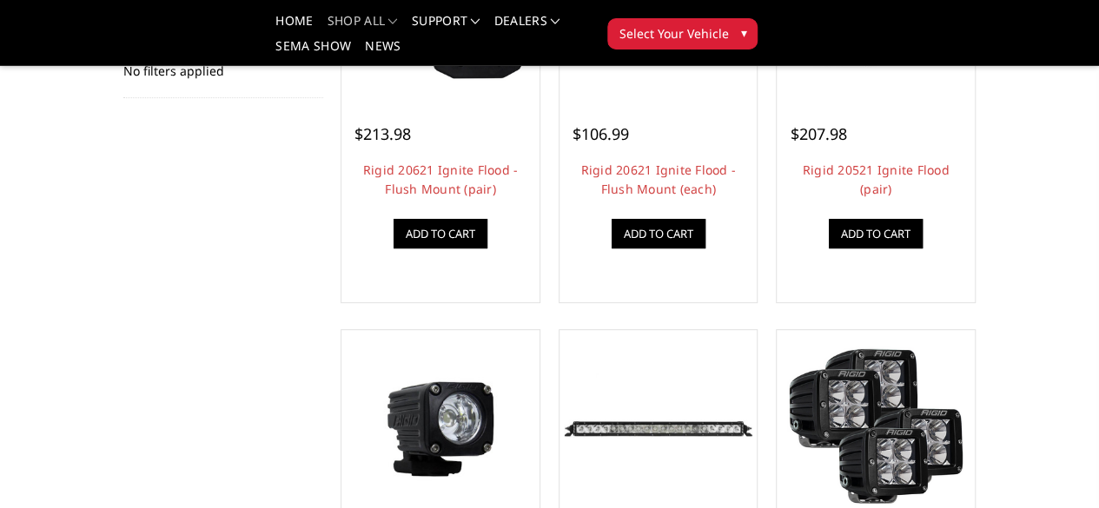
scroll to position [582, 0]
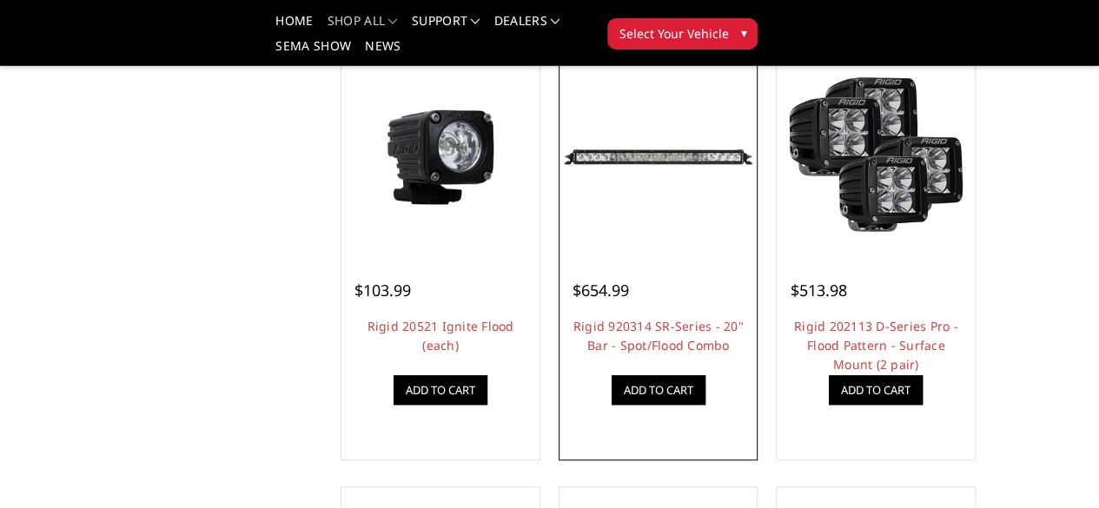
click at [0, 0] on img at bounding box center [0, 0] width 0 height 0
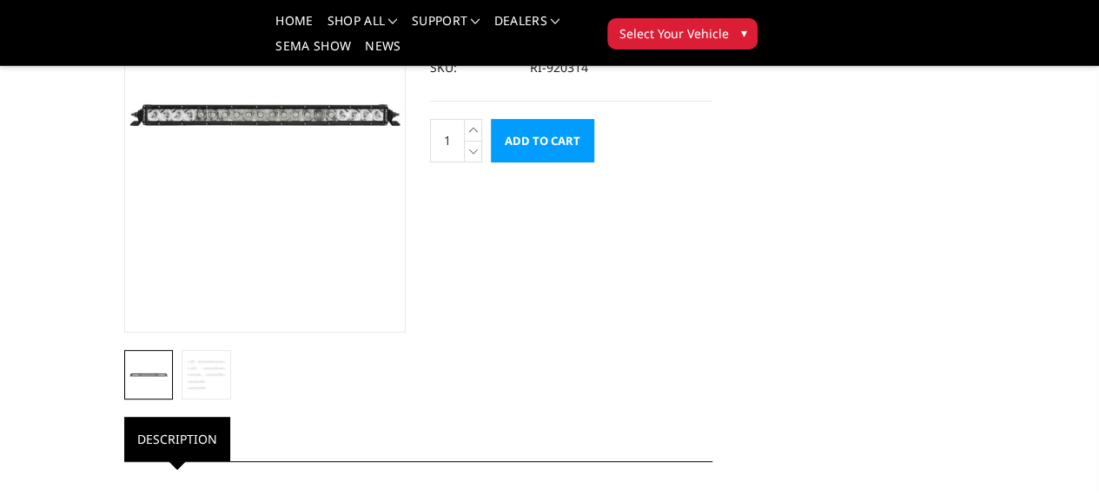
scroll to position [188, 2]
click at [187, 394] on img at bounding box center [206, 374] width 39 height 39
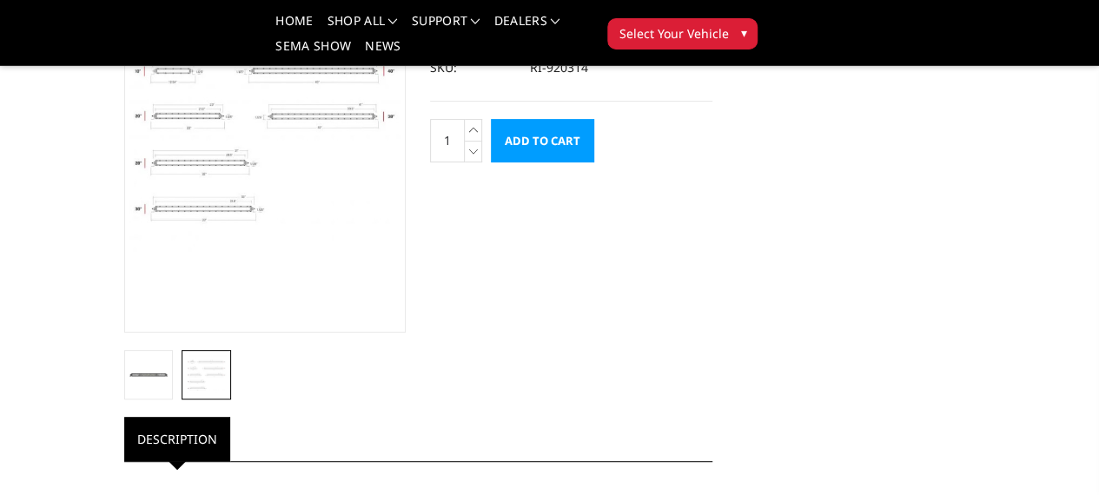
scroll to position [0, 2]
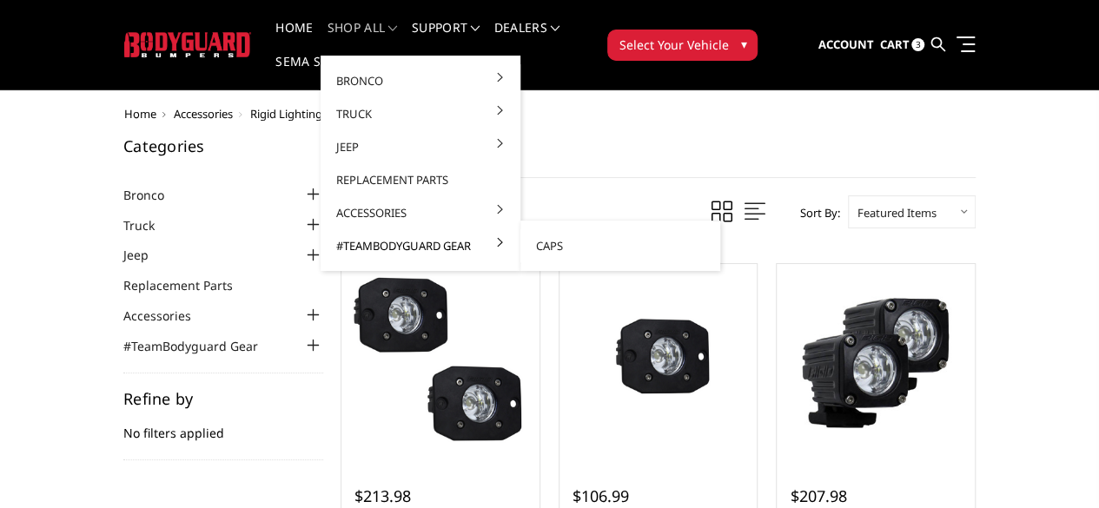
click at [407, 248] on link "#TeamBodyguard Gear" at bounding box center [421, 245] width 186 height 33
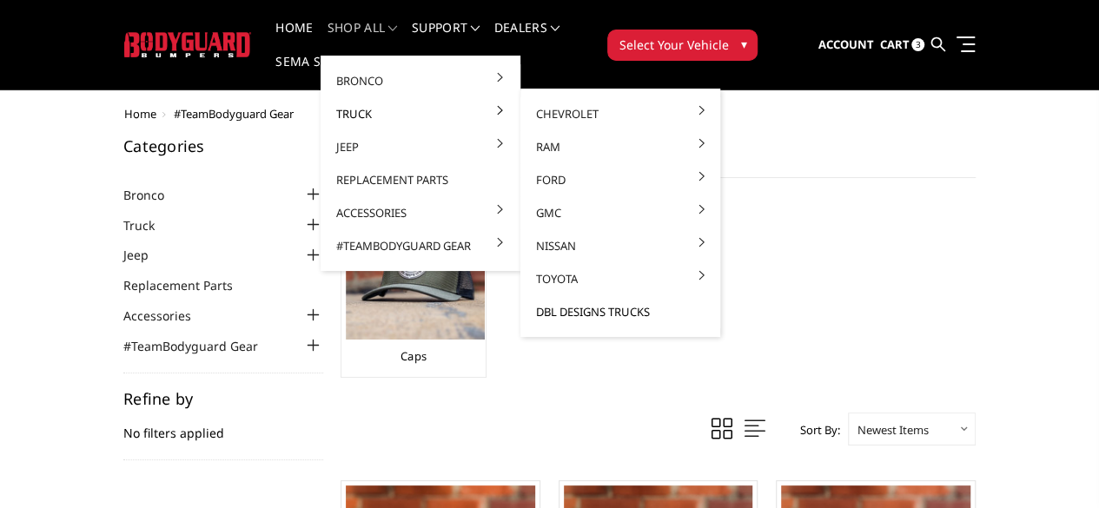
click at [572, 308] on link "DBL Designs Trucks" at bounding box center [620, 311] width 186 height 33
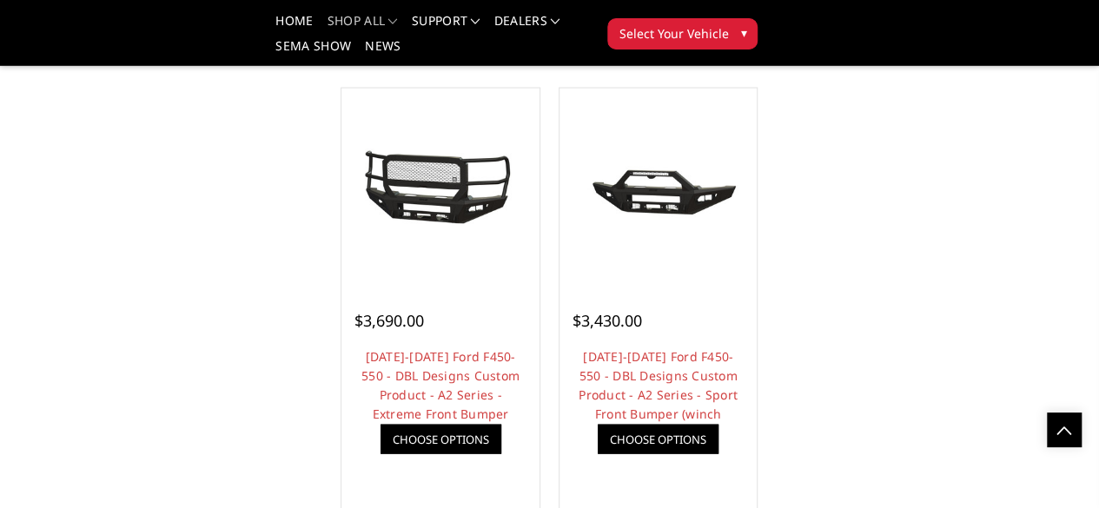
scroll to position [1680, 0]
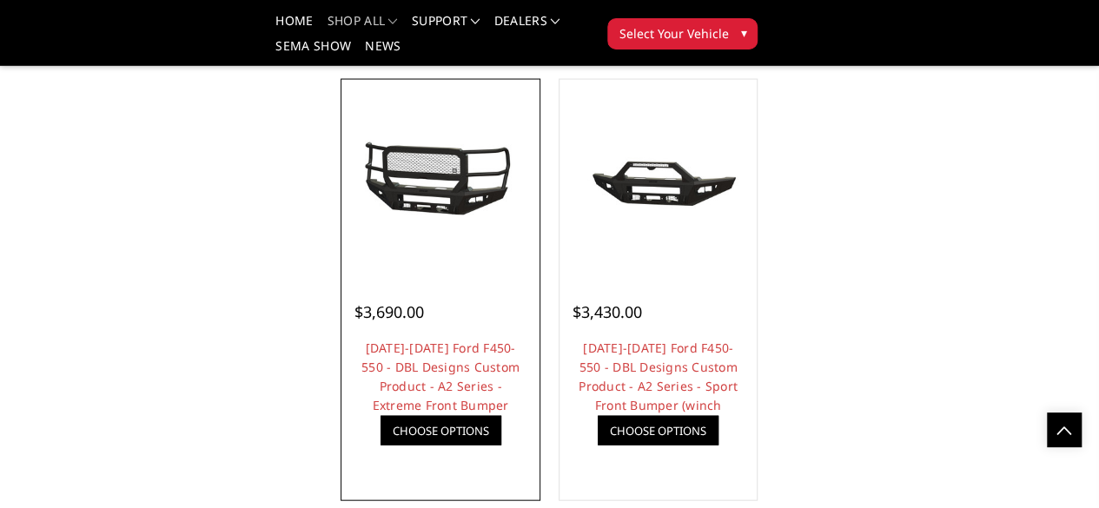
click at [379, 274] on div at bounding box center [440, 178] width 189 height 189
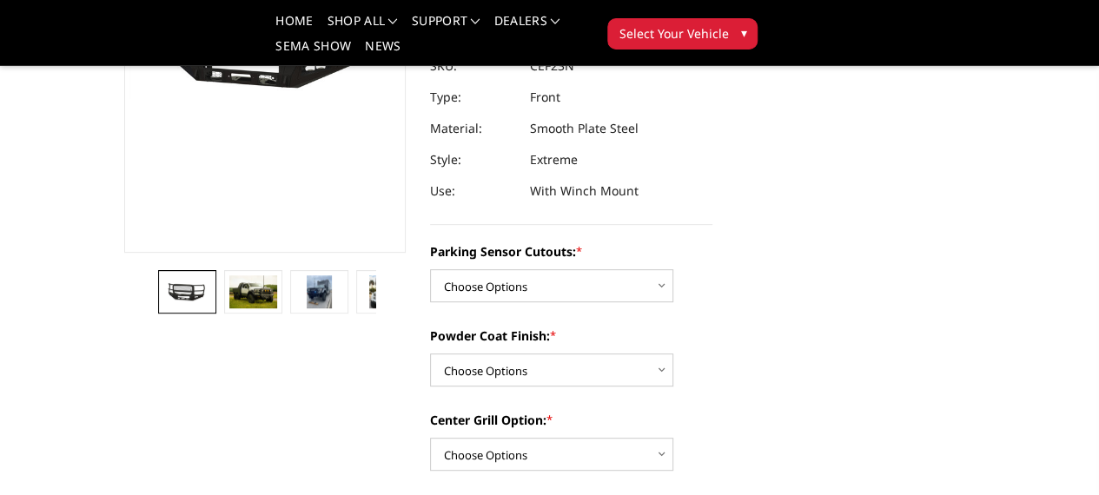
scroll to position [268, 2]
click at [229, 308] on img at bounding box center [252, 291] width 47 height 33
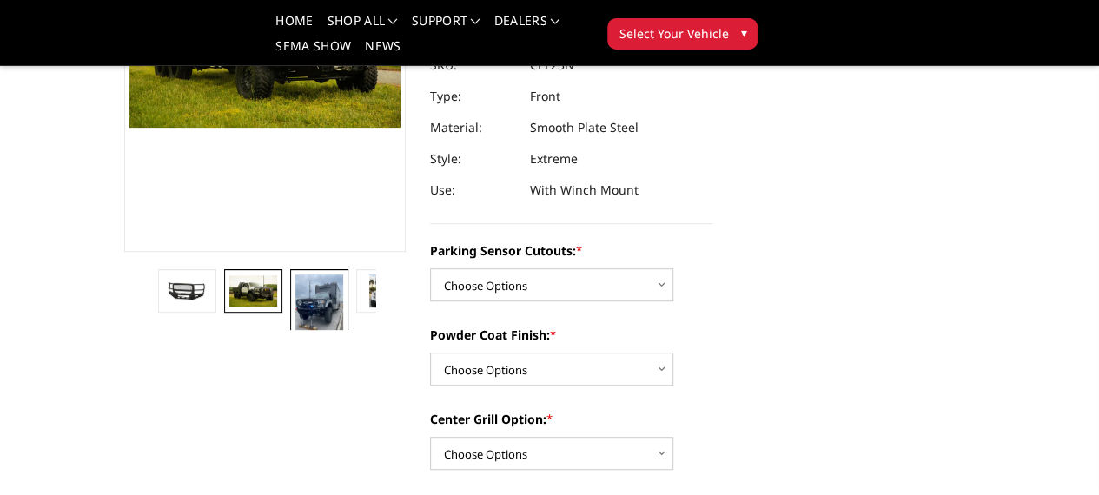
click at [295, 338] on img at bounding box center [318, 306] width 47 height 63
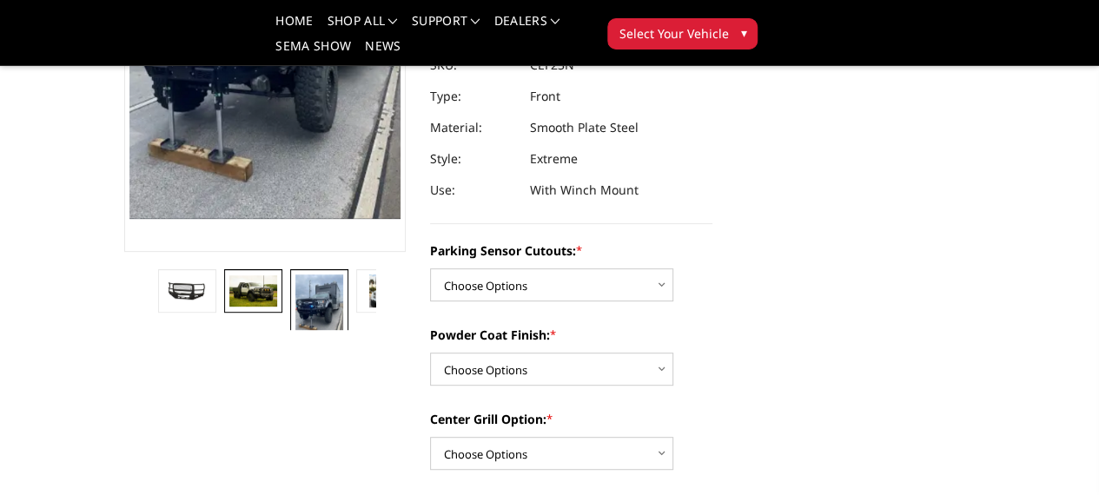
click at [224, 313] on link at bounding box center [252, 290] width 57 height 43
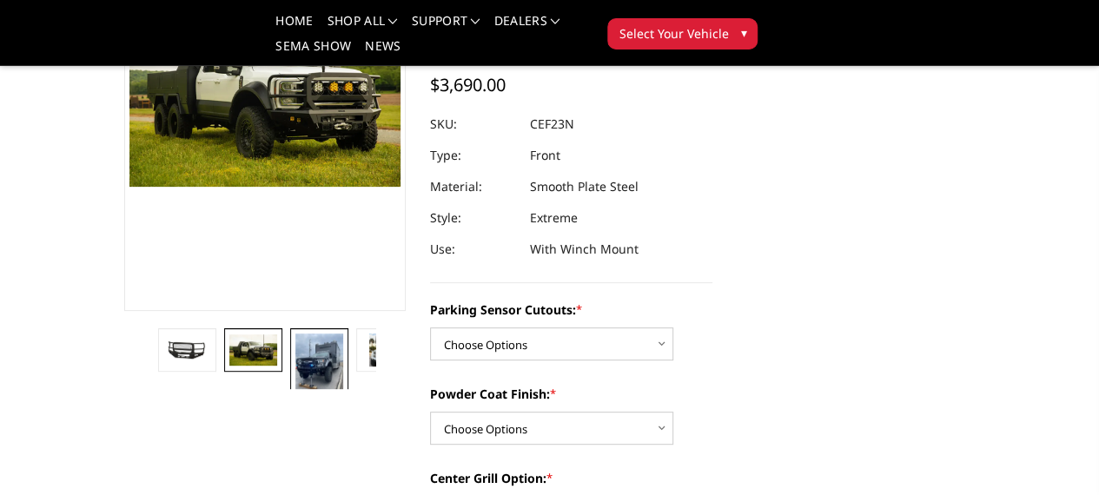
scroll to position [167, 2]
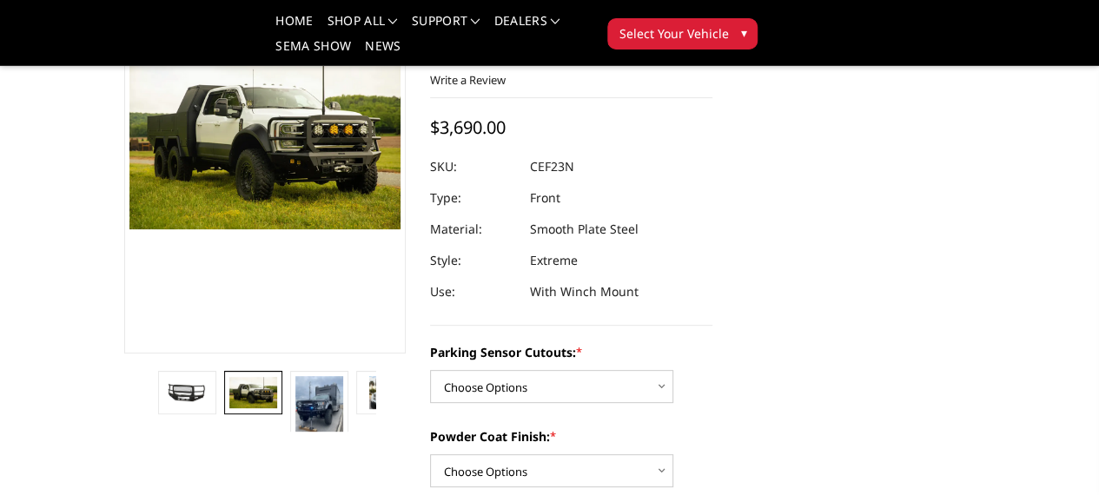
click at [149, 432] on section at bounding box center [265, 175] width 307 height 513
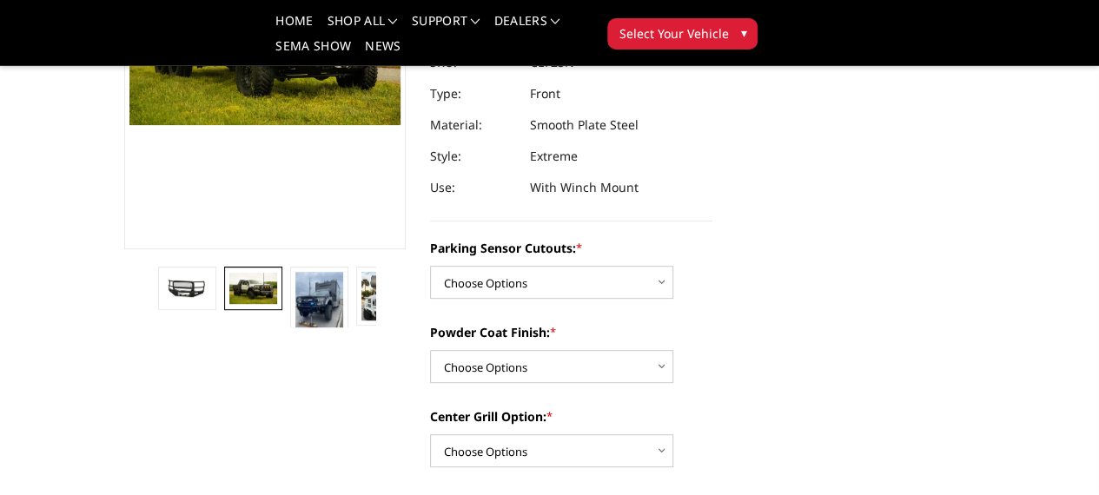
scroll to position [273, 2]
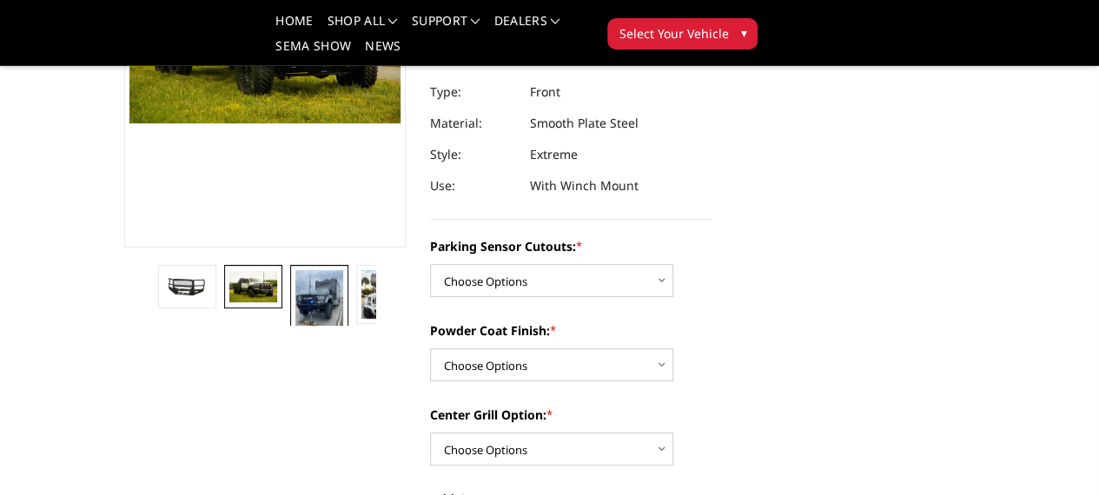
click at [295, 334] on img at bounding box center [318, 301] width 47 height 63
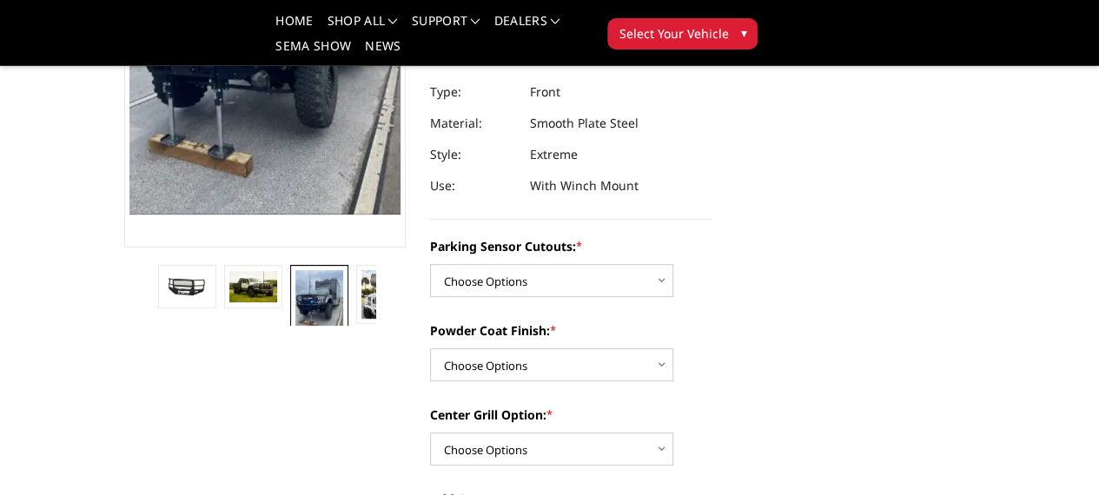
scroll to position [233, 2]
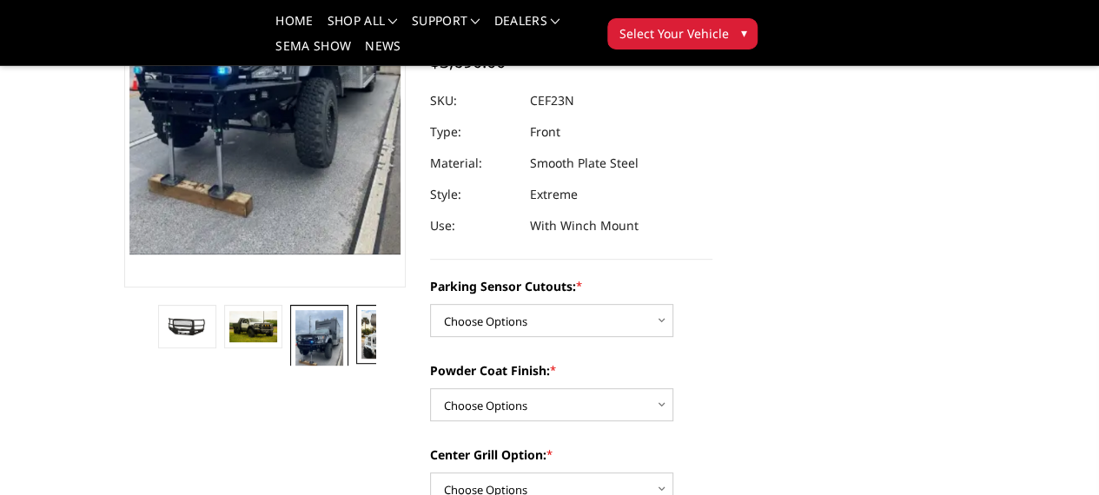
click at [356, 364] on link at bounding box center [384, 334] width 57 height 59
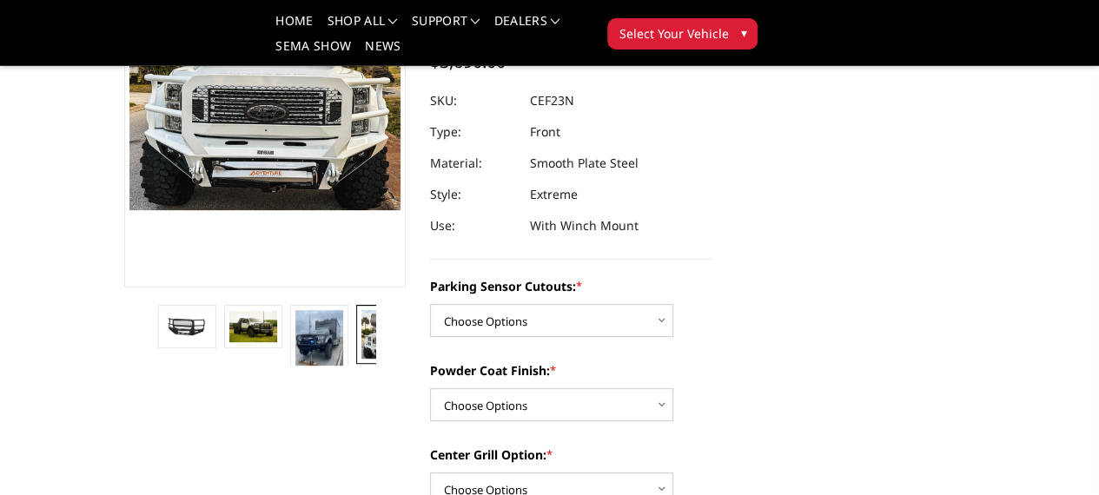
click at [356, 364] on link at bounding box center [384, 334] width 57 height 59
click at [419, 366] on li at bounding box center [452, 335] width 66 height 61
click at [422, 348] on link at bounding box center [450, 326] width 57 height 43
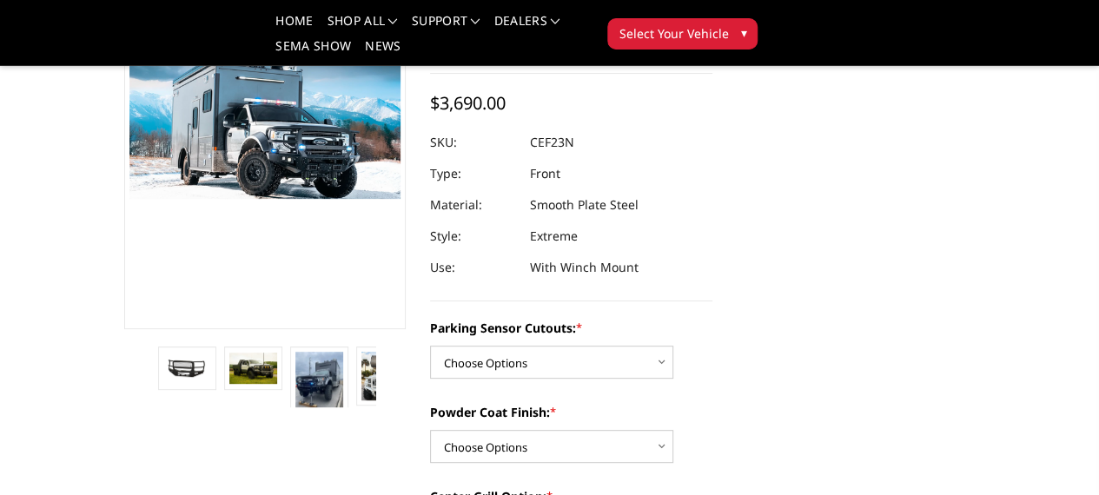
scroll to position [191, 2]
click at [290, 420] on link at bounding box center [318, 384] width 57 height 74
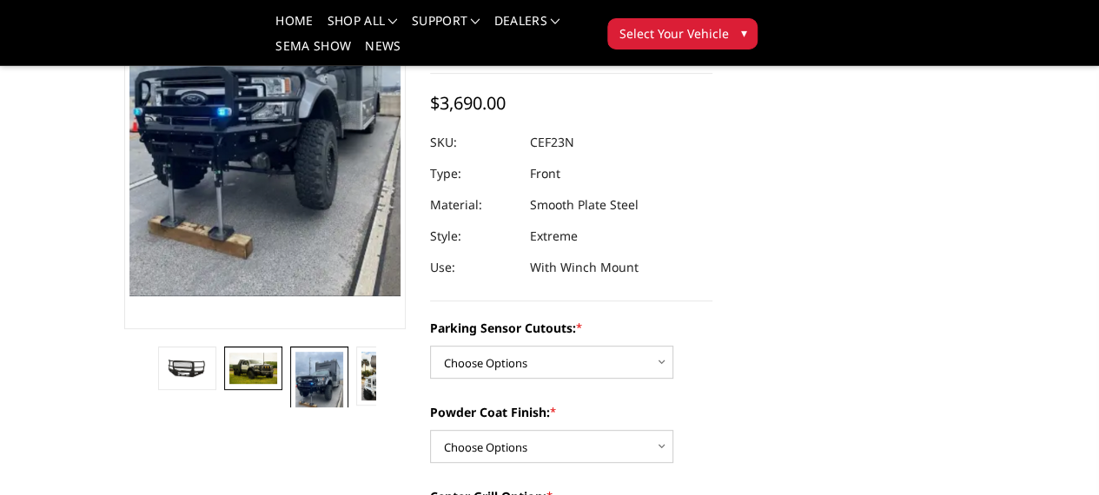
click at [224, 390] on link at bounding box center [252, 368] width 57 height 43
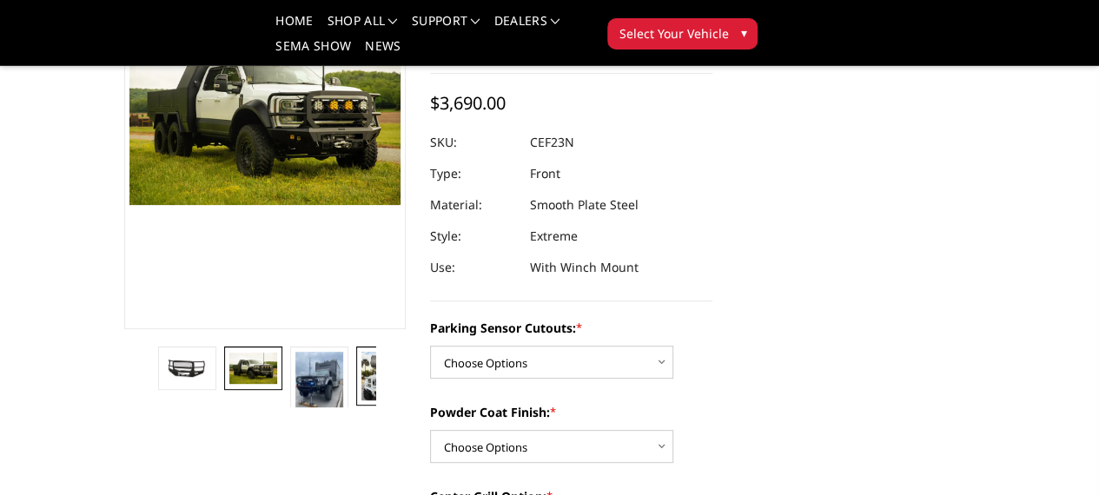
click at [361, 400] on img at bounding box center [384, 376] width 47 height 49
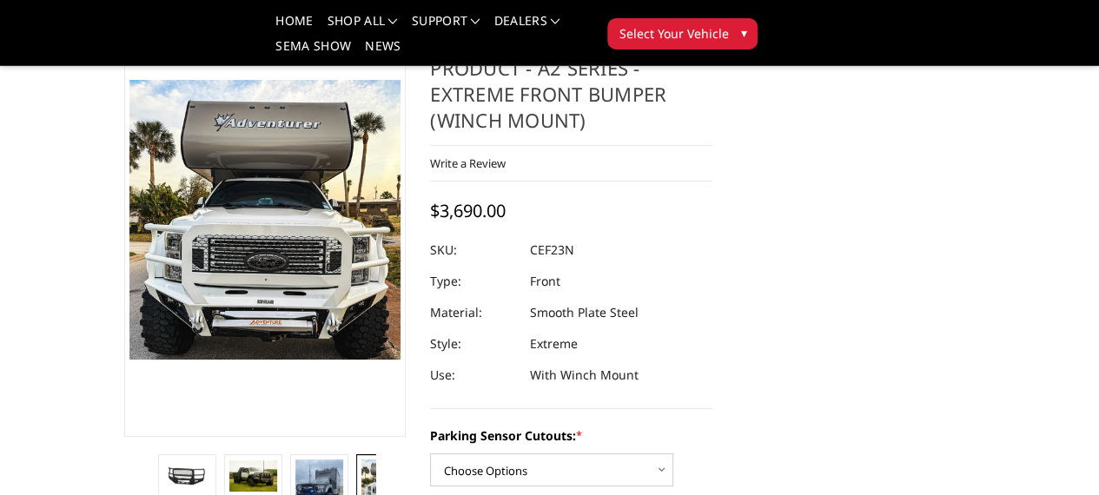
scroll to position [83, 2]
click at [311, 268] on img at bounding box center [265, 220] width 272 height 280
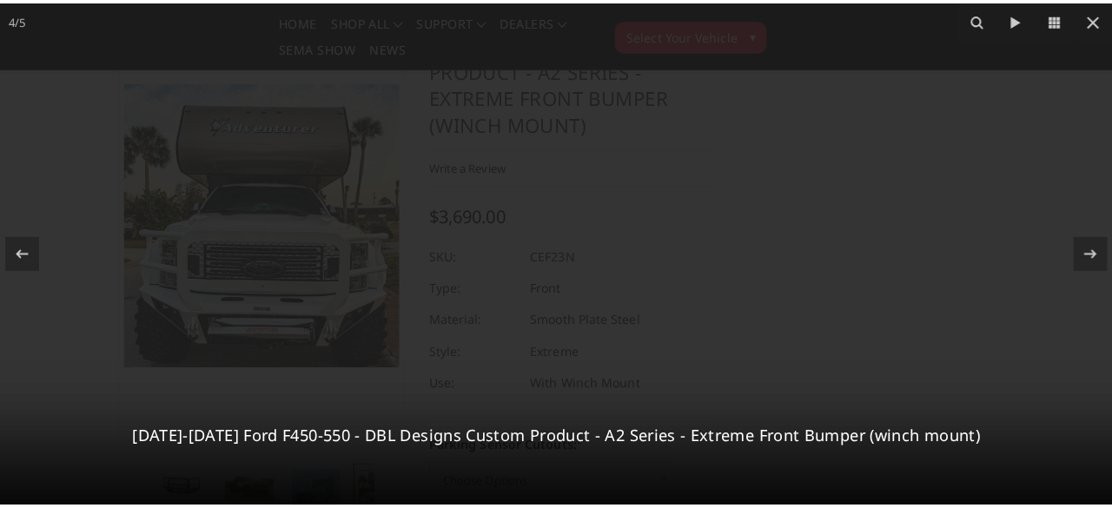
scroll to position [83, 0]
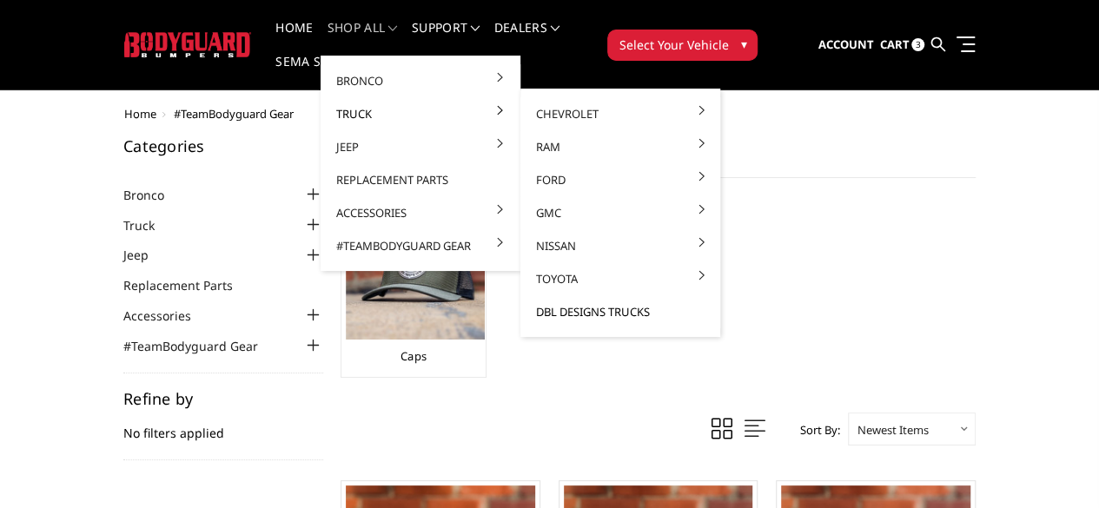
click at [556, 310] on link "DBL Designs Trucks" at bounding box center [620, 311] width 186 height 33
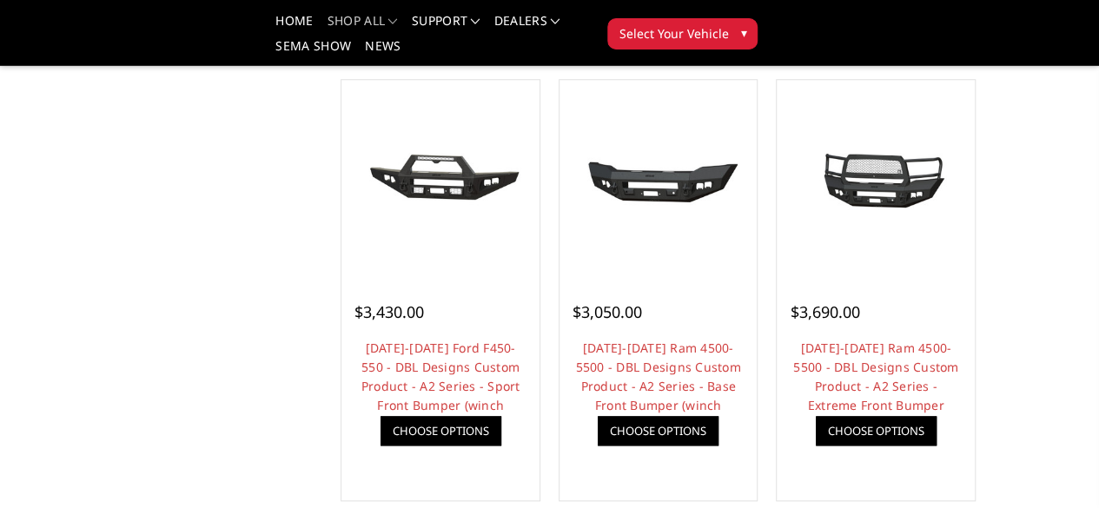
scroll to position [786, 0]
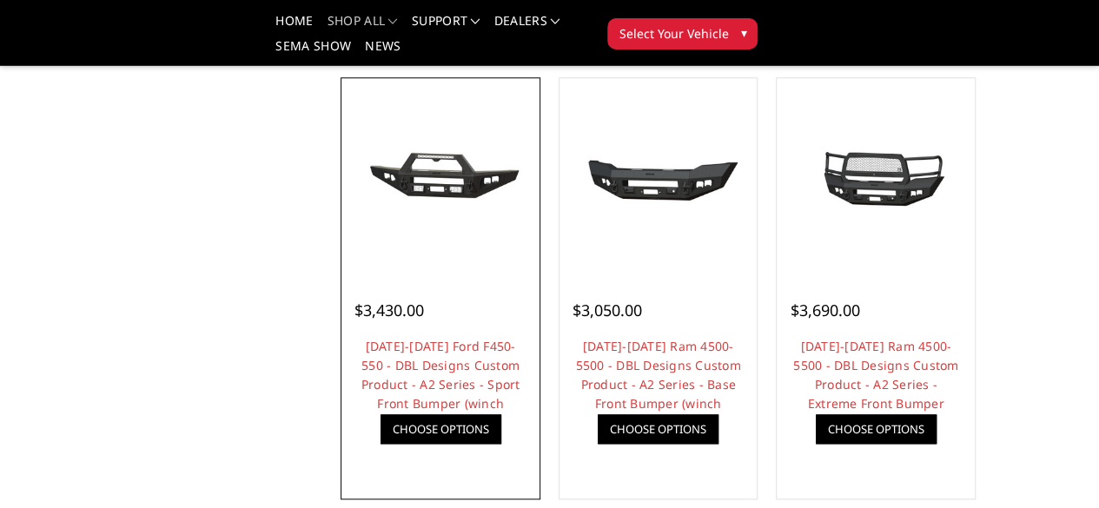
click at [378, 272] on div at bounding box center [440, 177] width 189 height 189
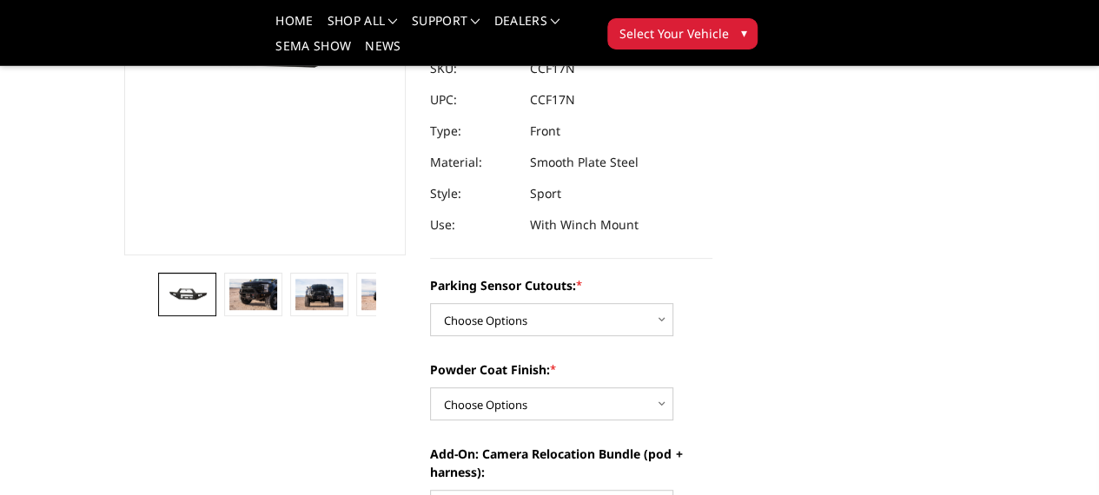
scroll to position [262, 0]
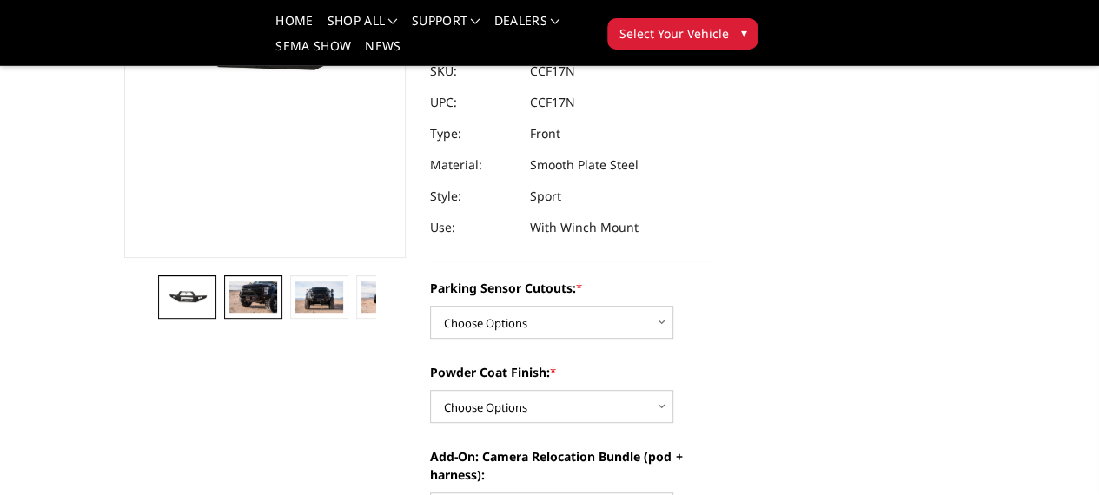
click at [229, 313] on img at bounding box center [252, 296] width 47 height 31
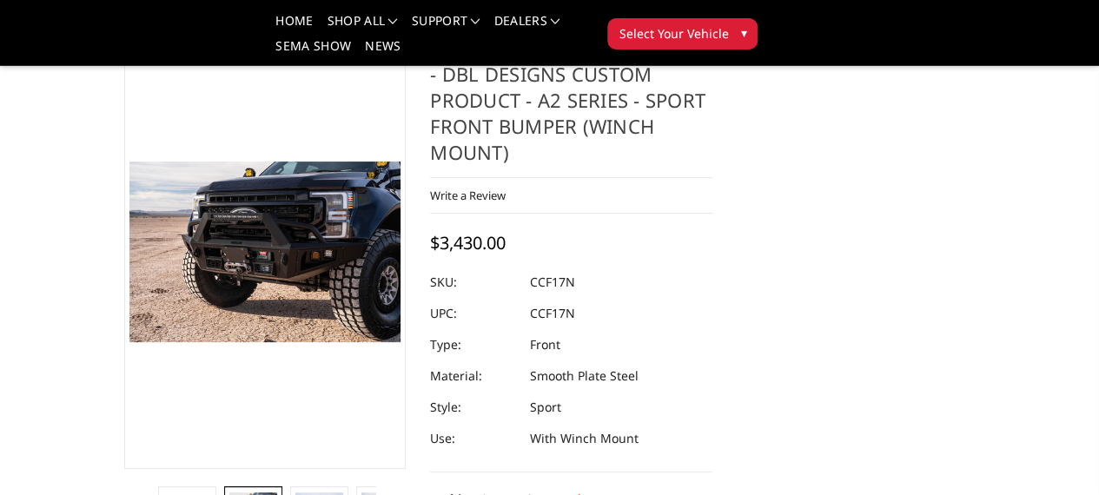
scroll to position [47, 0]
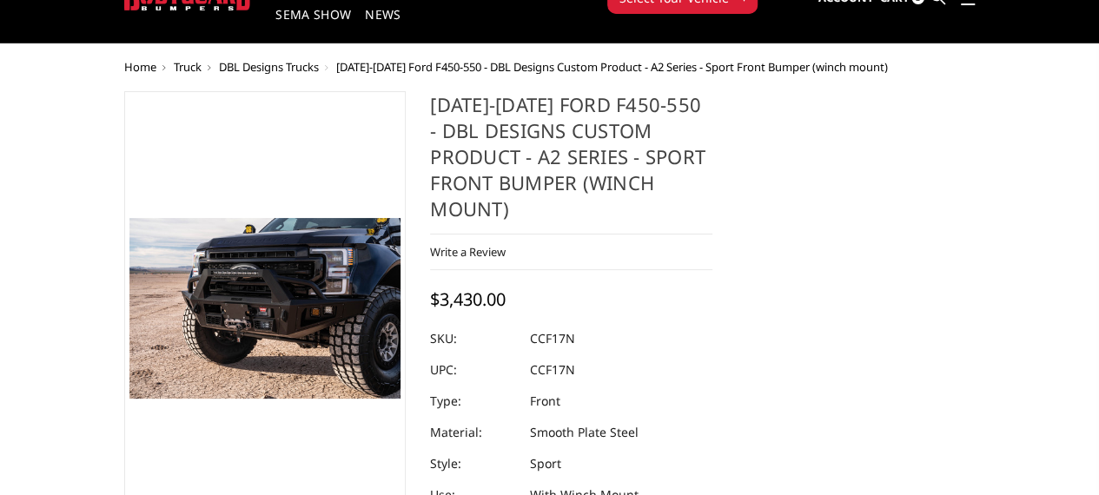
click at [359, 315] on img at bounding box center [265, 309] width 272 height 182
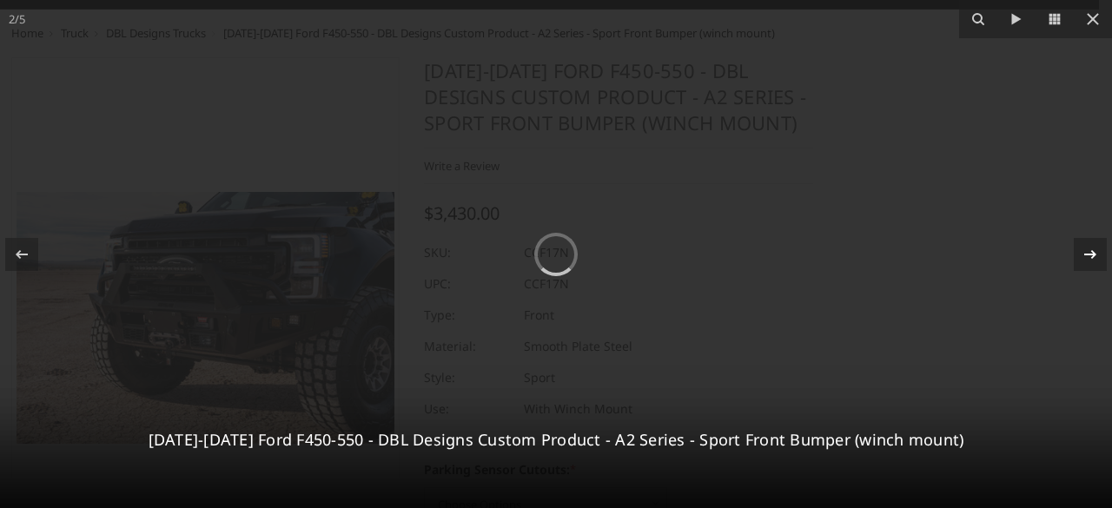
click at [1089, 259] on icon at bounding box center [1090, 254] width 21 height 21
click at [24, 251] on icon at bounding box center [21, 254] width 21 height 21
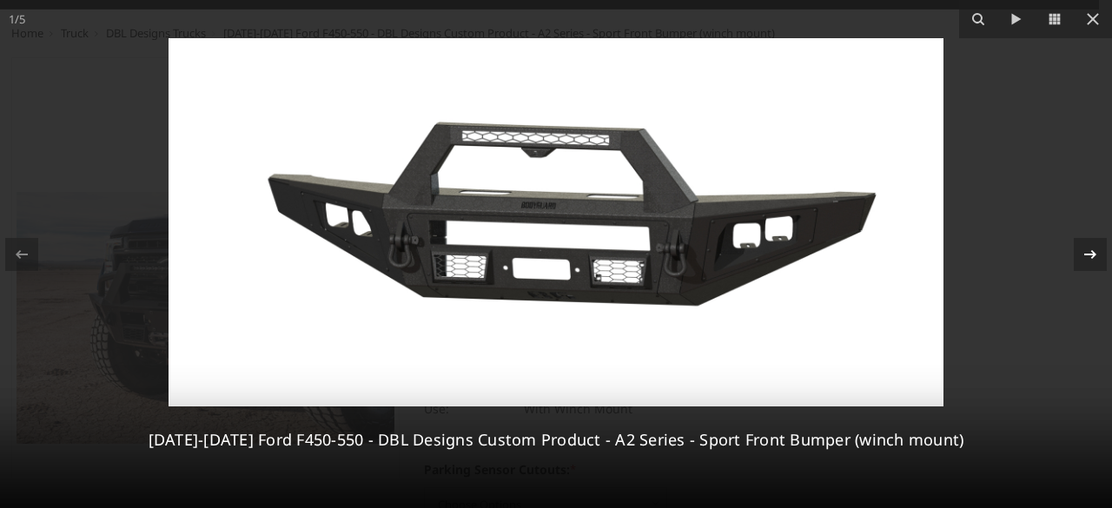
click at [1096, 261] on icon at bounding box center [1090, 254] width 21 height 21
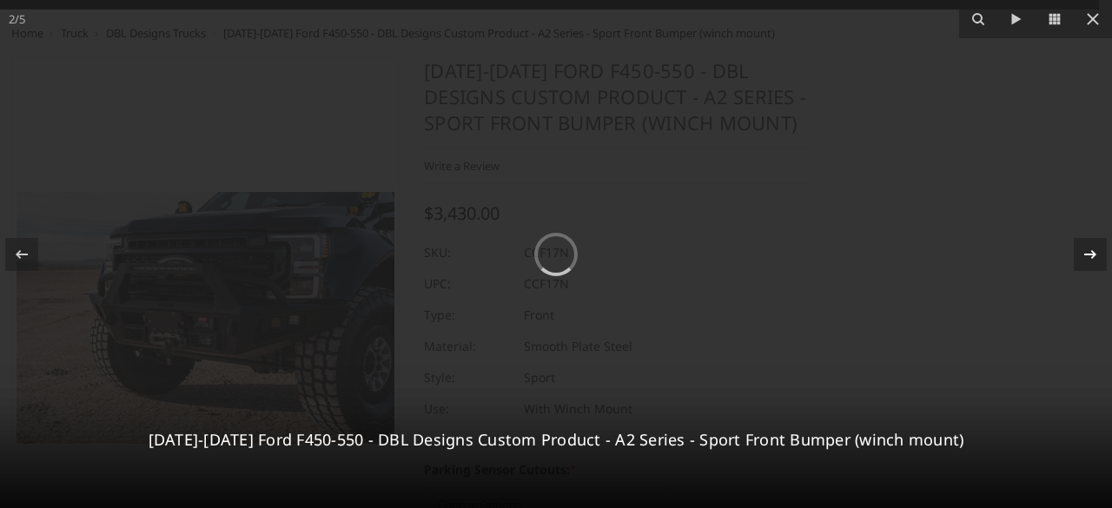
click at [1096, 260] on icon at bounding box center [1090, 254] width 21 height 21
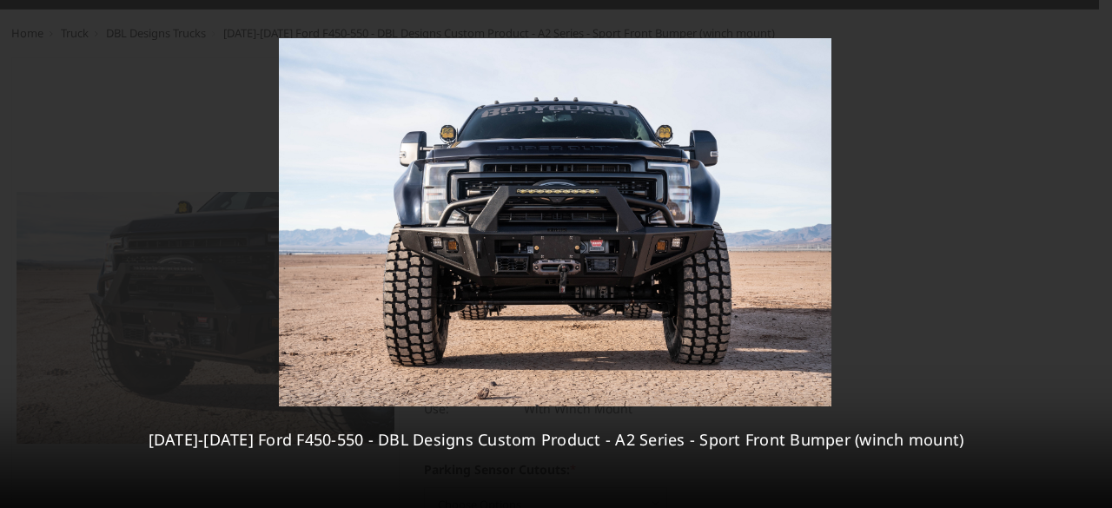
click at [1096, 260] on div "3 / [PHONE_NUMBER][DATE][DATE] Ford F450-550 - DBL Designs Custom Product - A2 …" at bounding box center [556, 254] width 1112 height 508
click at [21, 249] on icon at bounding box center [21, 254] width 21 height 21
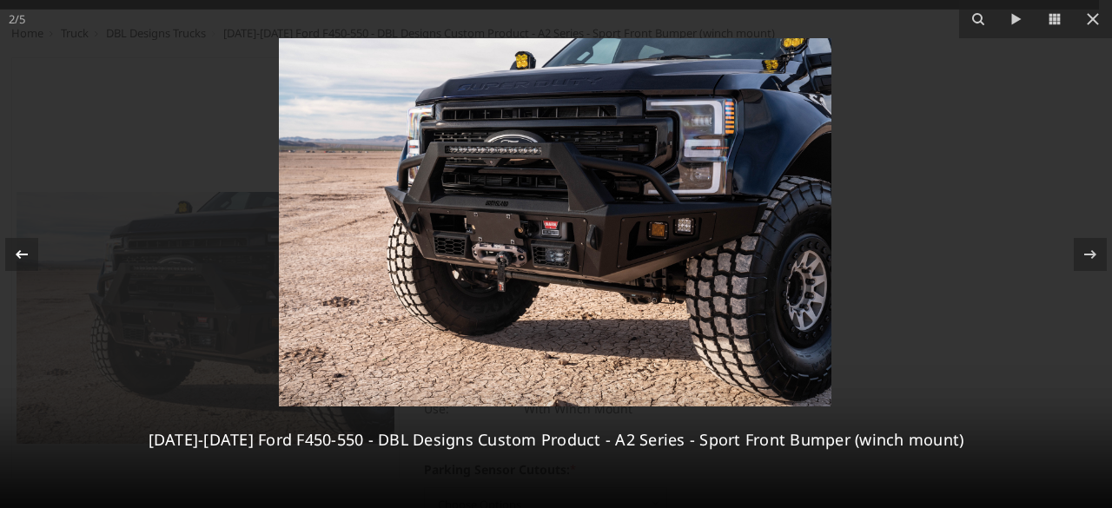
click at [19, 269] on div at bounding box center [21, 254] width 33 height 33
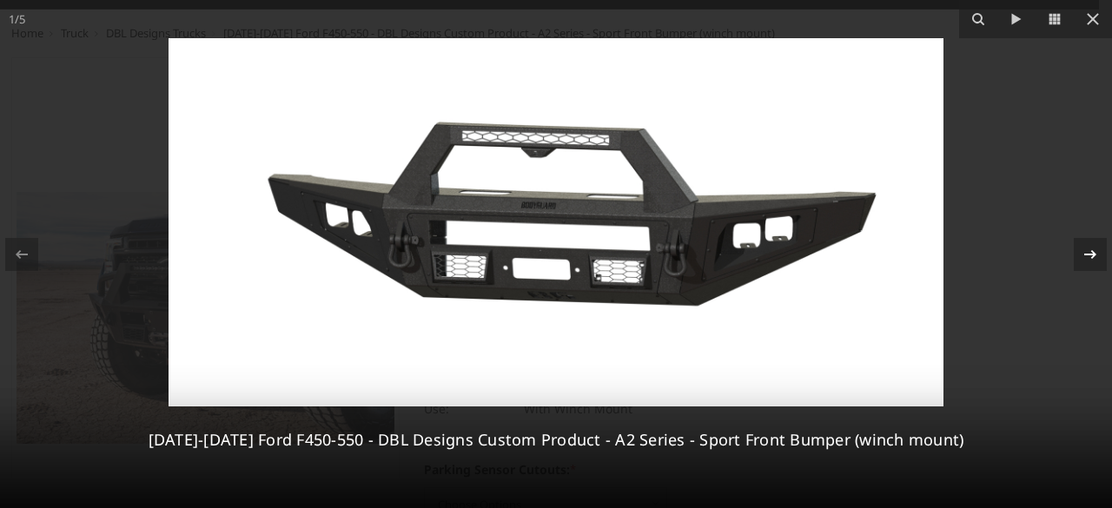
click at [1088, 263] on icon at bounding box center [1090, 254] width 21 height 21
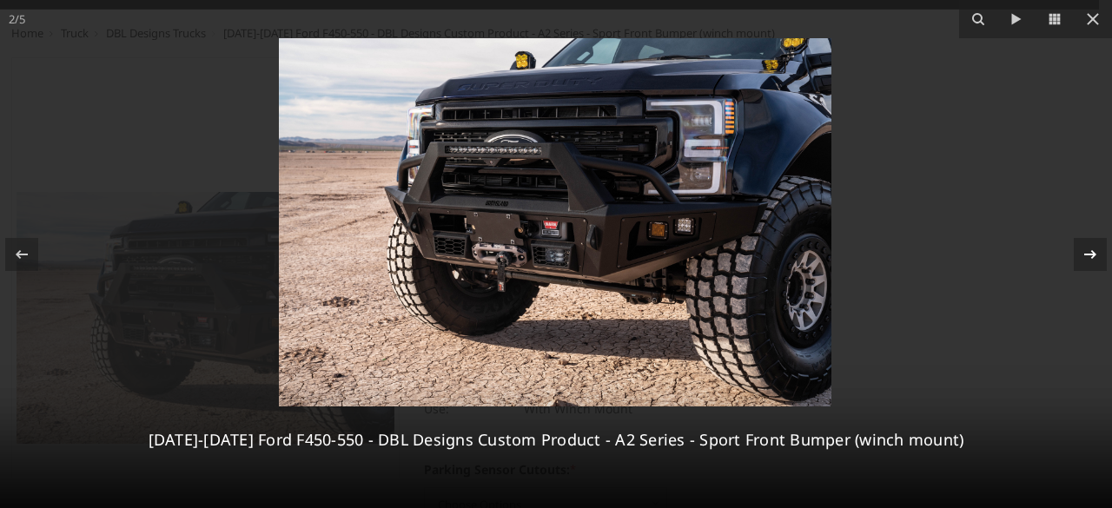
click at [1088, 263] on icon at bounding box center [1090, 254] width 21 height 21
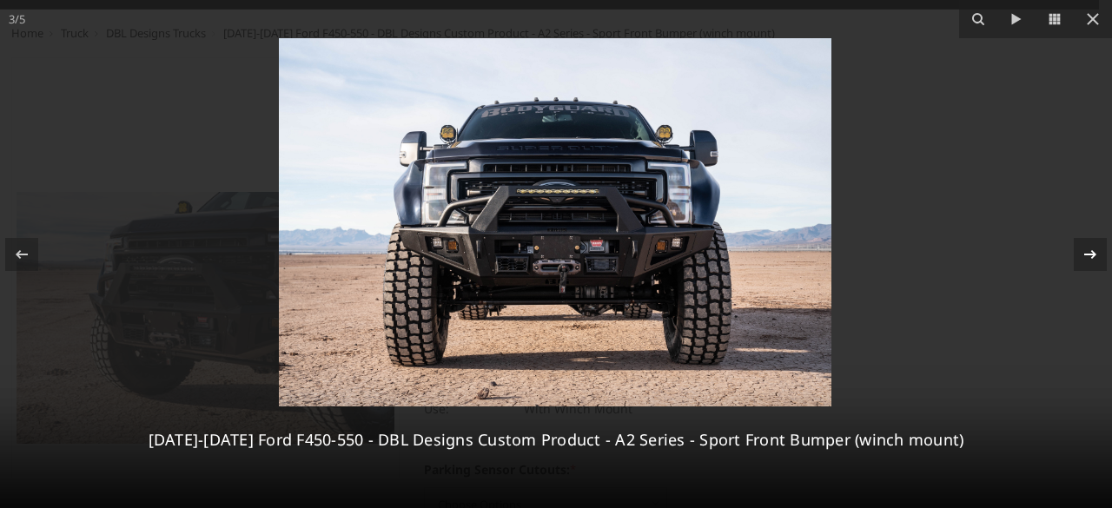
click at [1088, 263] on icon at bounding box center [1090, 254] width 21 height 21
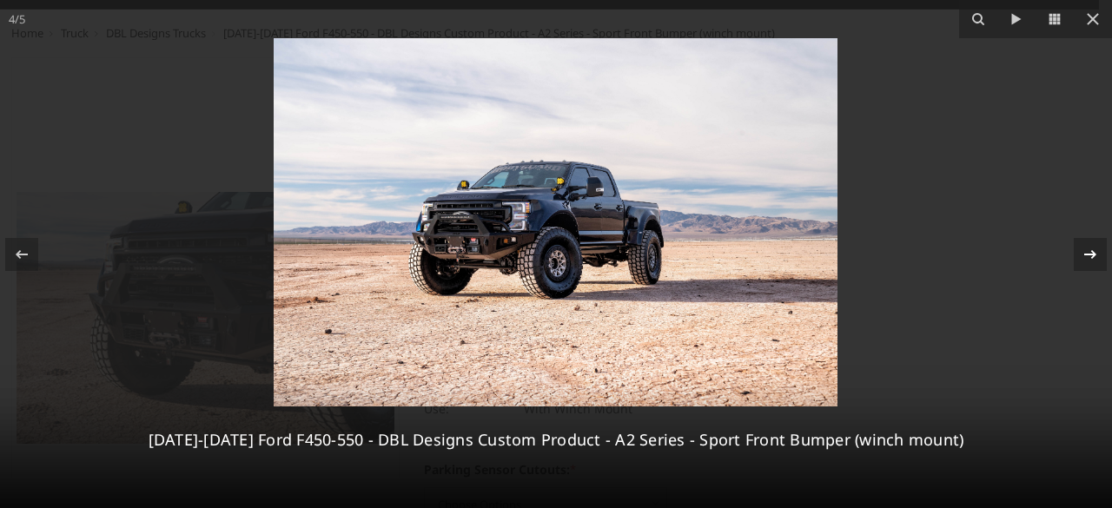
click at [1088, 251] on div "4 / [PHONE_NUMBER][DATE][DATE] Ford F450-550 - DBL Designs Custom Product - A2 …" at bounding box center [556, 254] width 1112 height 508
click at [1088, 251] on icon at bounding box center [1090, 254] width 21 height 21
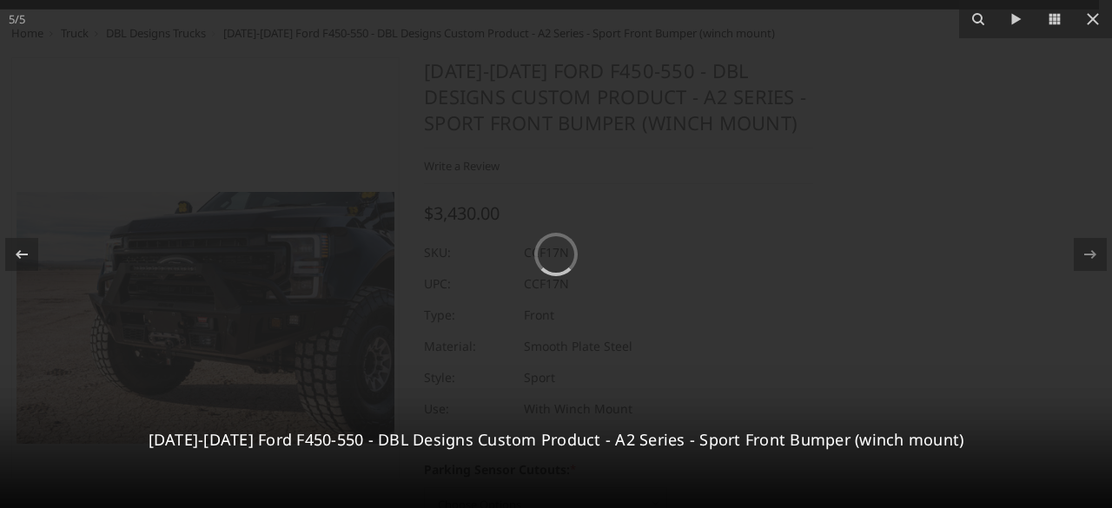
click at [1088, 251] on div "5 / [PHONE_NUMBER][DATE][DATE] Ford F450-550 - DBL Designs Custom Product - A2 …" at bounding box center [556, 254] width 1112 height 508
click at [1096, 13] on icon at bounding box center [1092, 19] width 21 height 21
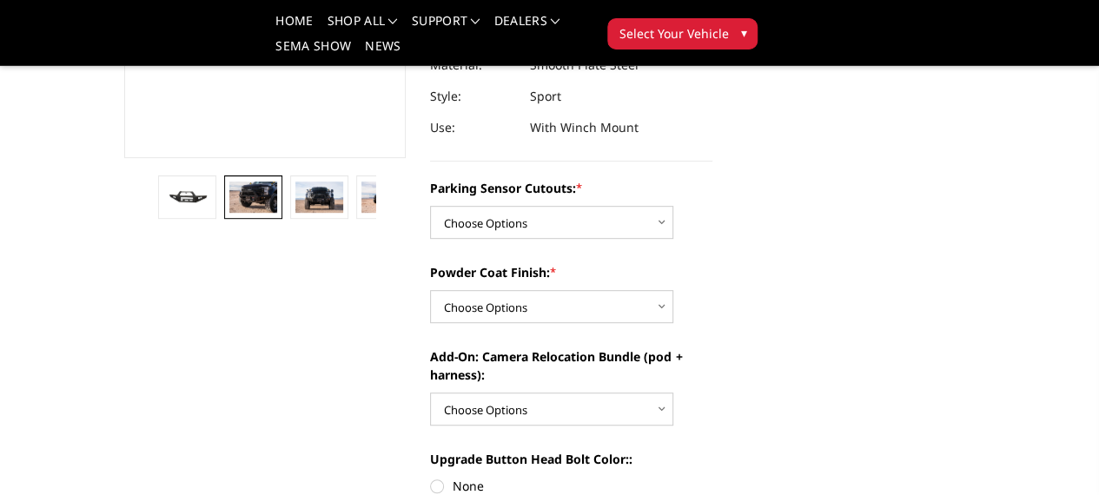
scroll to position [359, 0]
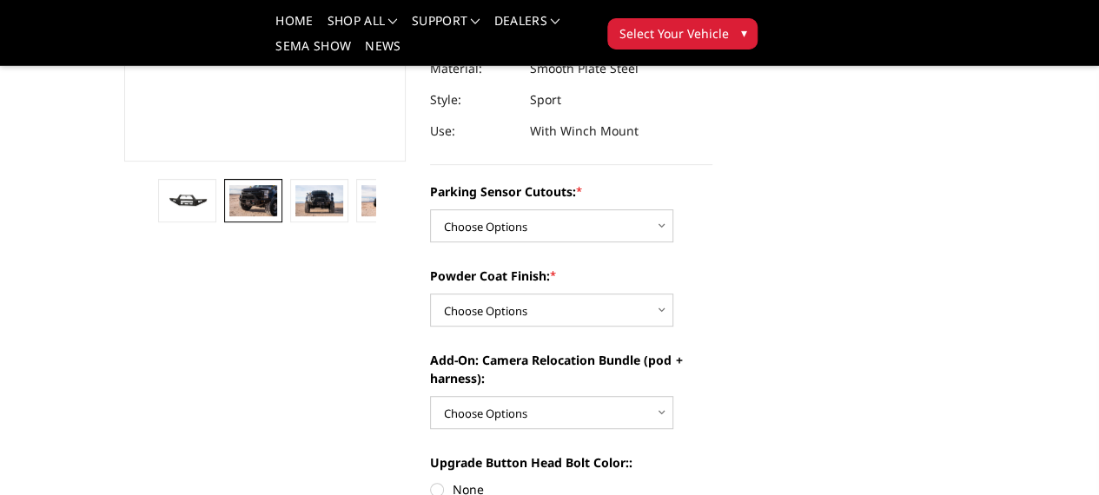
click at [422, 222] on link at bounding box center [450, 200] width 57 height 43
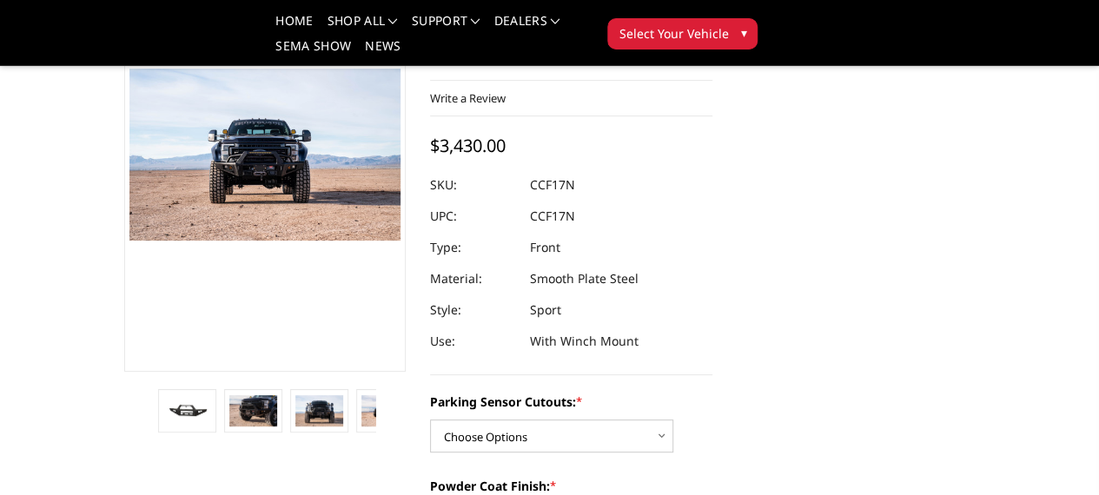
scroll to position [0, 0]
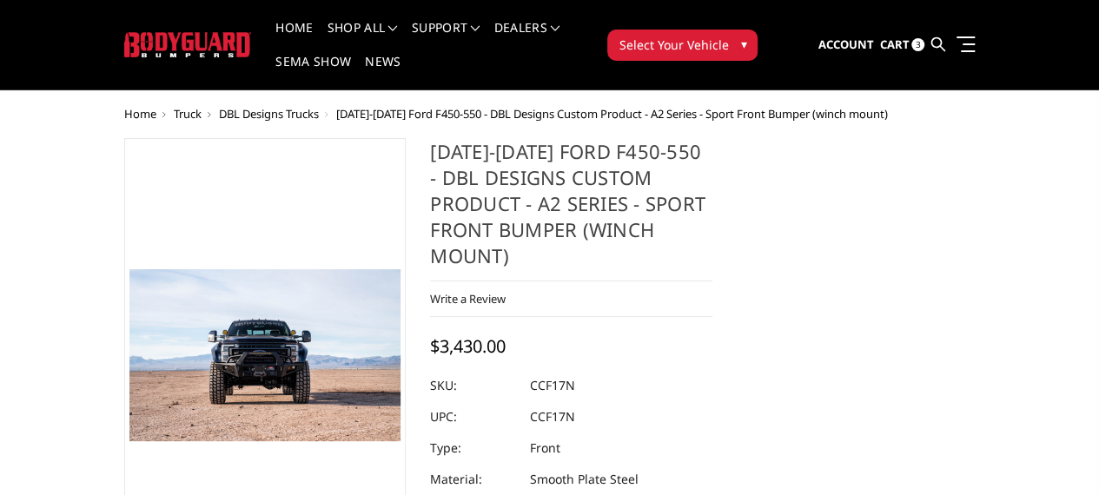
click at [924, 22] on link "Cart 3" at bounding box center [901, 45] width 45 height 47
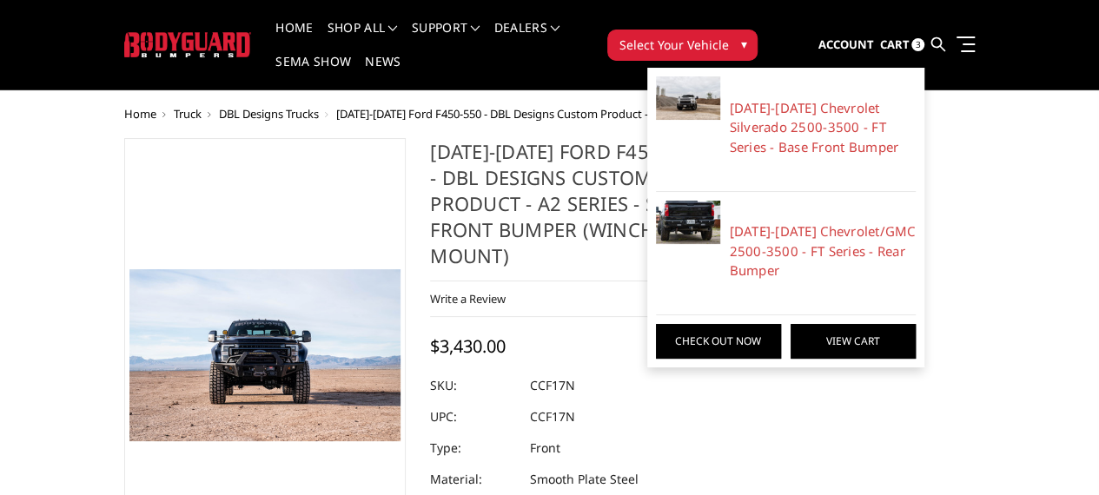
click at [916, 324] on link "View Cart" at bounding box center [853, 341] width 125 height 35
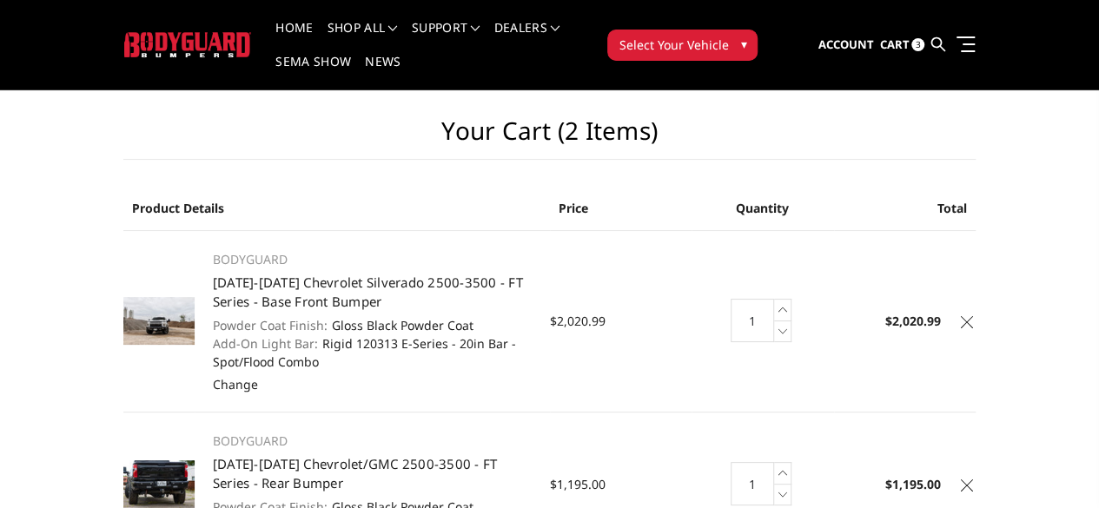
click at [592, 186] on th "Price" at bounding box center [621, 208] width 142 height 45
drag, startPoint x: 559, startPoint y: 175, endPoint x: 596, endPoint y: 168, distance: 38.0
click at [596, 186] on th "Price" at bounding box center [621, 208] width 142 height 45
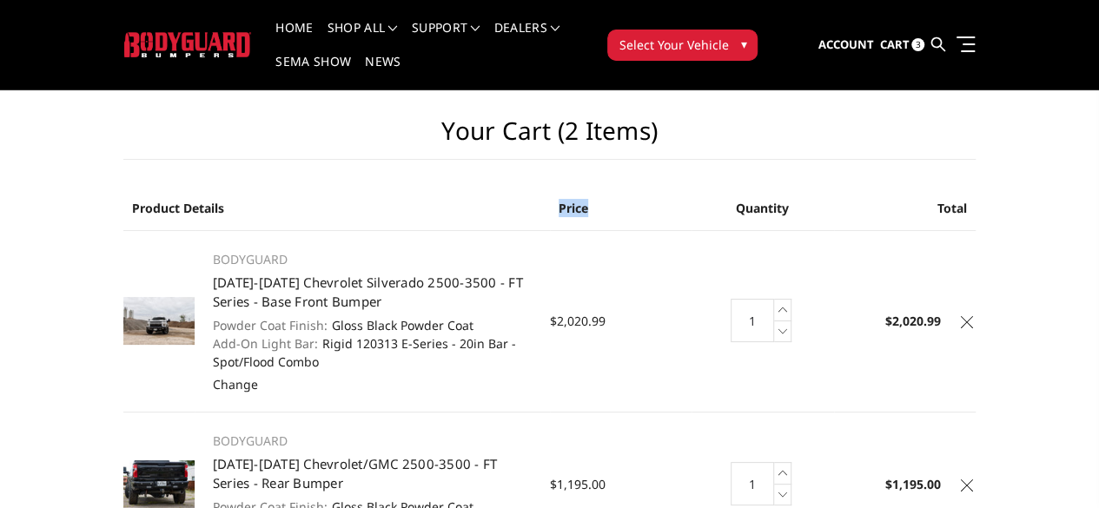
click at [626, 186] on th "Price" at bounding box center [621, 208] width 142 height 45
